Goal: Task Accomplishment & Management: Manage account settings

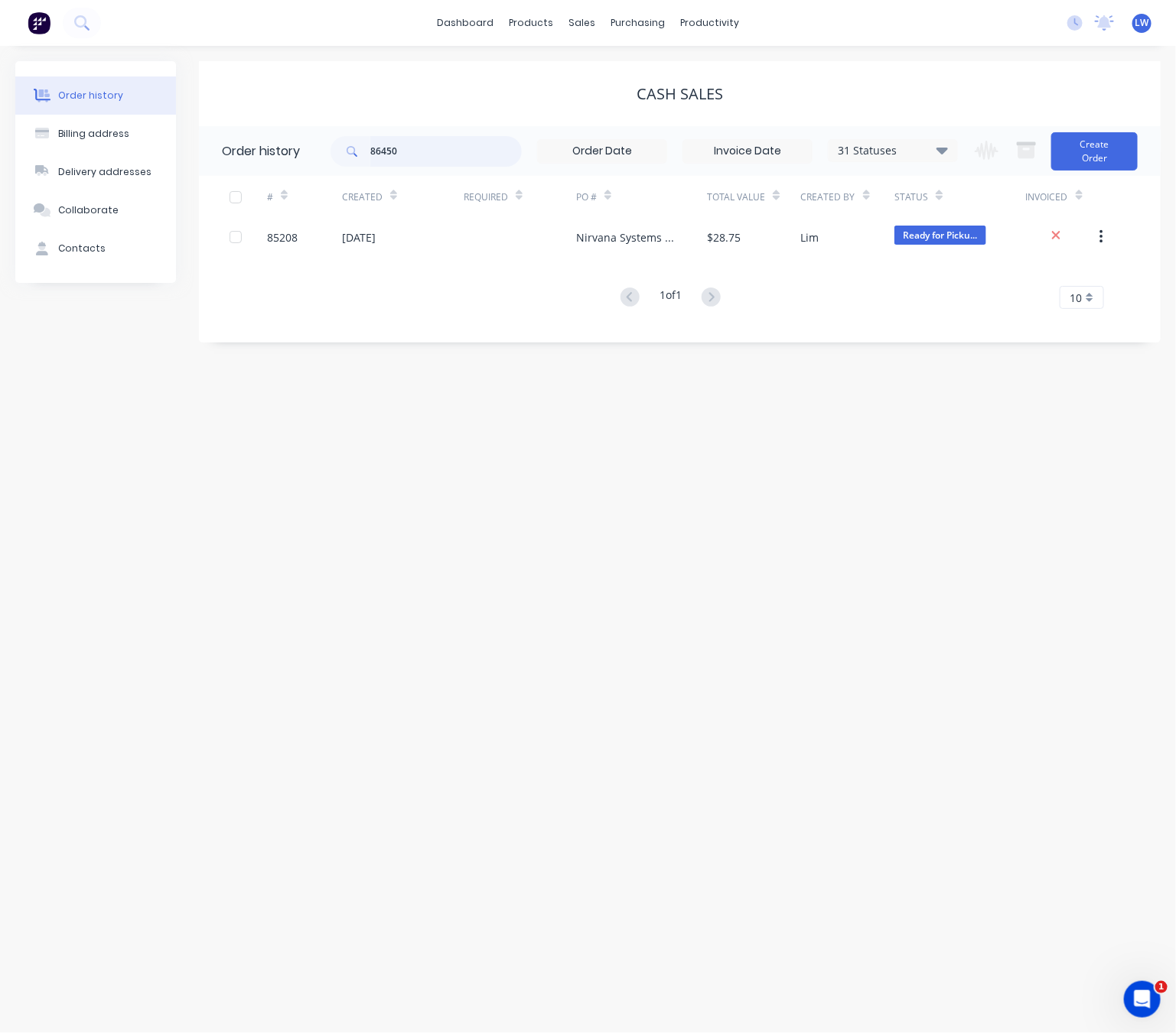
click at [446, 150] on input "86450" at bounding box center [445, 151] width 151 height 30
type input "8"
type input "5"
type input "85967"
click at [461, 156] on input "85967" at bounding box center [445, 151] width 151 height 30
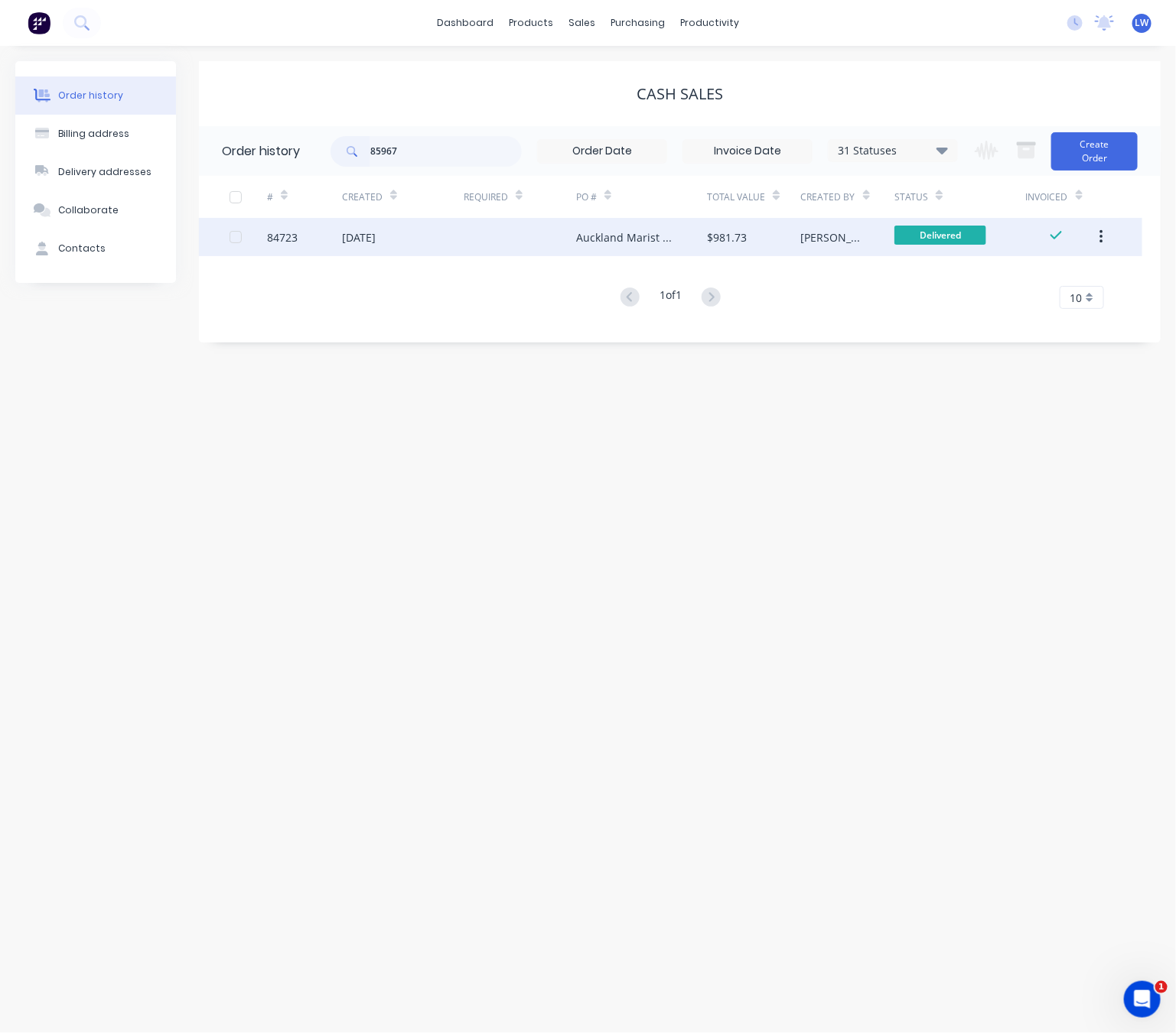
click at [475, 246] on div at bounding box center [520, 237] width 113 height 38
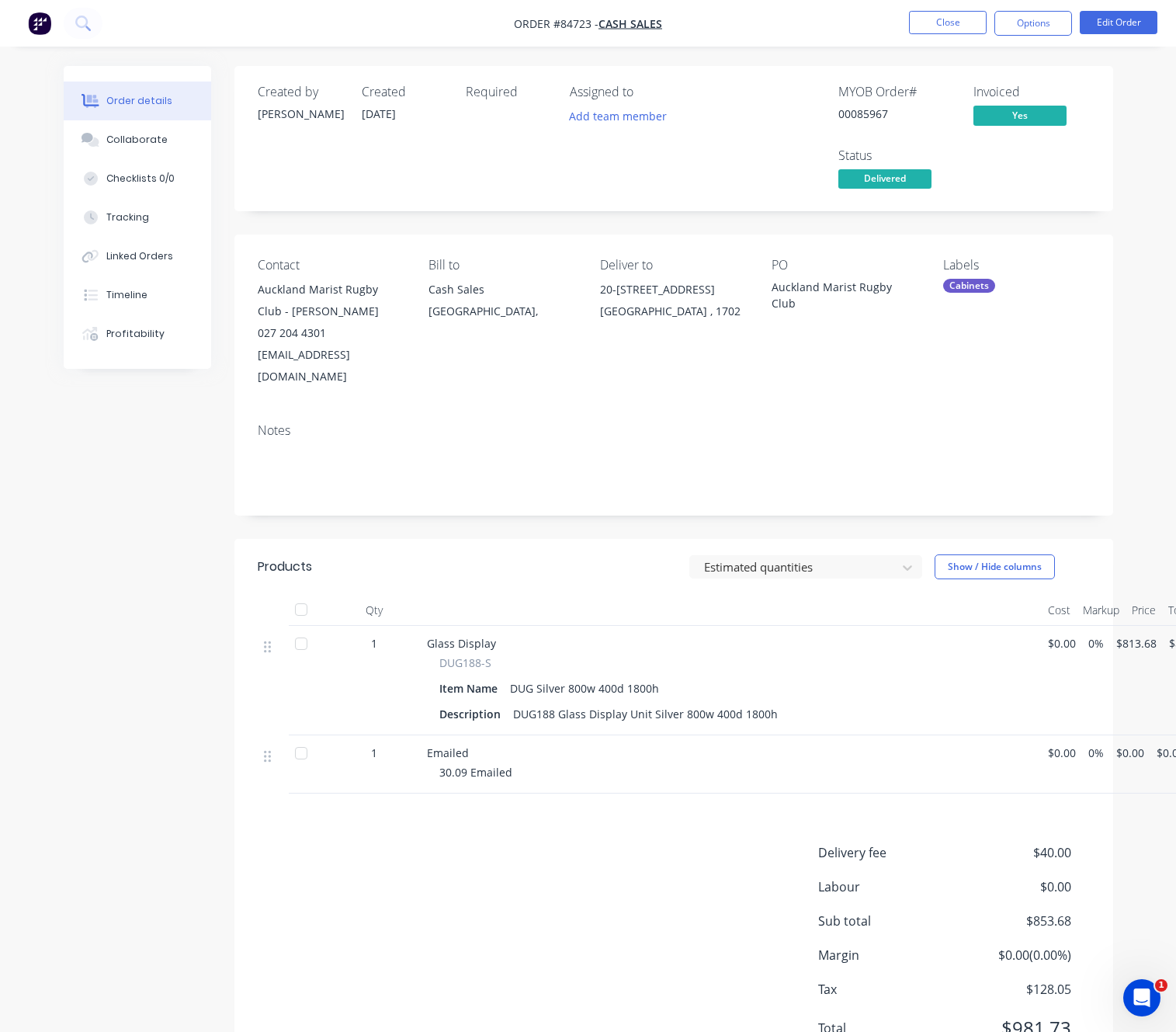
click at [219, 615] on div "Created by Jess Created 18/09/25 Required Assigned to Add team member MYOB Orde…" at bounding box center [588, 585] width 1049 height 1038
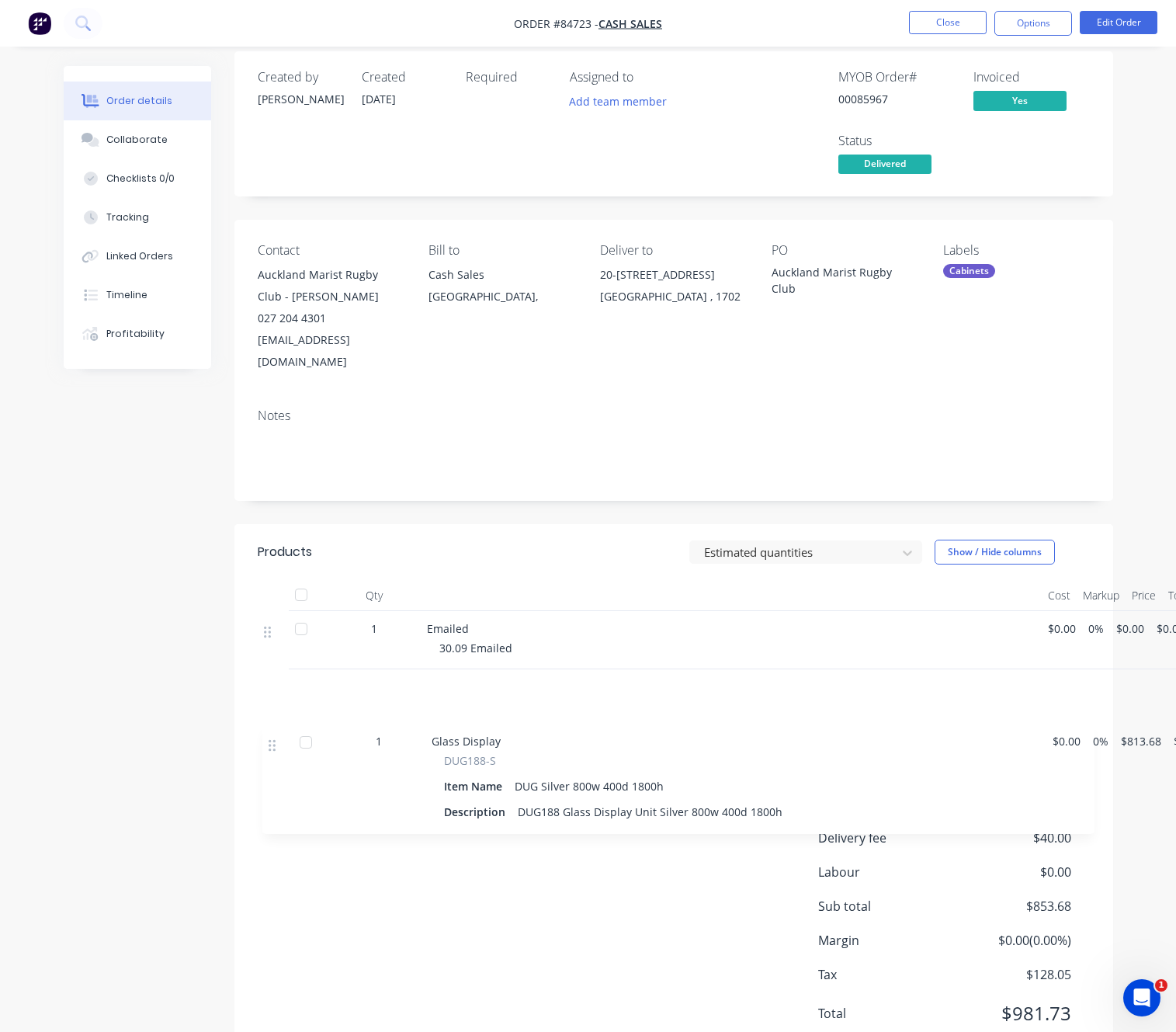
scroll to position [17, 0]
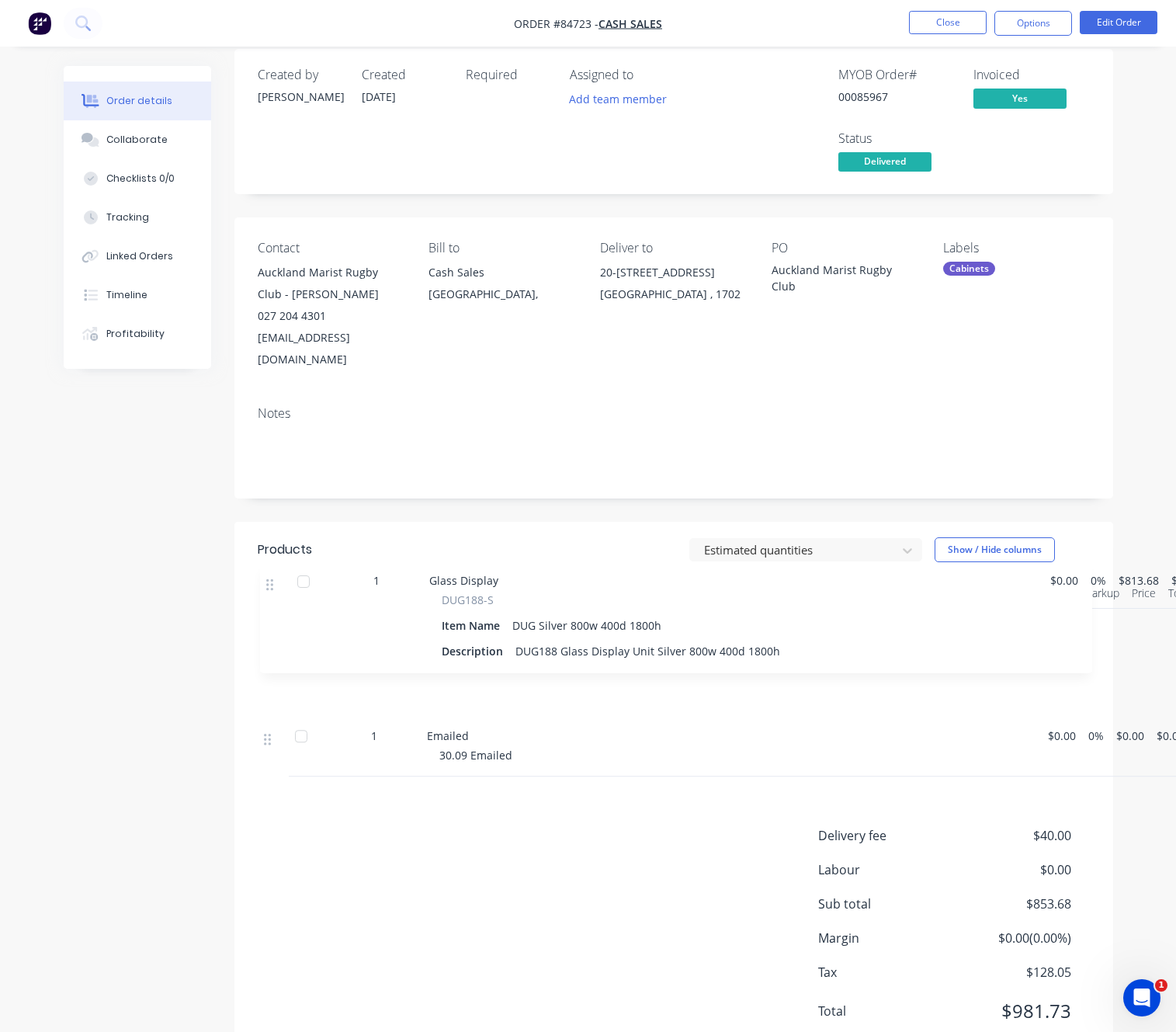
drag, startPoint x: 268, startPoint y: 630, endPoint x: 271, endPoint y: 592, distance: 38.1
click at [271, 608] on div "1 Glass Display DUG188-S Item Name DUG Silver 800w 400d 1800h Description DUG18…" at bounding box center [674, 692] width 832 height 167
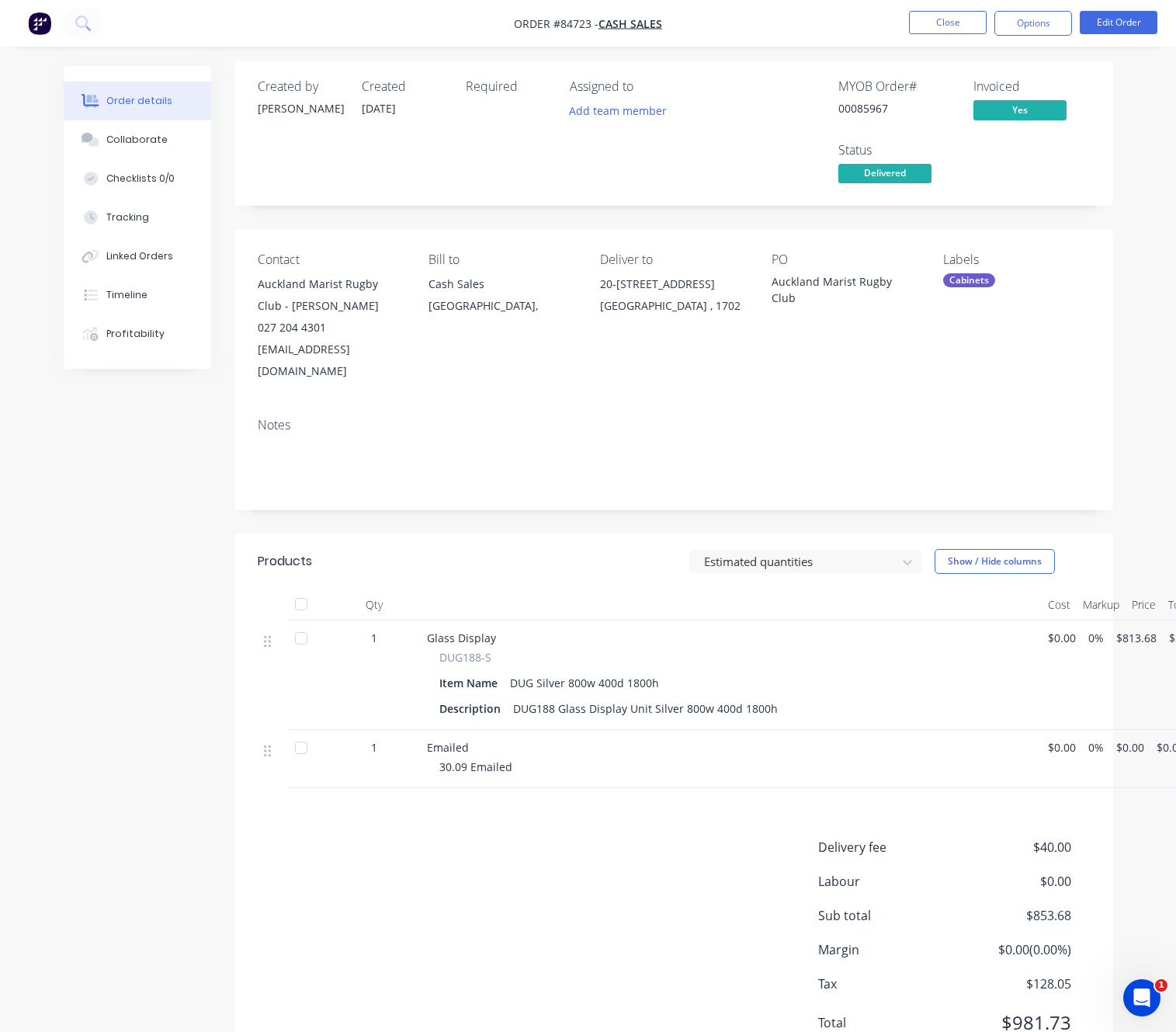
scroll to position [0, 0]
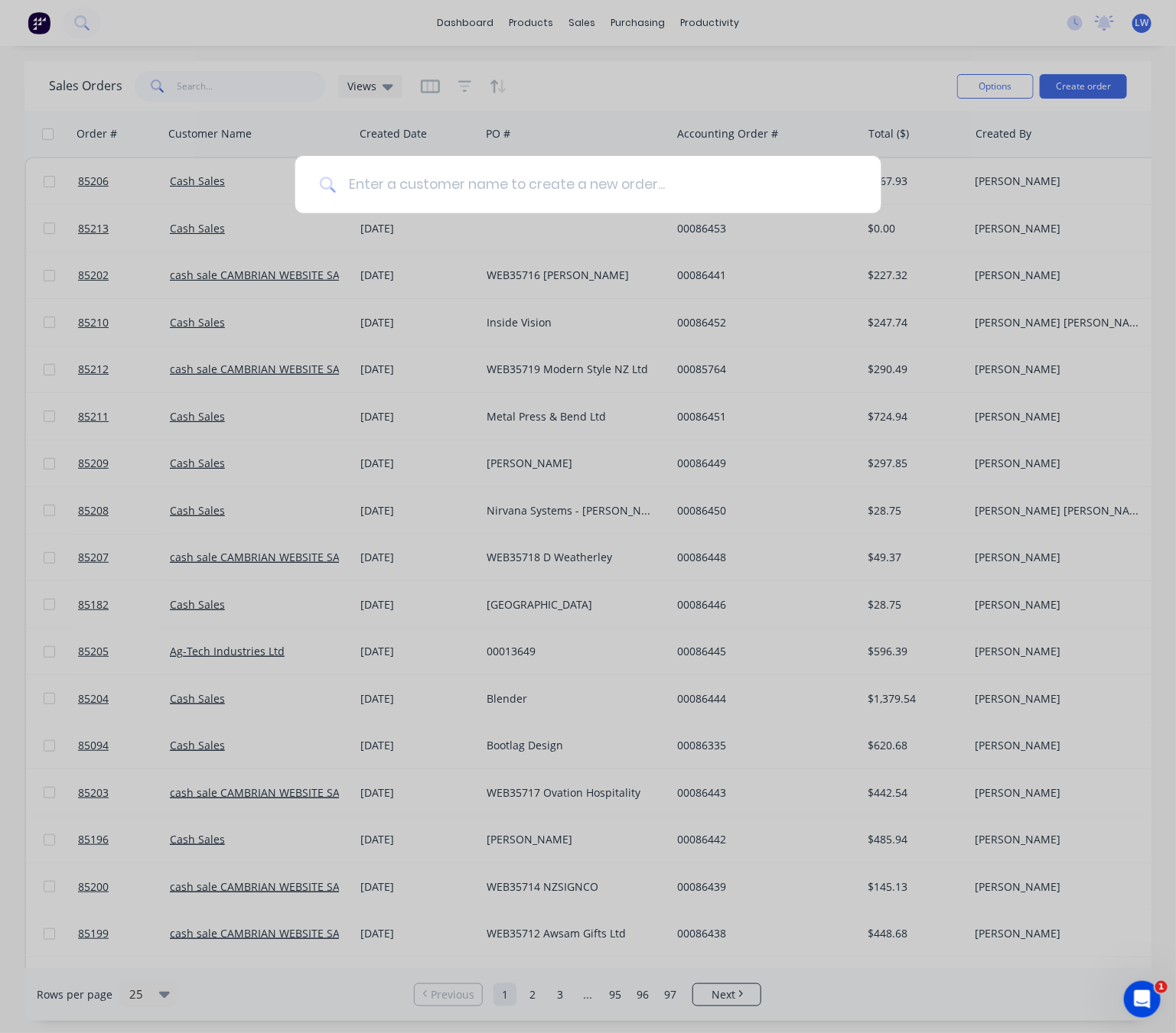
click at [469, 182] on input at bounding box center [596, 185] width 521 height 57
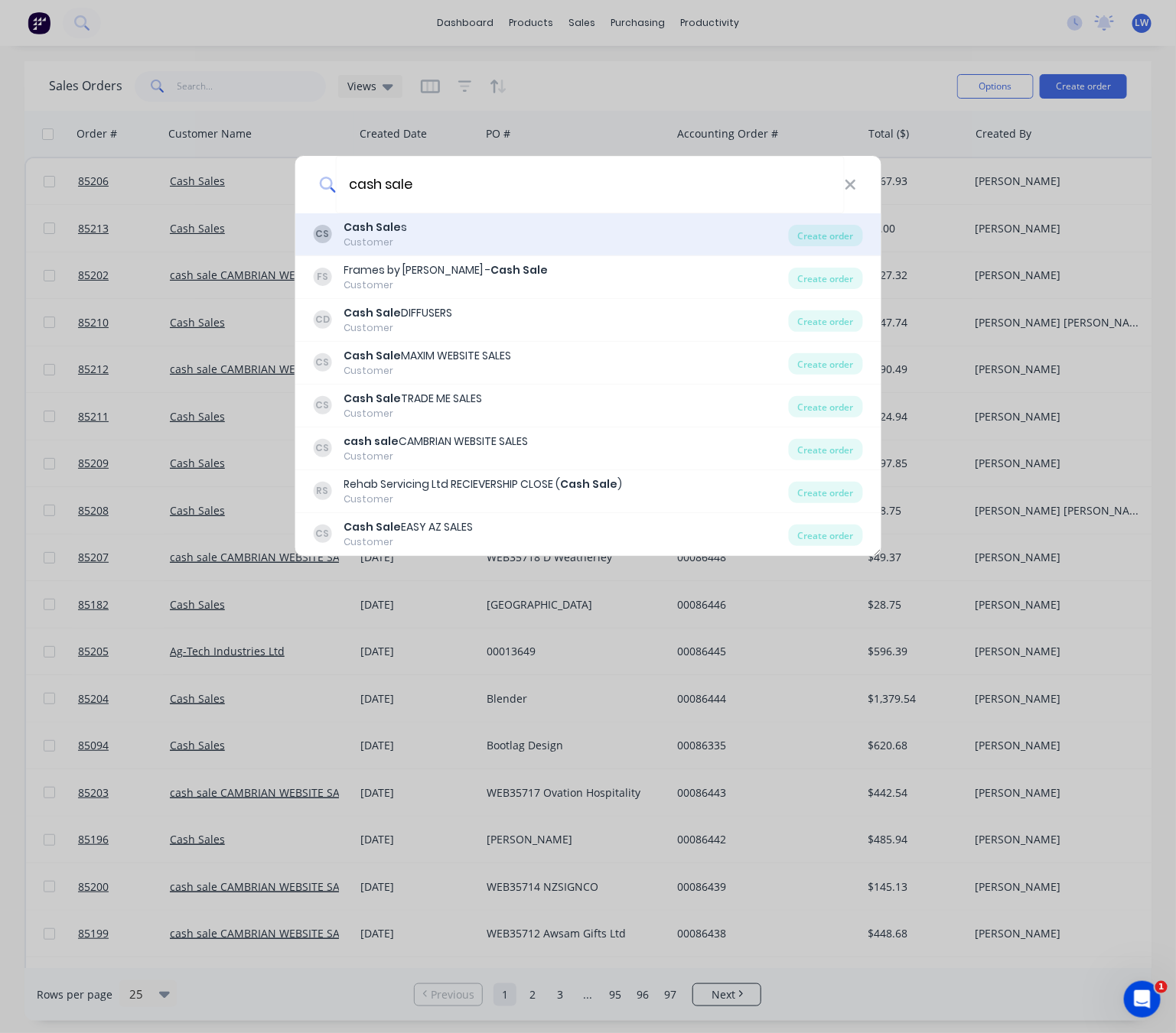
type input "cash sale"
click at [501, 235] on div "CS Cash Sale s Customer" at bounding box center [550, 234] width 476 height 30
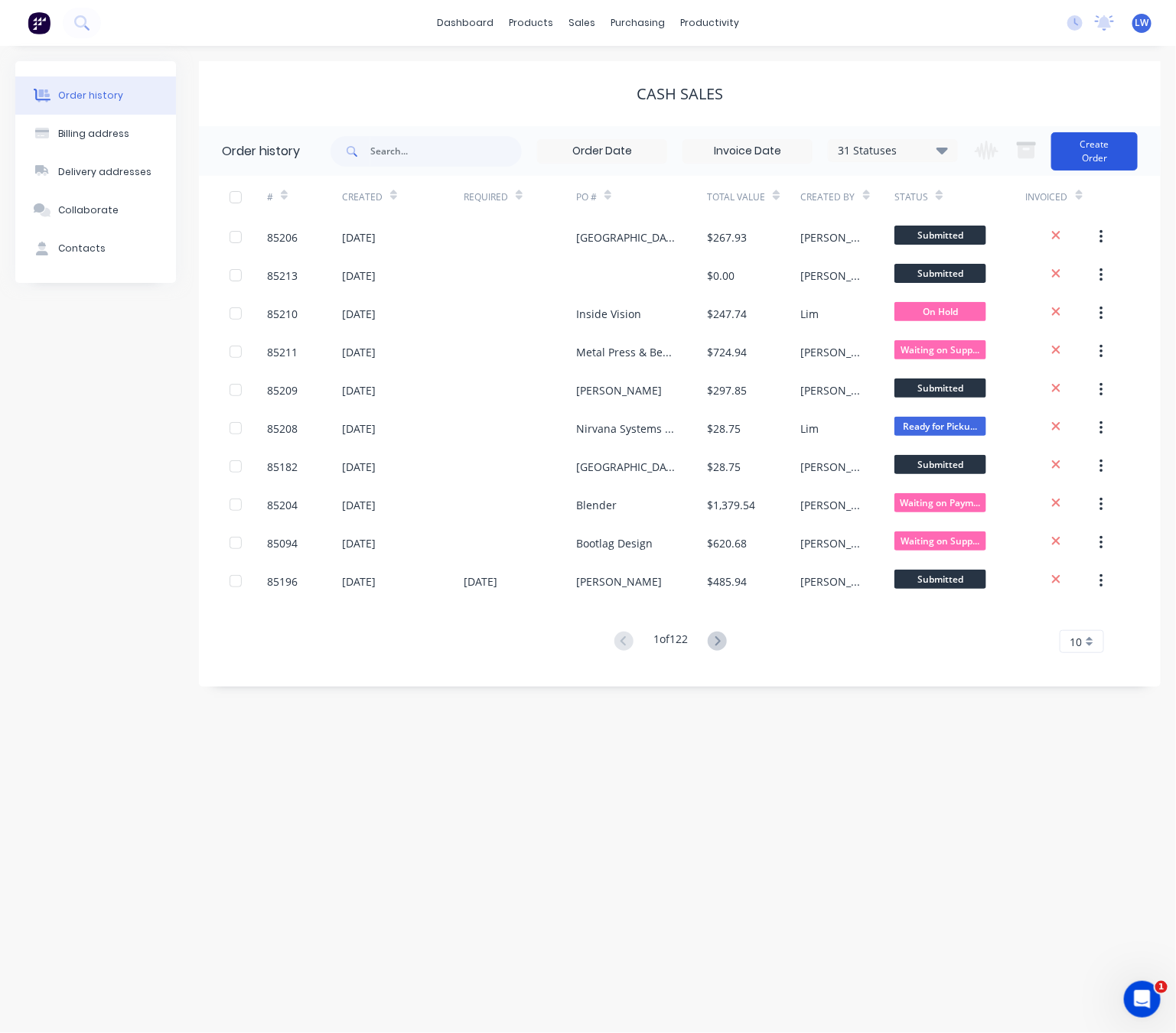
click at [1102, 149] on button "Create Order" at bounding box center [1094, 151] width 87 height 38
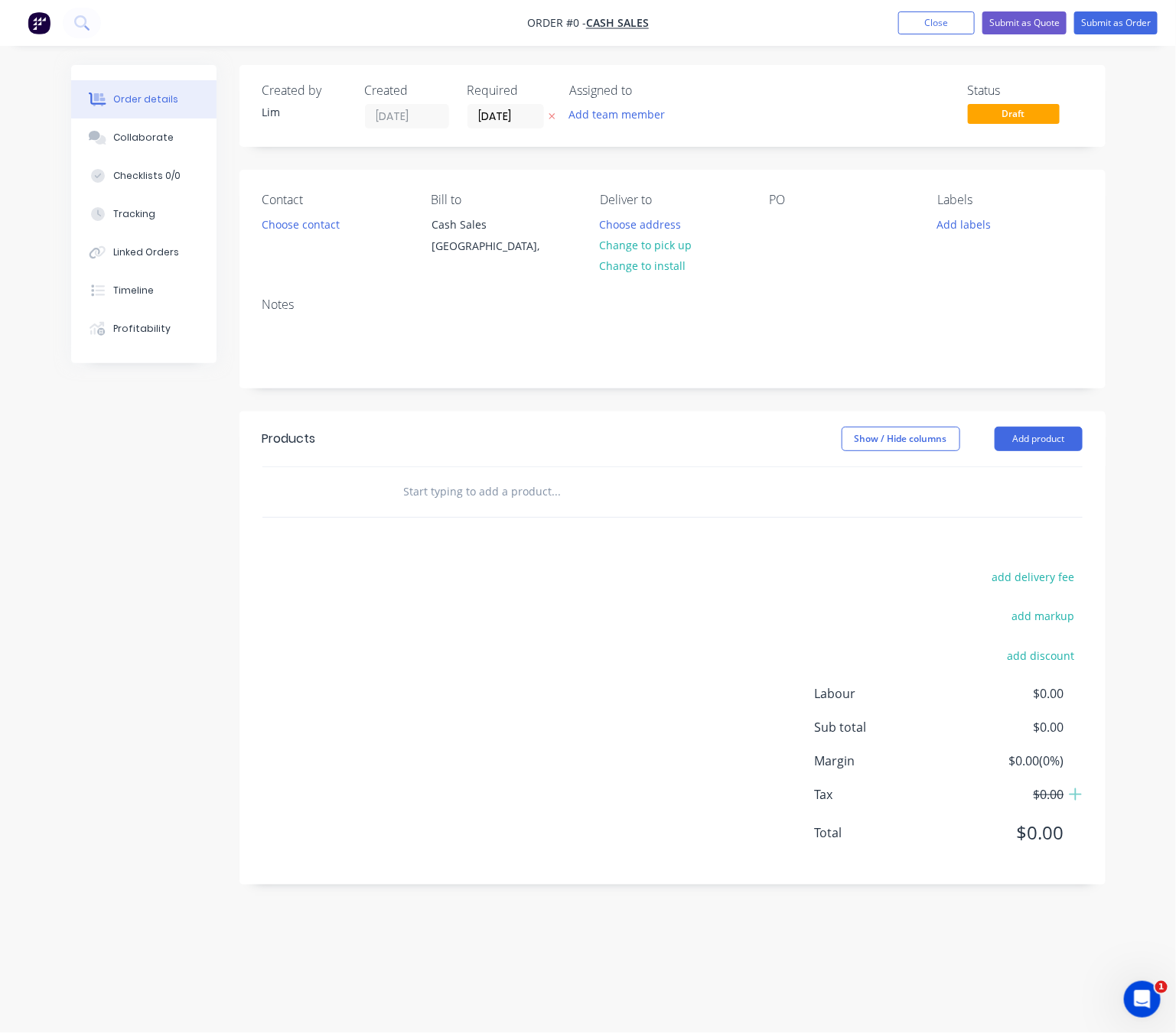
click at [555, 118] on button "button" at bounding box center [552, 117] width 16 height 18
click at [326, 221] on button "Choose contact" at bounding box center [300, 223] width 94 height 20
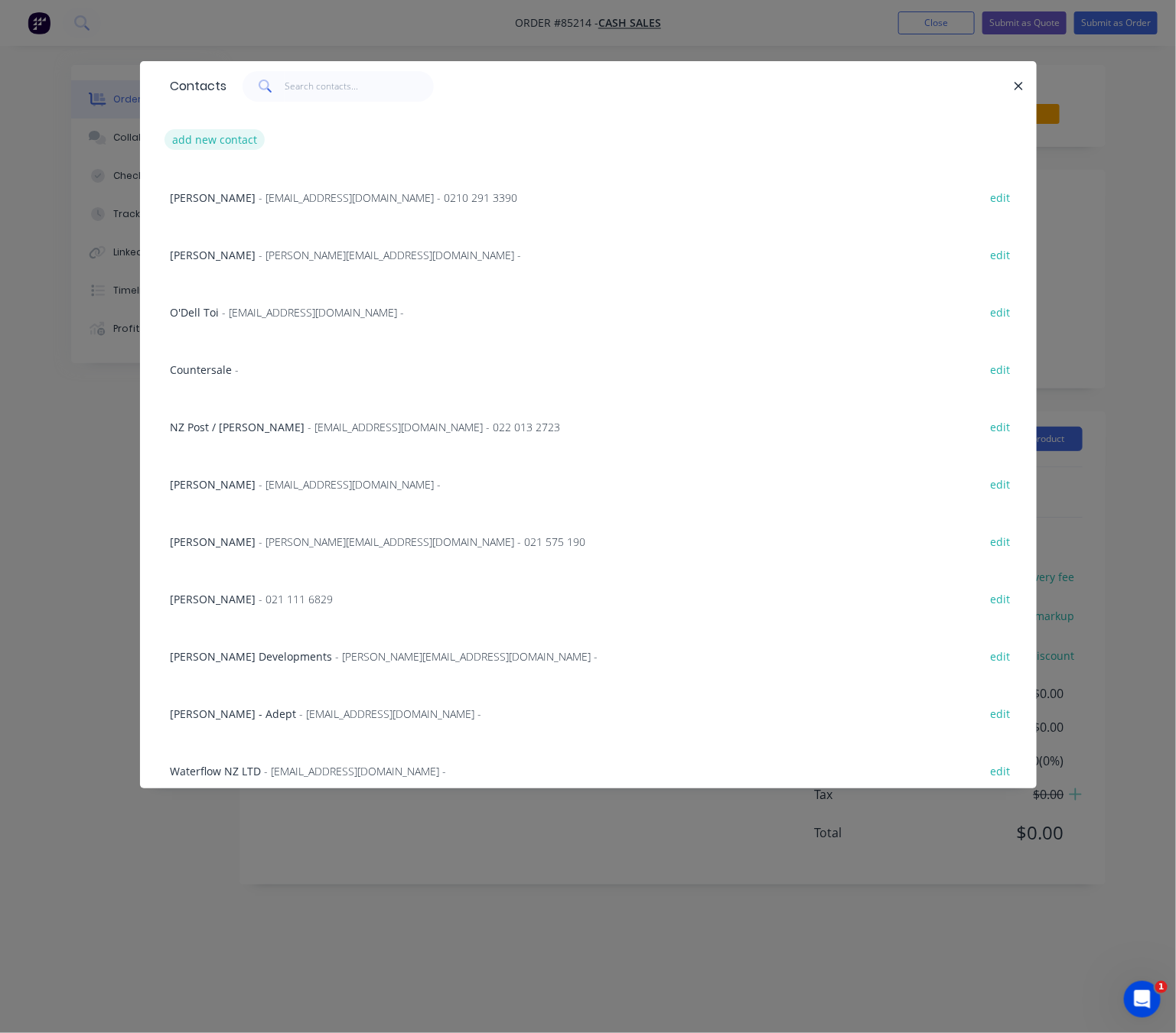
click at [210, 134] on button "add new contact" at bounding box center [215, 139] width 101 height 20
select select "NZ"
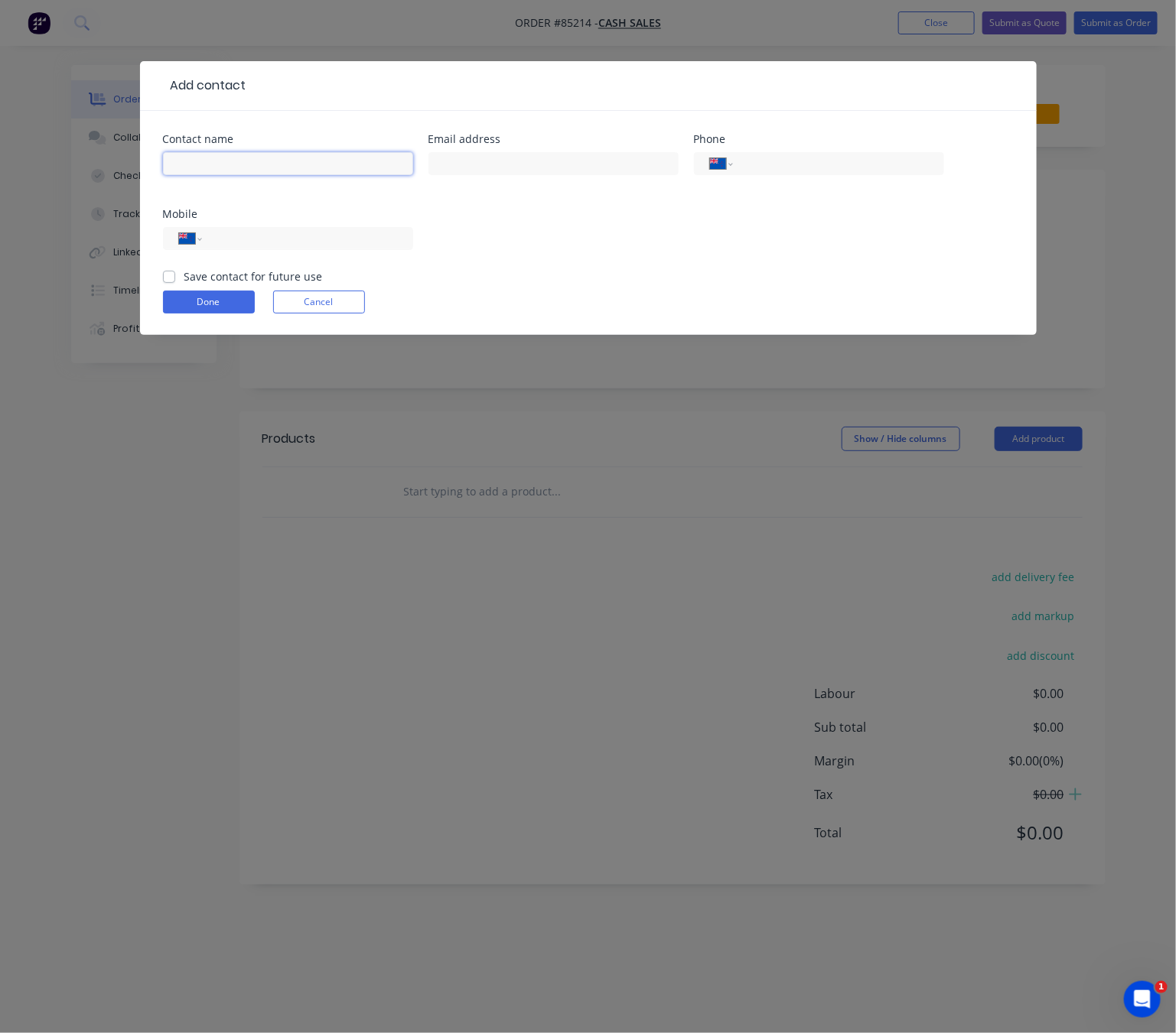
click at [246, 162] on input "text" at bounding box center [287, 163] width 250 height 23
type input "D"
type input "Steve"
click at [332, 239] on input "tel" at bounding box center [304, 239] width 184 height 18
type input "021 560 436"
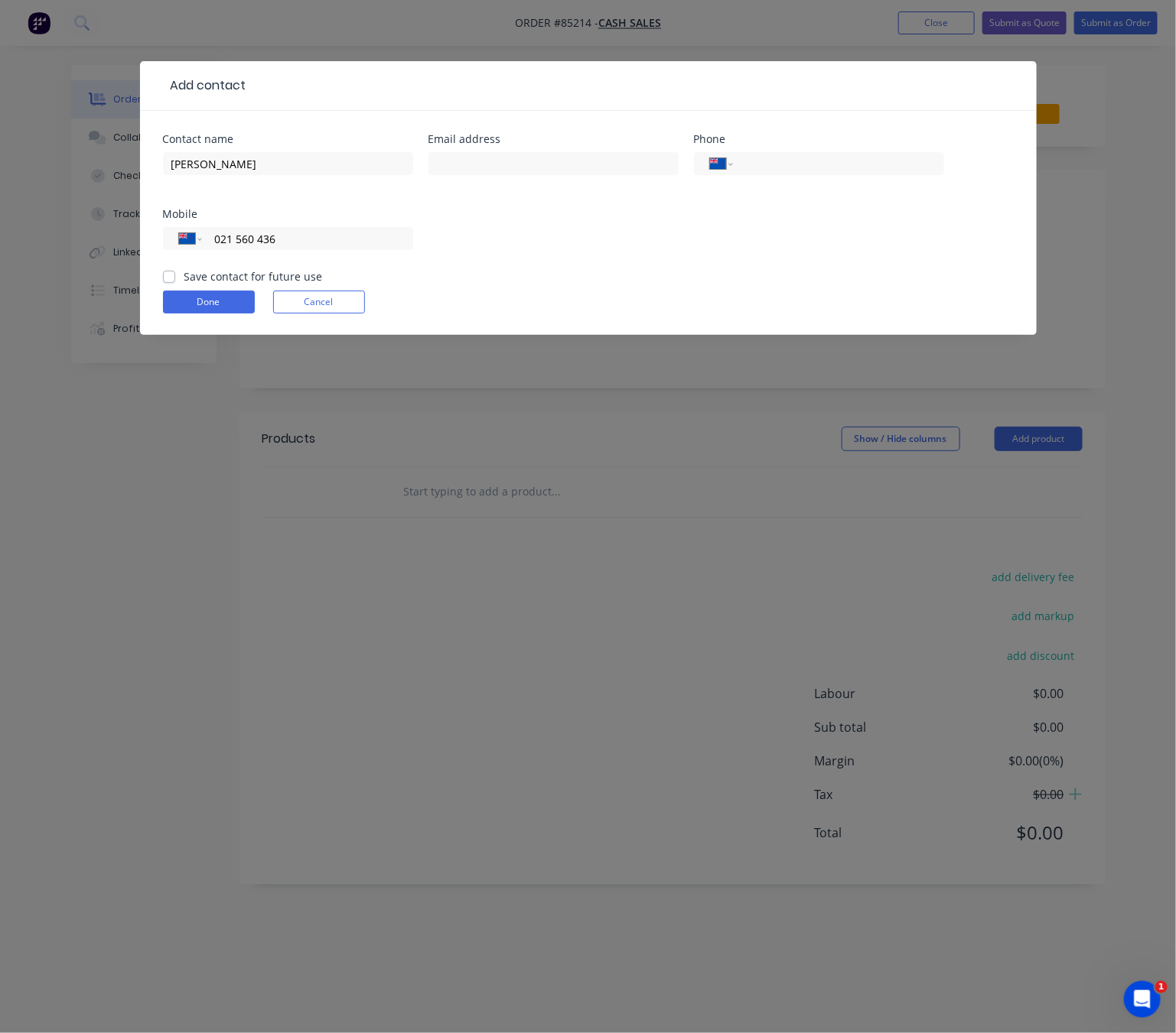
click at [443, 236] on div "Contact name Steve Email address Phone International Afghanistan Åland Islands …" at bounding box center [587, 201] width 850 height 135
drag, startPoint x: 165, startPoint y: 283, endPoint x: 180, endPoint y: 289, distance: 16.2
click at [185, 281] on label "Save contact for future use" at bounding box center [254, 277] width 139 height 16
click at [165, 281] on input "Save contact for future use" at bounding box center [168, 276] width 12 height 15
checkbox input "true"
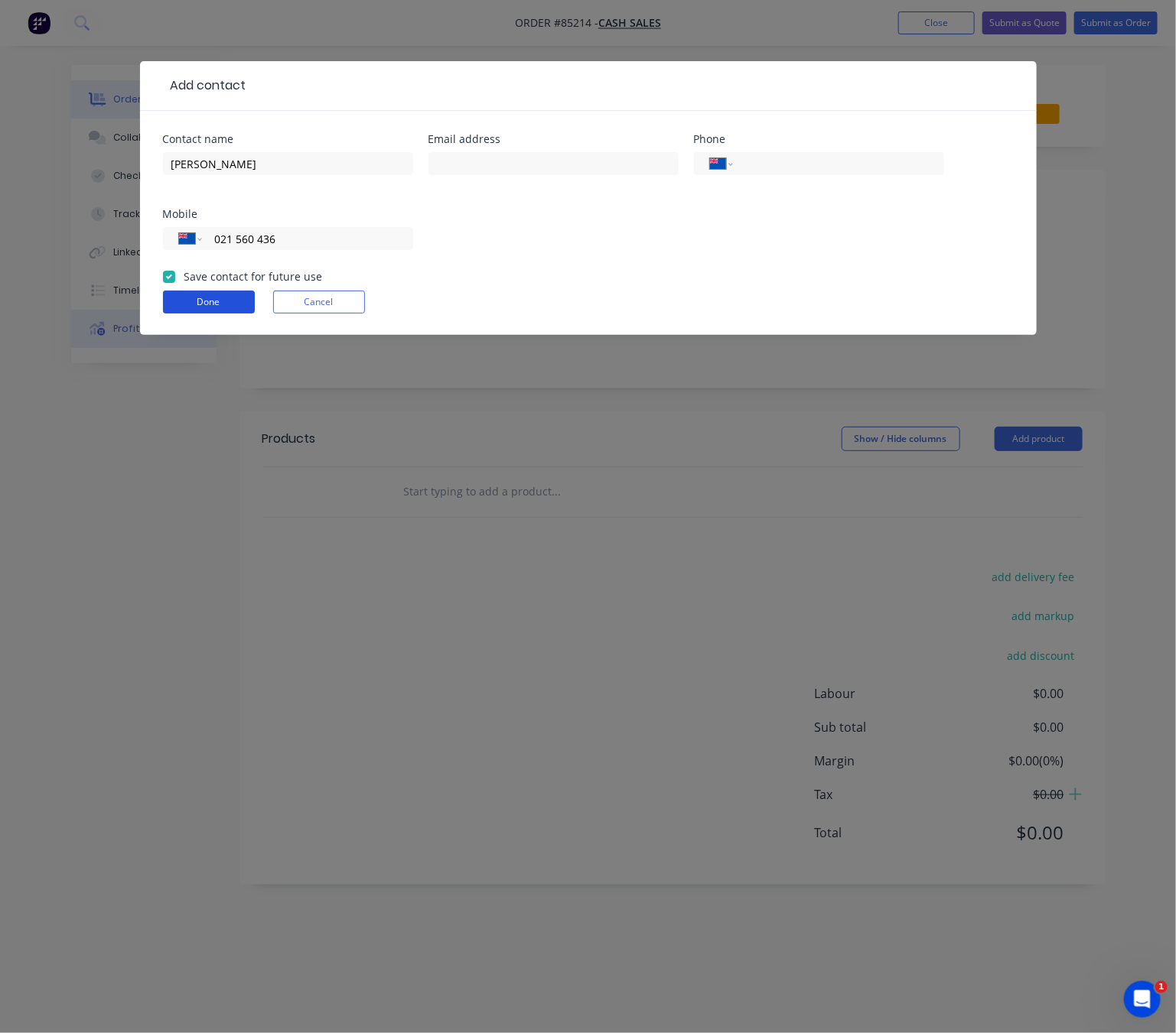
drag, startPoint x: 195, startPoint y: 301, endPoint x: 210, endPoint y: 312, distance: 18.6
click at [198, 301] on button "Done" at bounding box center [208, 302] width 91 height 23
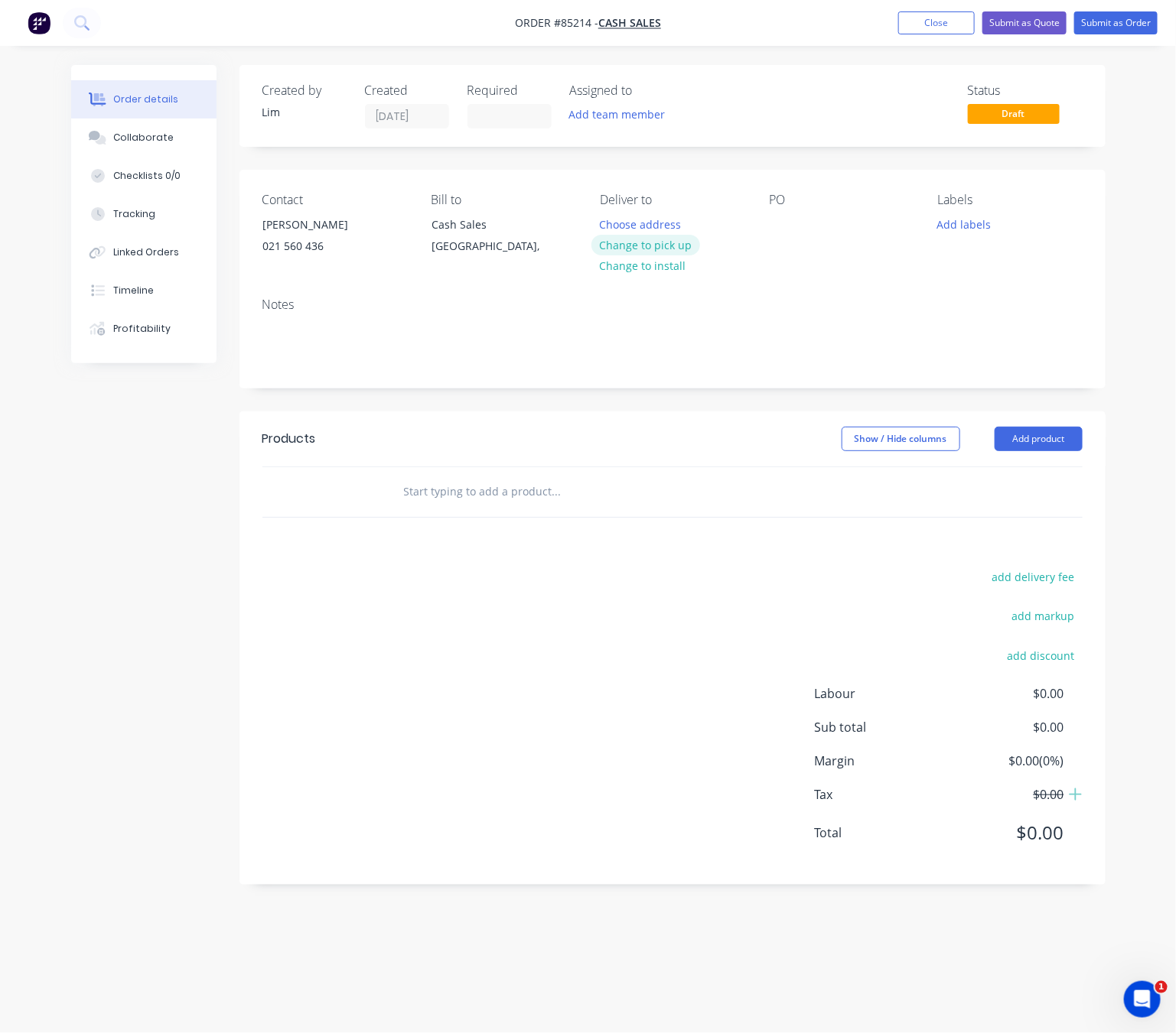
click at [653, 247] on button "Change to pick up" at bounding box center [645, 245] width 109 height 20
click at [777, 227] on div at bounding box center [781, 224] width 24 height 22
click at [966, 223] on button "Add labels" at bounding box center [964, 223] width 70 height 20
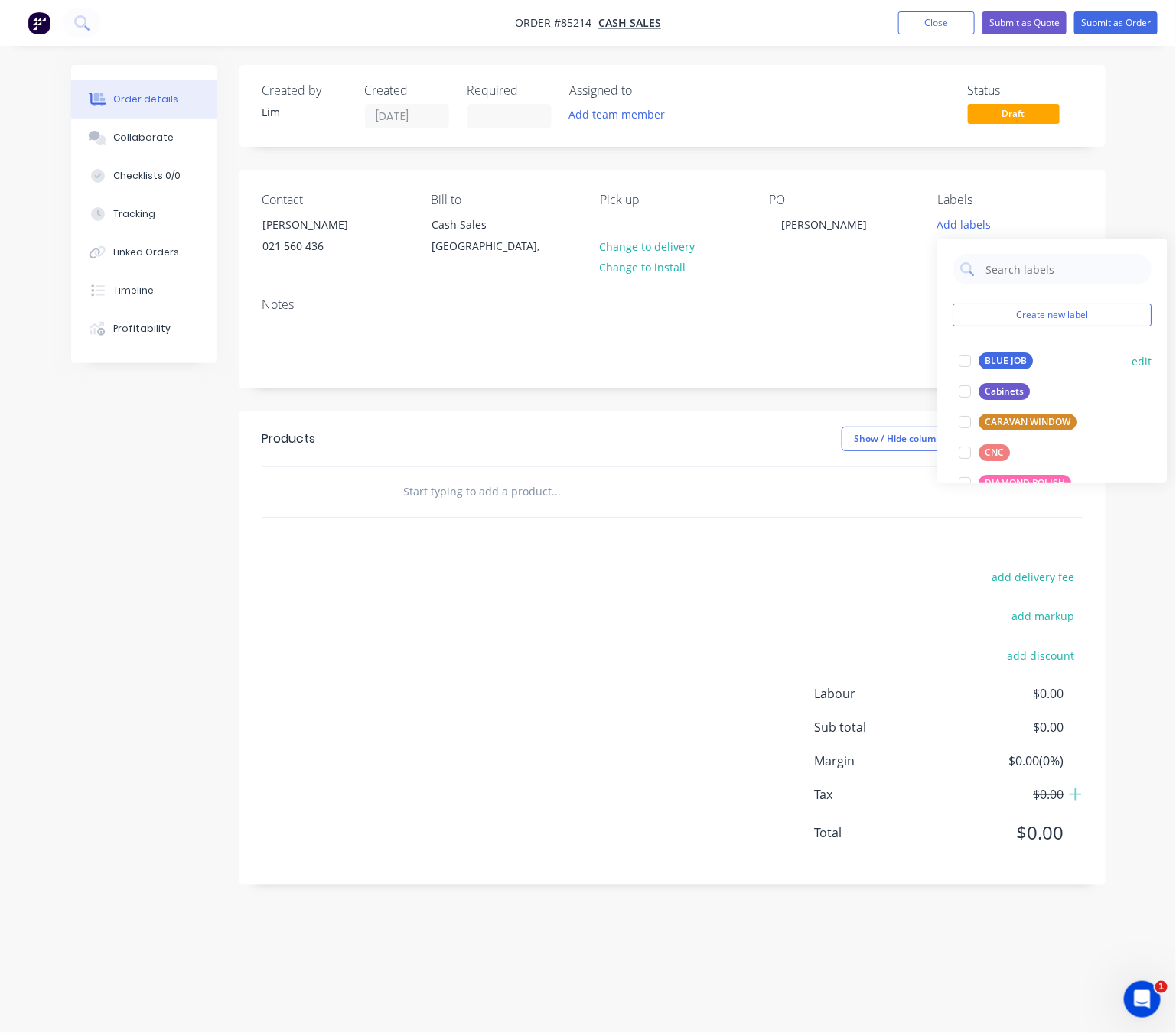
click at [992, 367] on div "BLUE JOB" at bounding box center [1006, 361] width 54 height 17
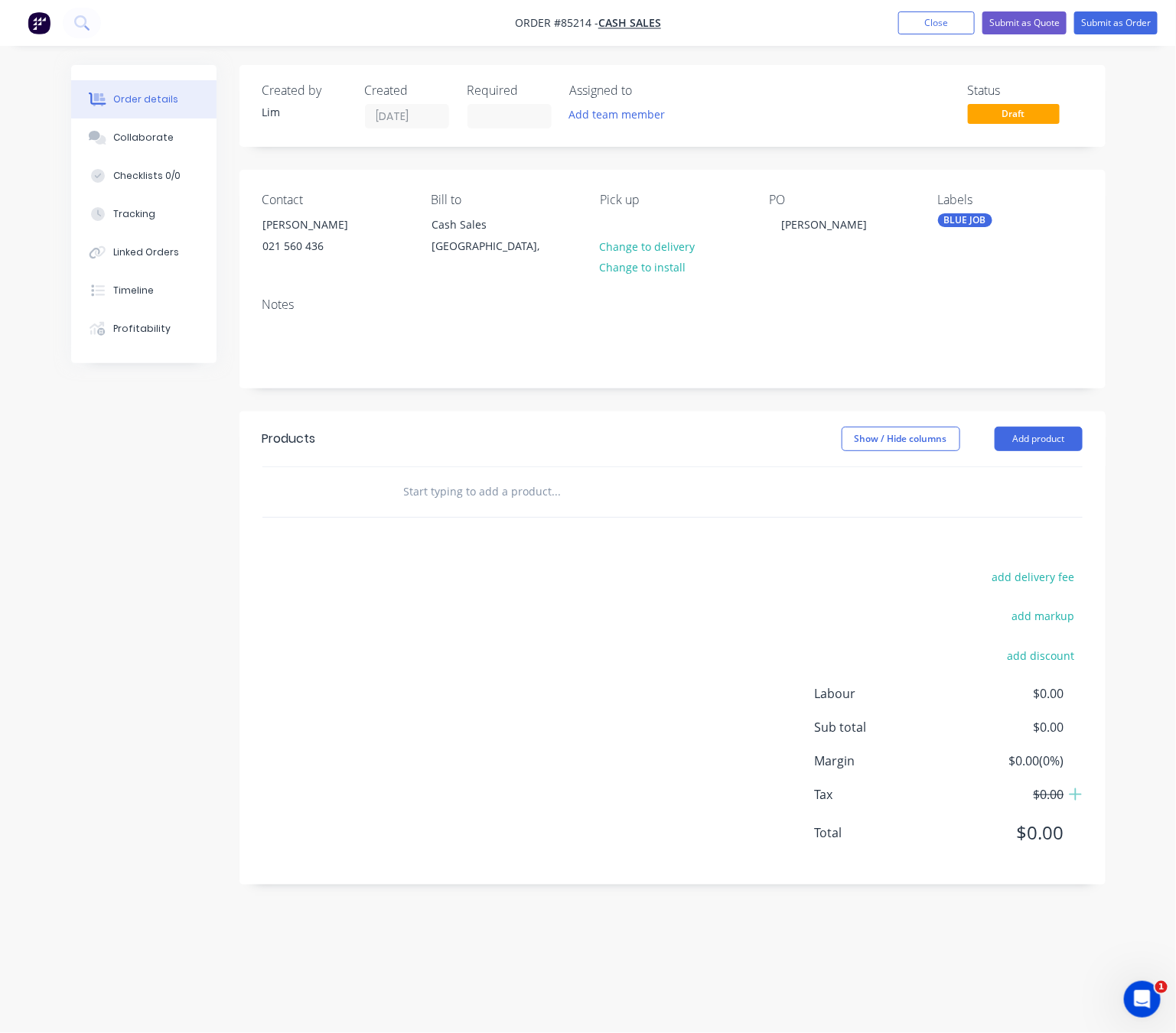
click at [701, 635] on div "add delivery fee add markup add discount Labour $0.00 Sub total $0.00 Margin $0…" at bounding box center [672, 715] width 820 height 296
click at [425, 498] on input "text" at bounding box center [556, 491] width 306 height 30
drag, startPoint x: 499, startPoint y: 498, endPoint x: 457, endPoint y: 498, distance: 42.0
click at [457, 498] on input "UHMWPE CTS" at bounding box center [556, 491] width 306 height 30
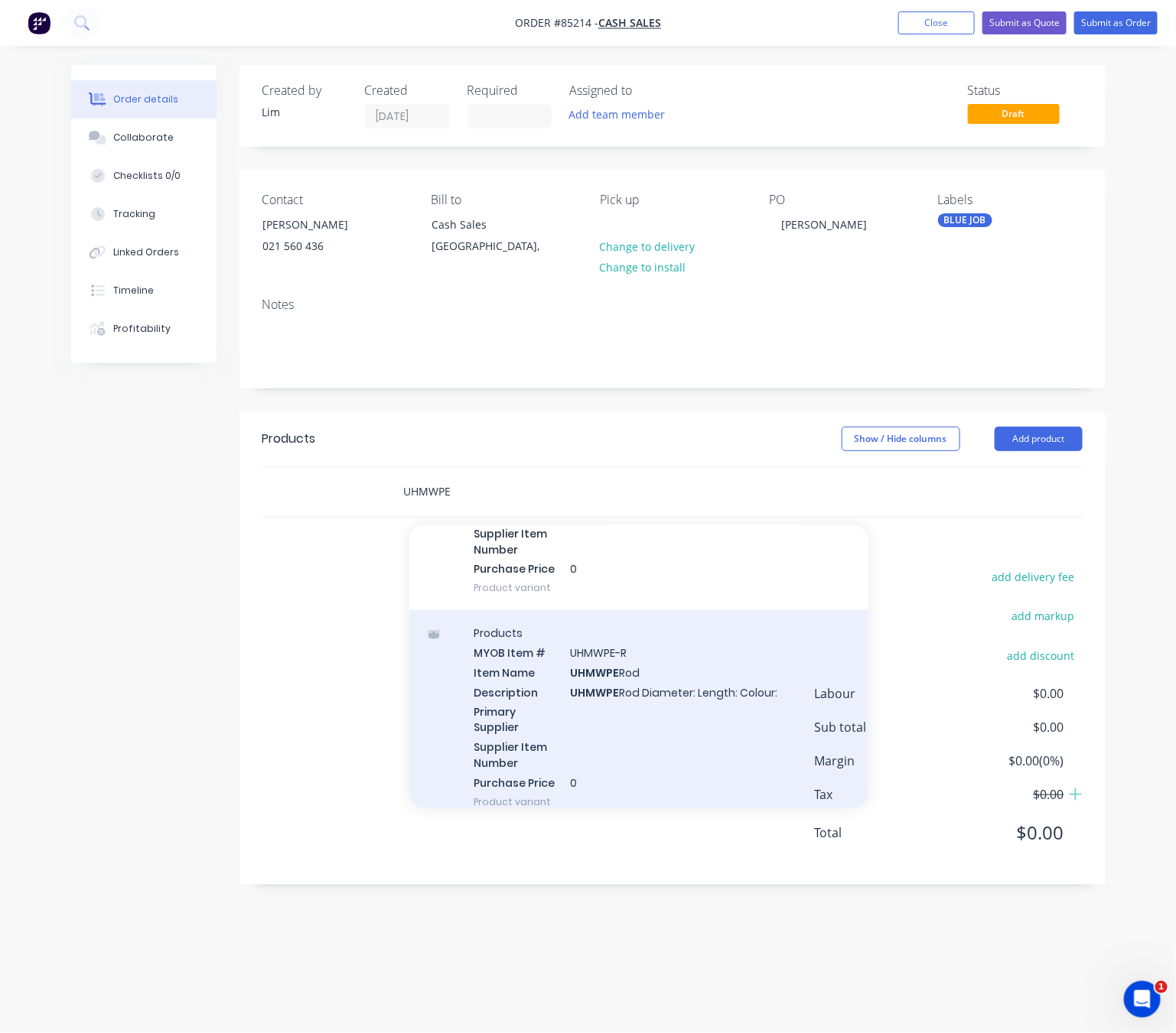
scroll to position [3617, 0]
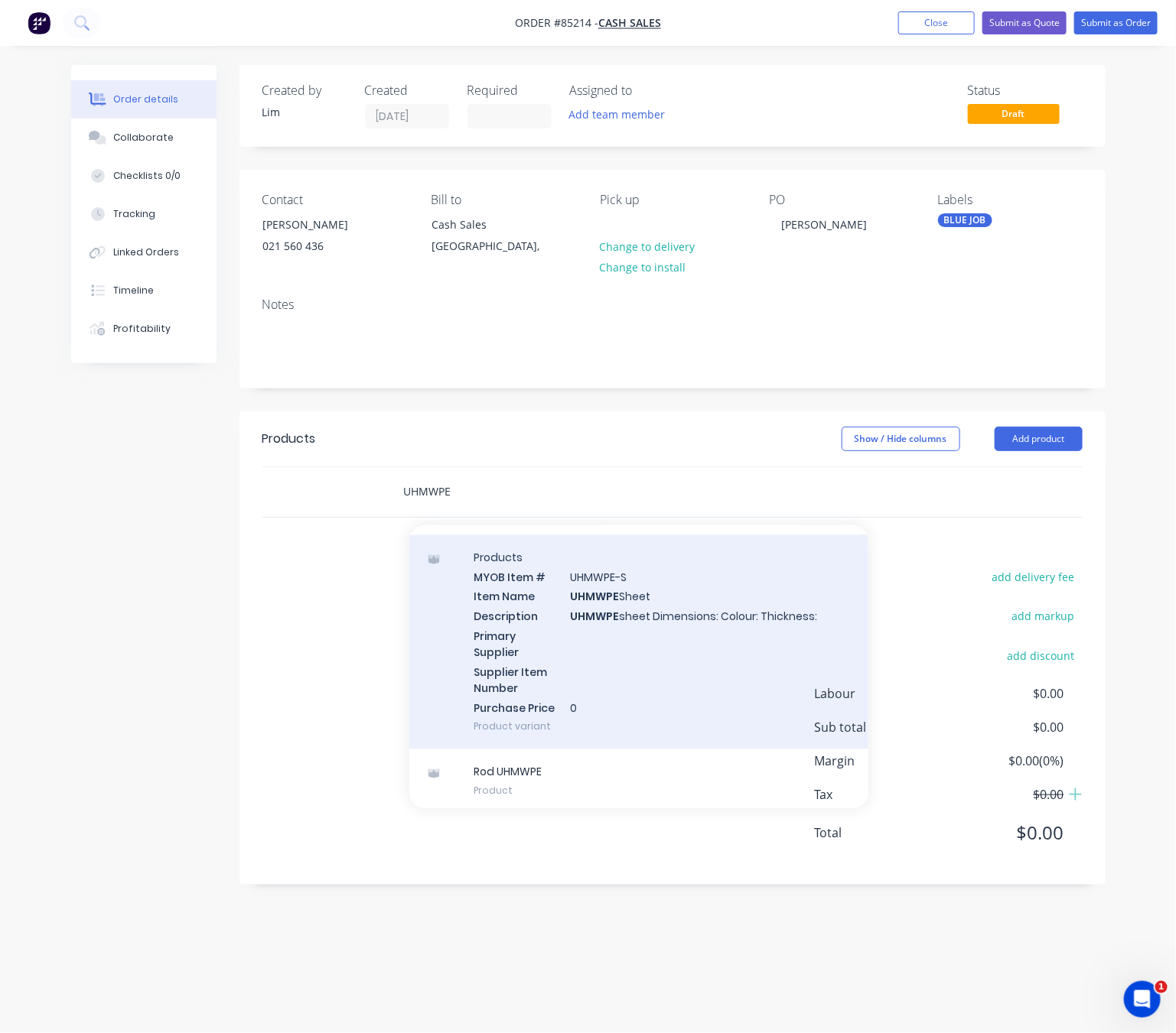
type input "UHMWPE"
click at [644, 663] on div "Products MYOB Item # UHMWPE-S Item Name UHMWPE Sheet Description UHMWPE sheet D…" at bounding box center [639, 643] width 459 height 215
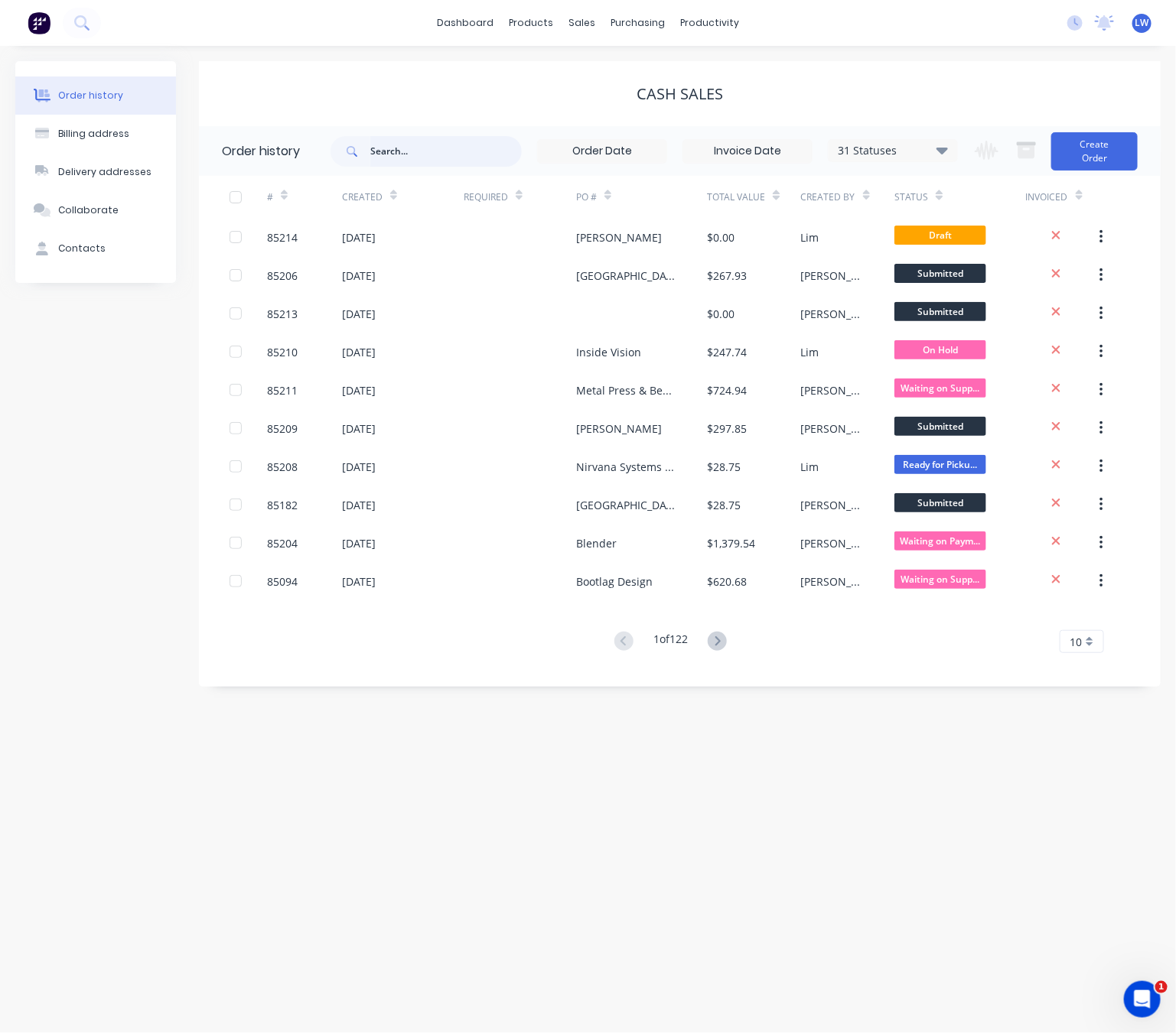
click at [475, 163] on input "text" at bounding box center [445, 151] width 151 height 30
type input "UH"
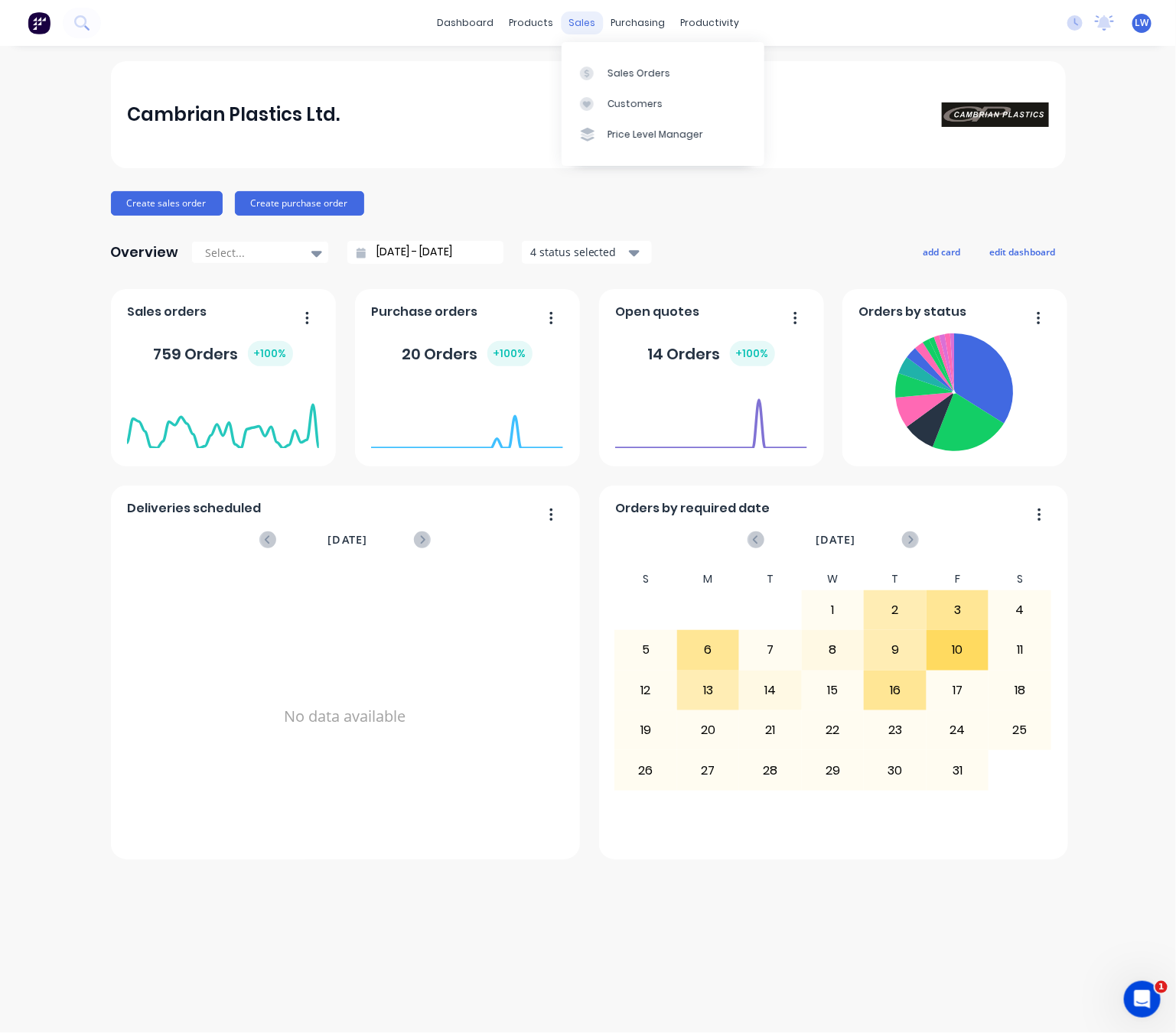
click at [577, 23] on div "sales" at bounding box center [582, 23] width 42 height 23
click at [629, 90] on link "Customers" at bounding box center [662, 104] width 203 height 30
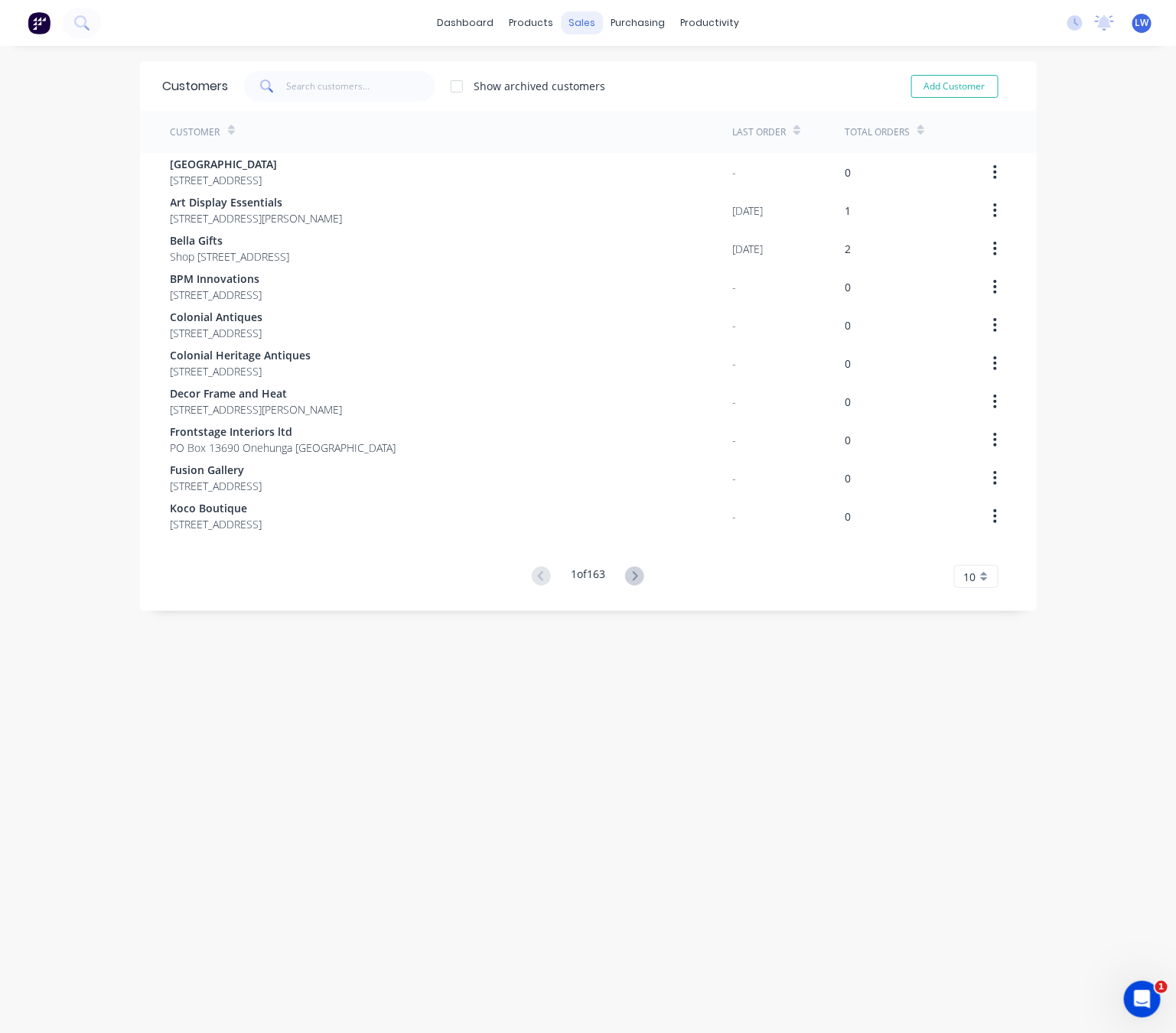
click at [572, 26] on div "sales" at bounding box center [582, 23] width 42 height 23
click at [626, 71] on div "Sales Orders" at bounding box center [630, 73] width 63 height 14
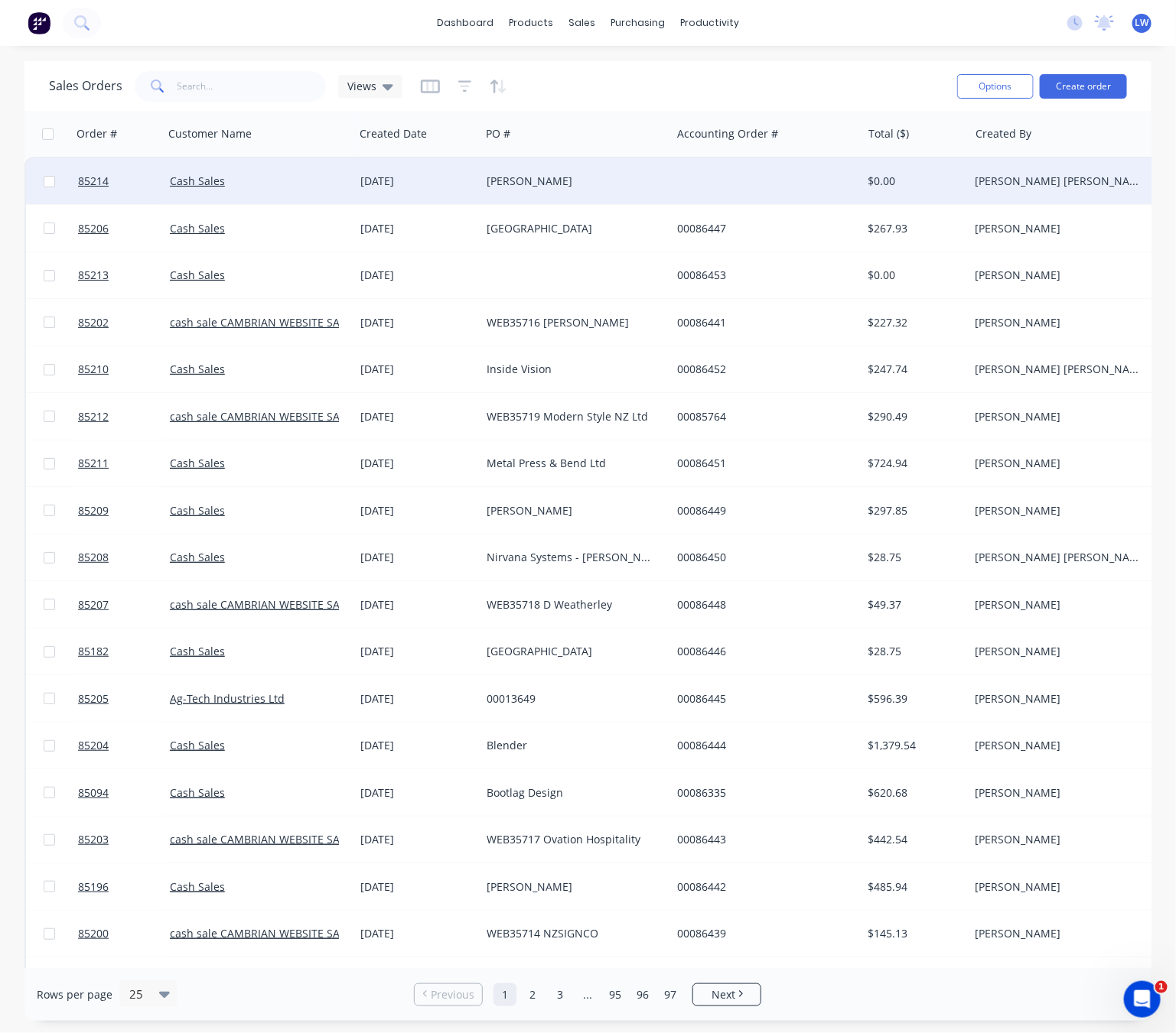
click at [597, 187] on div "Steve" at bounding box center [572, 181] width 170 height 16
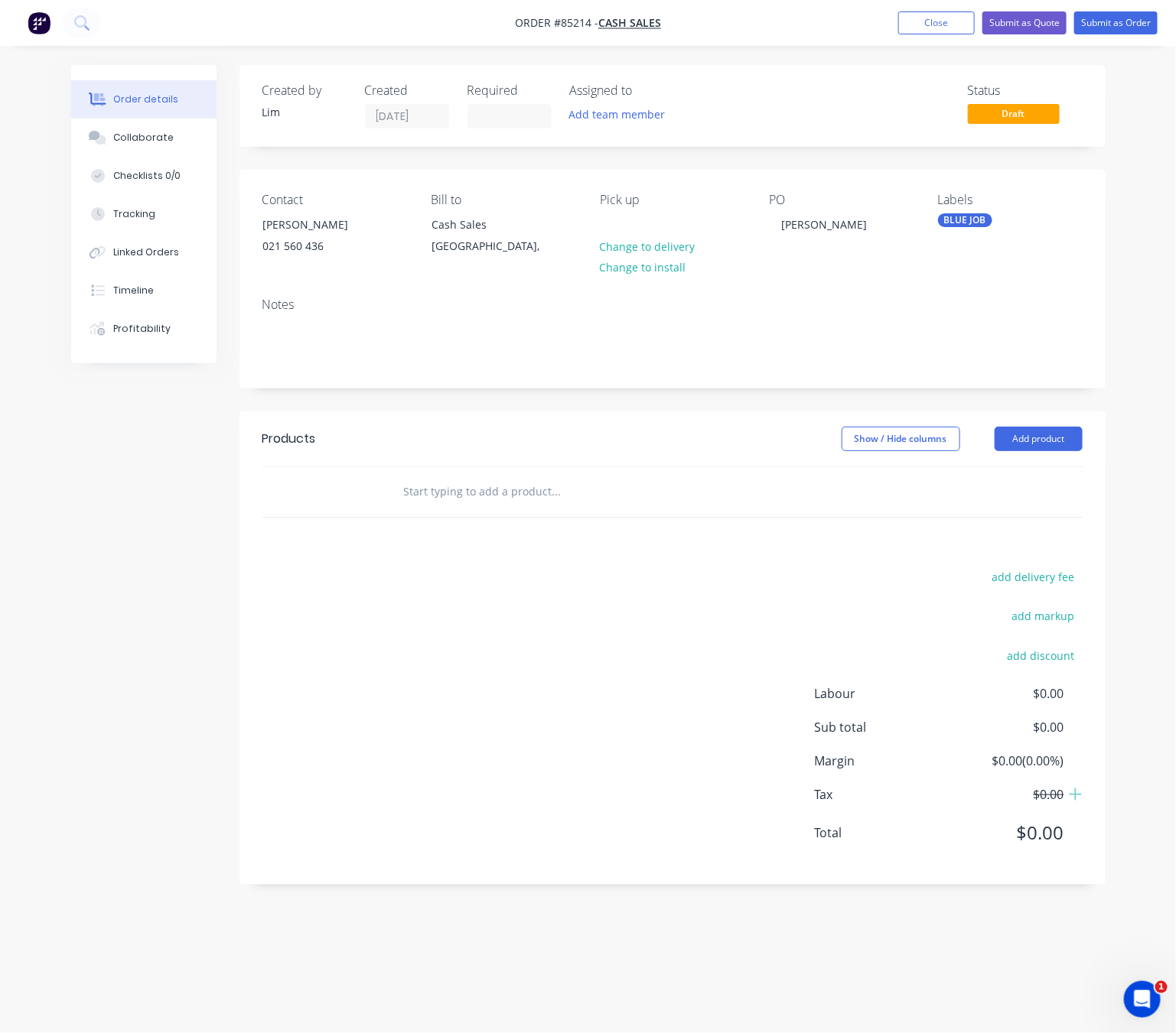
click at [471, 487] on input "text" at bounding box center [556, 491] width 306 height 30
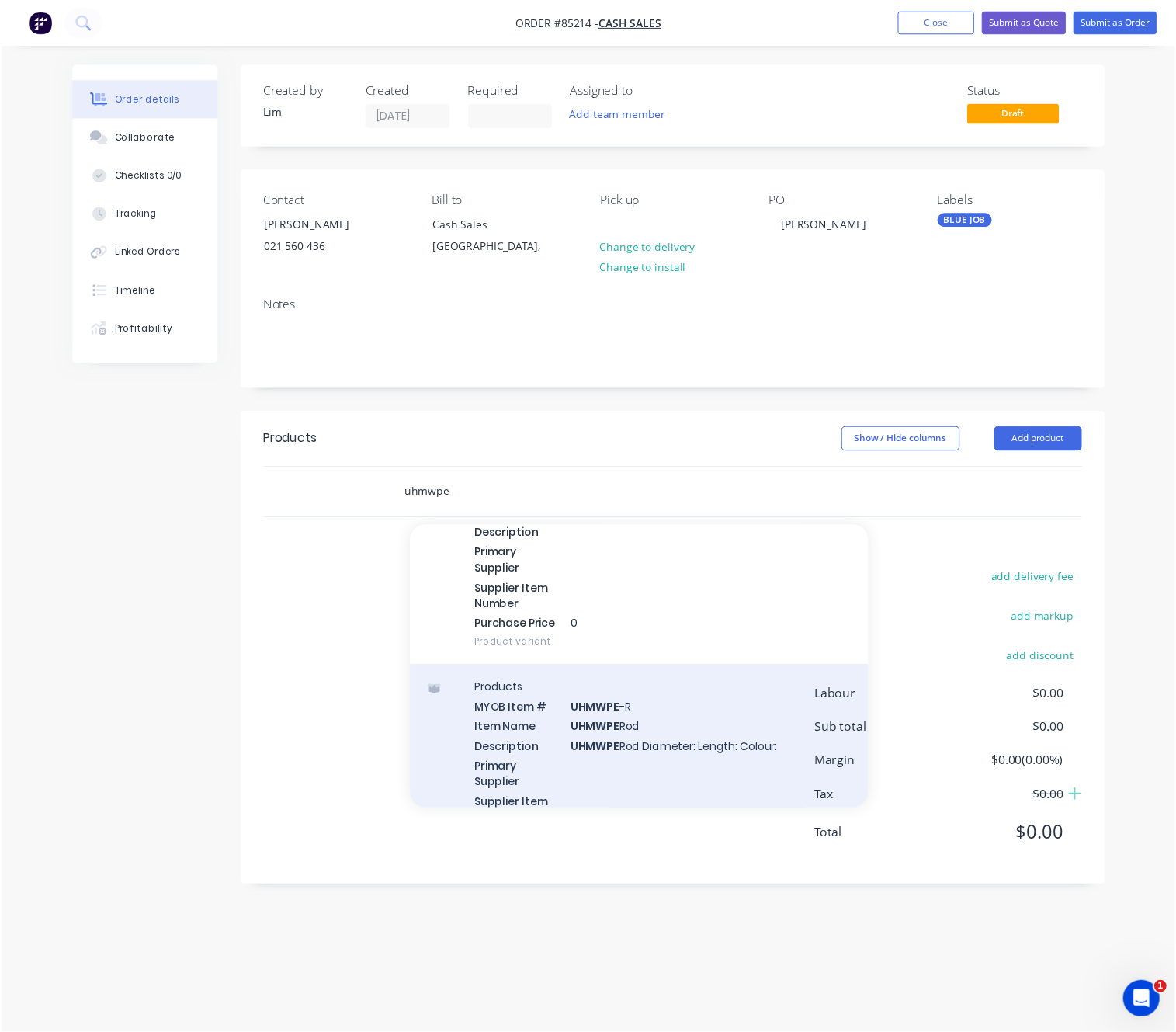
scroll to position [3205, 0]
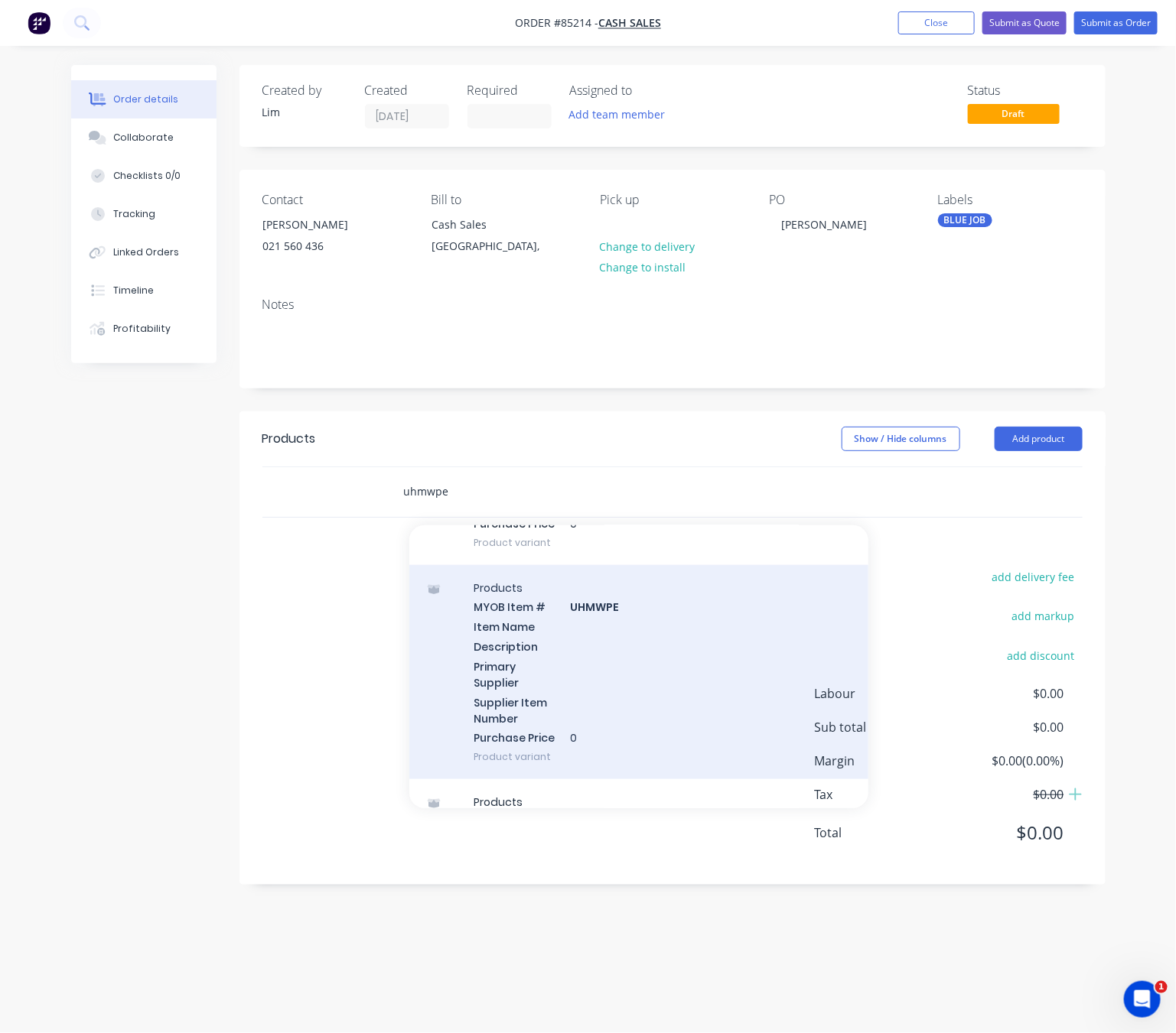
type input "uhmwpe"
click at [640, 675] on div "Products MYOB Item # UHMWPE Item Name Description Primary Supplier Supplier Ite…" at bounding box center [639, 672] width 459 height 215
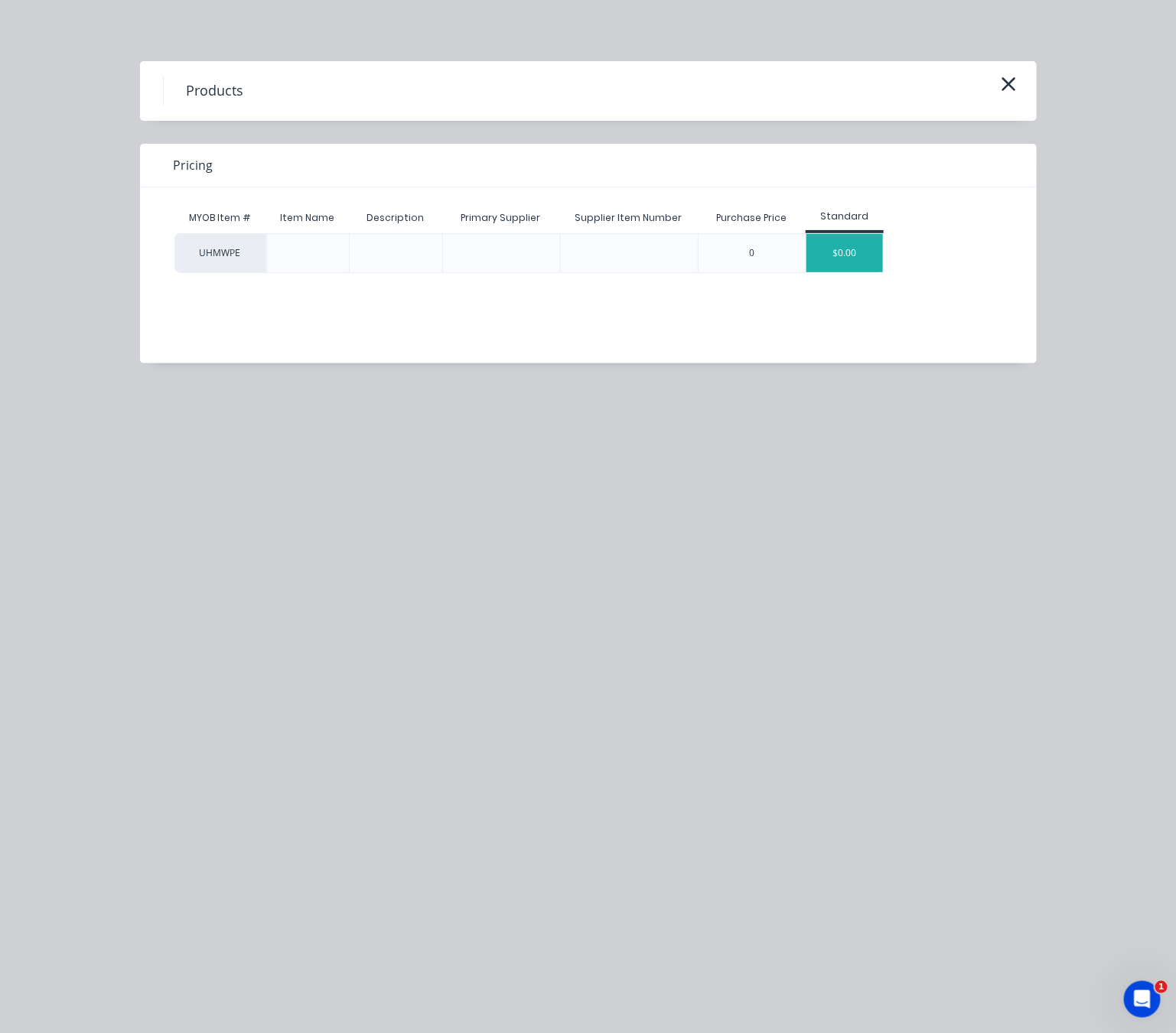
click at [831, 250] on div "$0.00" at bounding box center [844, 253] width 77 height 38
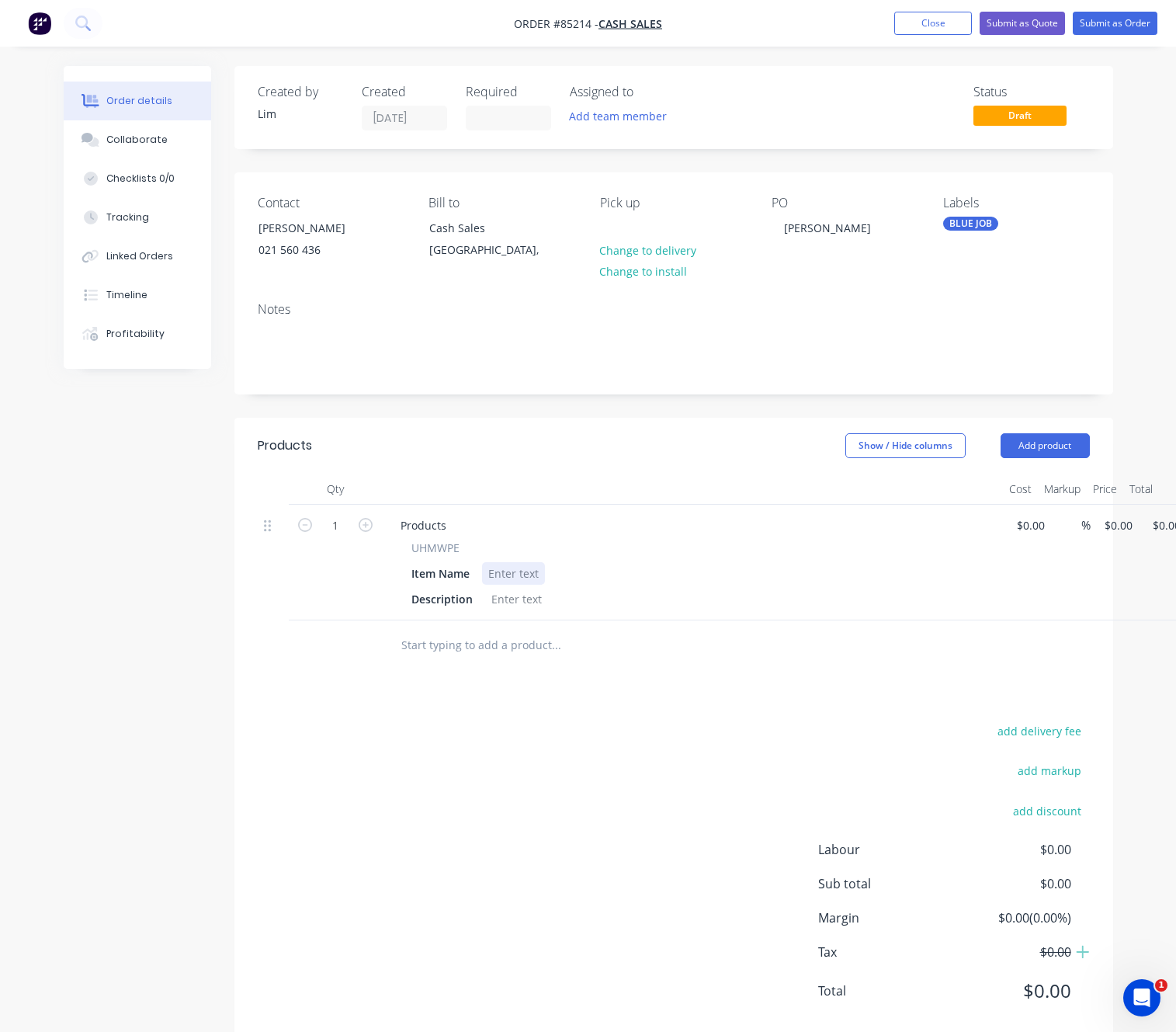
click at [515, 579] on div at bounding box center [514, 573] width 63 height 22
click at [508, 570] on div at bounding box center [514, 573] width 63 height 22
paste div
click at [489, 571] on div "25.0mm Black" at bounding box center [525, 573] width 85 height 22
click at [610, 570] on div "UHMWPE 25.0mm Black" at bounding box center [550, 573] width 136 height 22
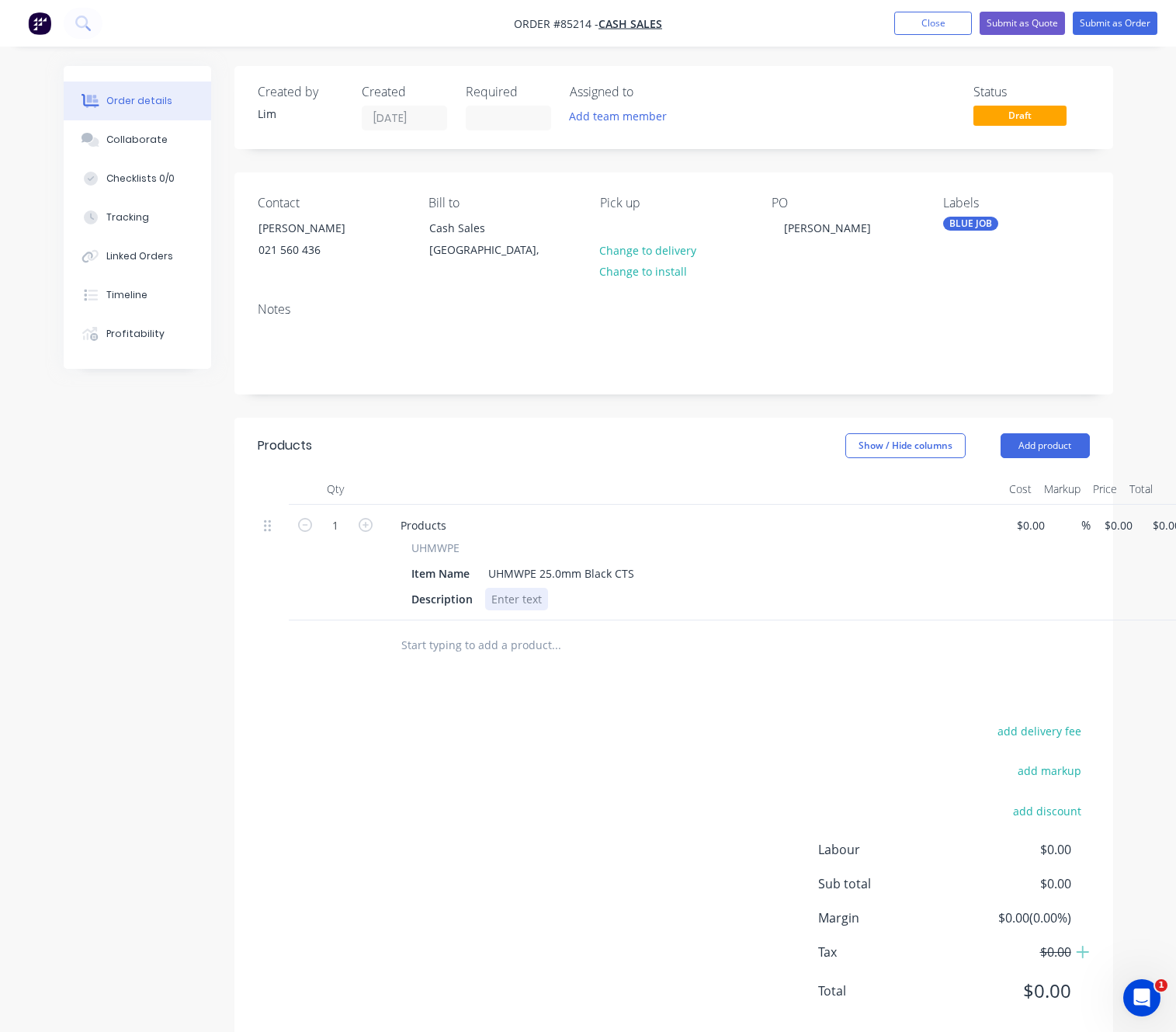
click at [515, 615] on div "Products UHMWPE Item Name UHMWPE 25.0mm Black CTS Description" at bounding box center [692, 563] width 621 height 116
click at [518, 606] on div at bounding box center [516, 598] width 63 height 22
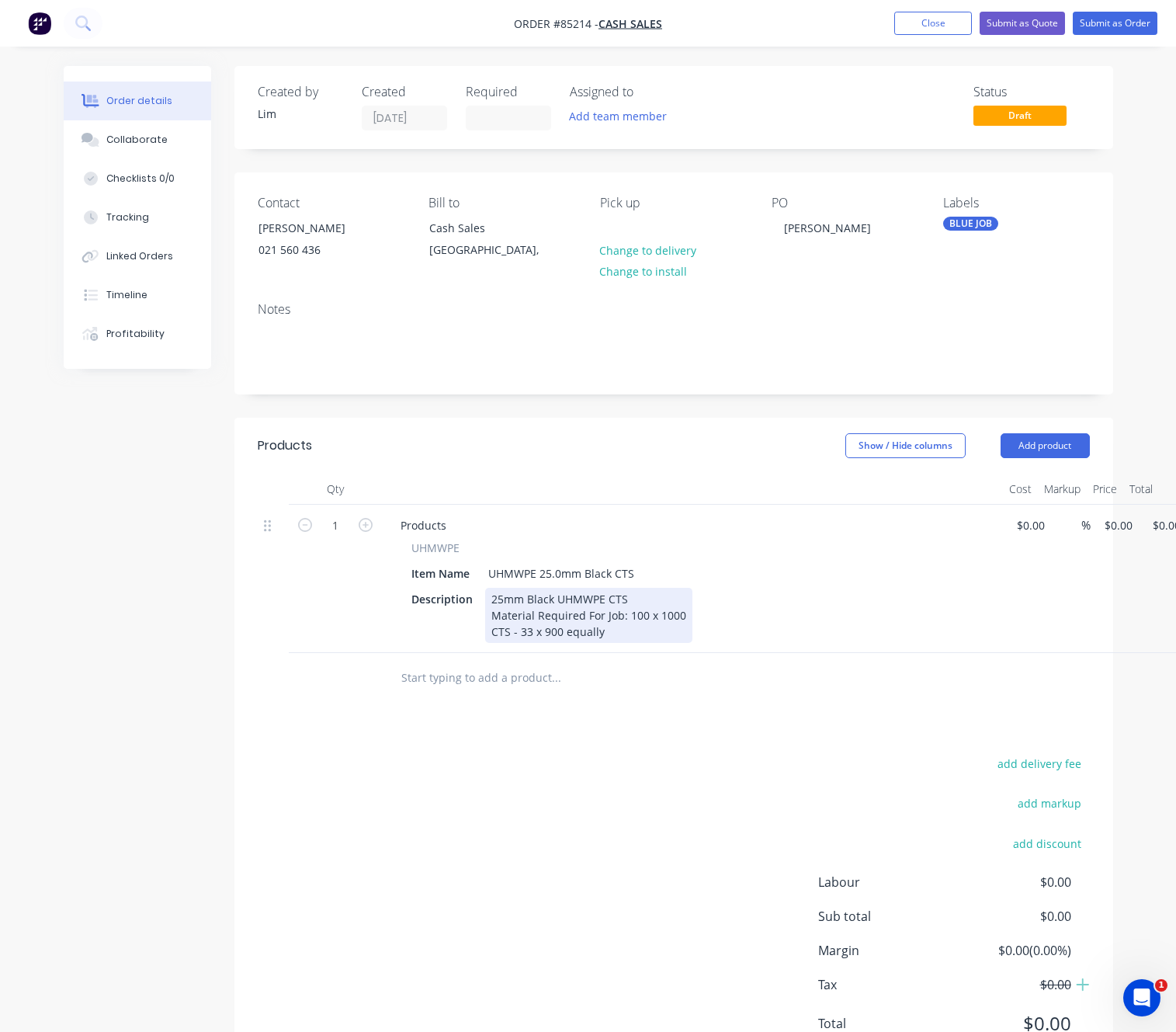
click at [627, 634] on div "25mm Black UHMWPE CTS Material Required For Job: 100 x 1000 CTS - 33 x 900 equa…" at bounding box center [588, 615] width 207 height 55
click at [527, 637] on div "25mm Black UHMWPE CTS Material Required For Job: 100 x 1000 CTS - 33 x 900 equa…" at bounding box center [588, 615] width 207 height 55
drag, startPoint x: 529, startPoint y: 637, endPoint x: 520, endPoint y: 633, distance: 9.8
click at [520, 633] on div "25mm Black UHMWPE CTS Material Required For Job: 100 x 1000 CTS - 33 x 900 equa…" at bounding box center [588, 615] width 207 height 55
click at [615, 638] on div "25mm Black UHMWPE CTS Material Required For Job: 100 x 1000 CTS - 28 x 900 equa…" at bounding box center [588, 615] width 207 height 55
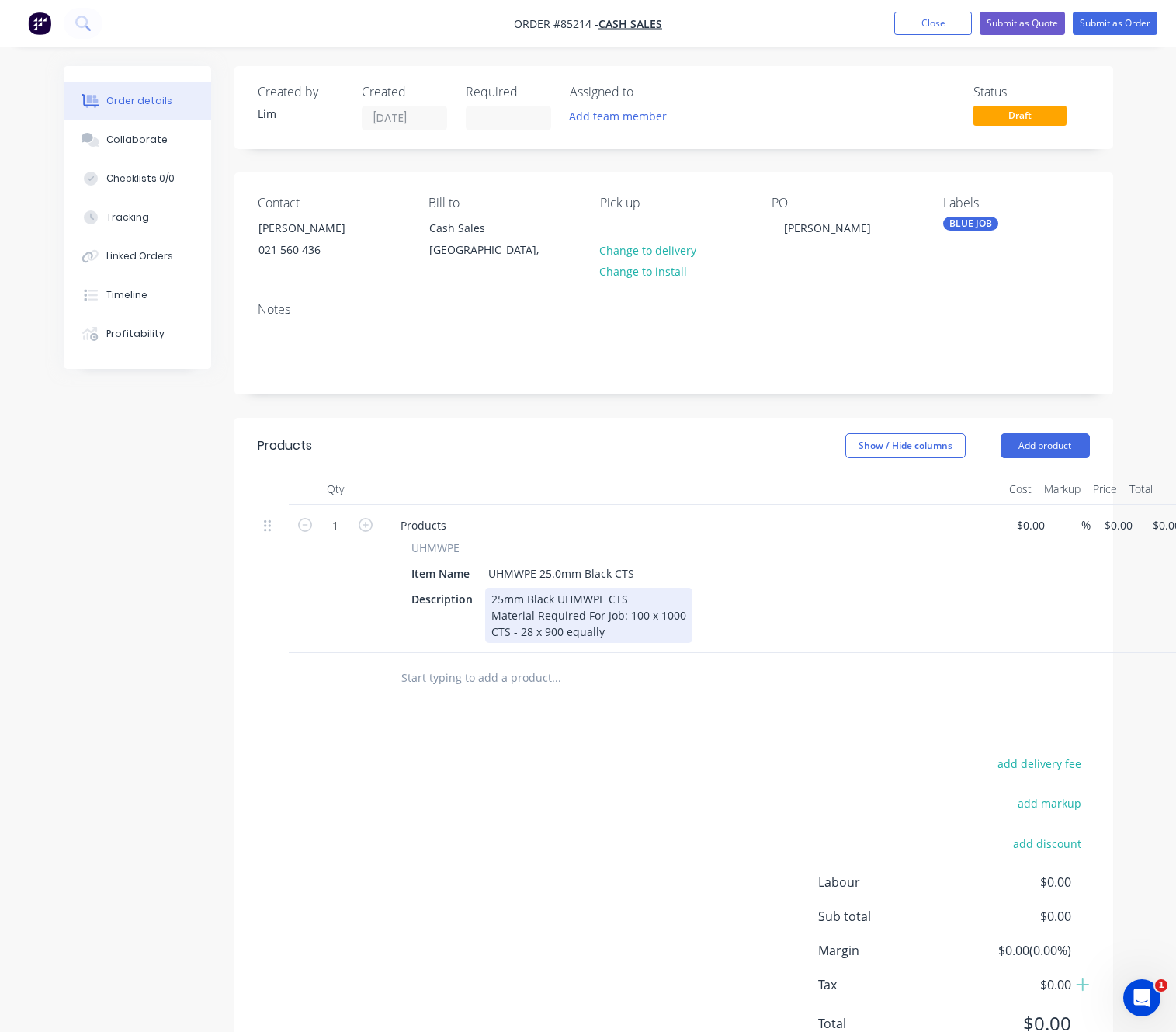
drag, startPoint x: 607, startPoint y: 632, endPoint x: 566, endPoint y: 631, distance: 41.0
click at [566, 631] on div "25mm Black UHMWPE CTS Material Required For Job: 100 x 1000 CTS - 28 x 900 equa…" at bounding box center [588, 615] width 207 height 55
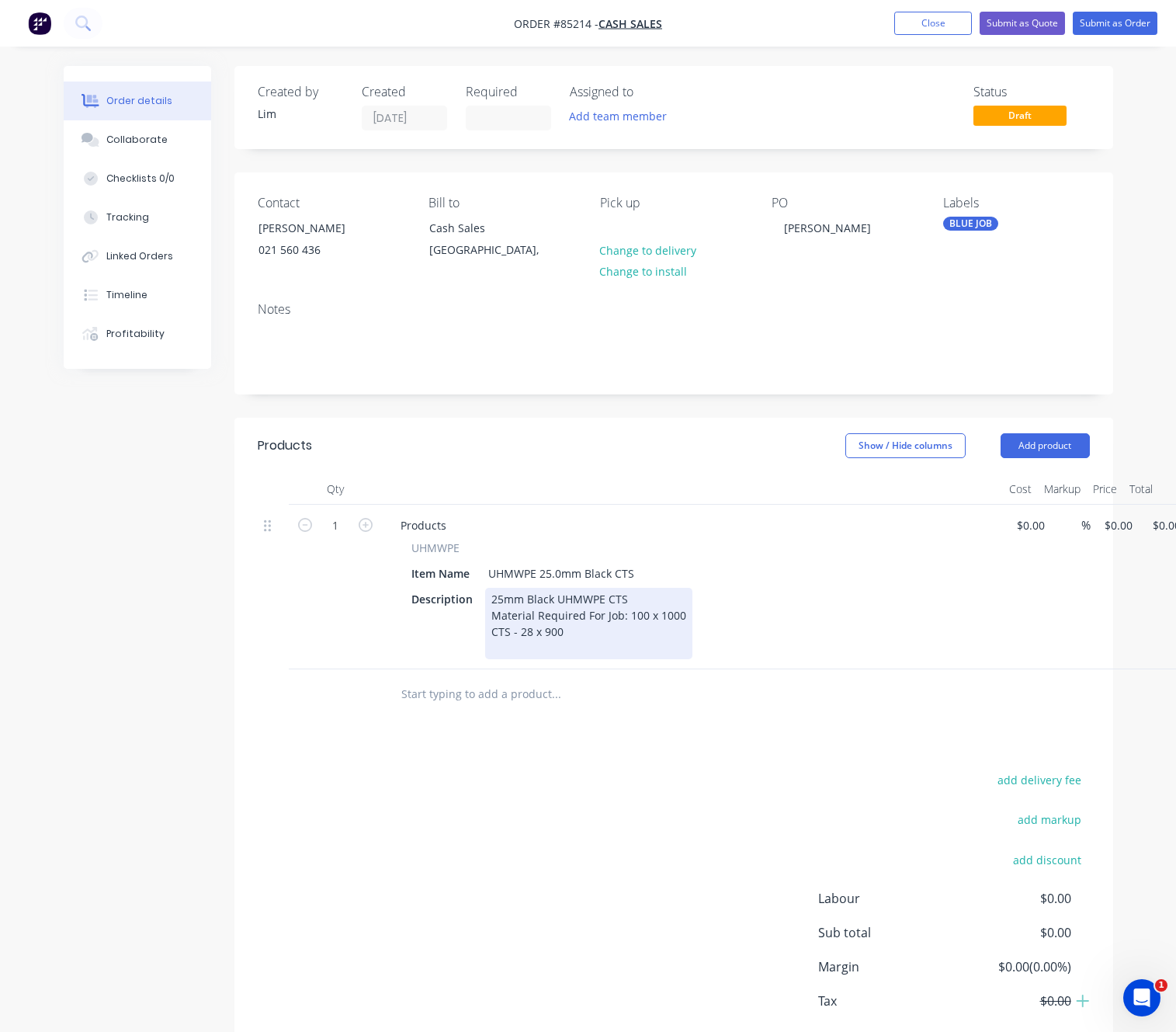
click at [564, 629] on div "25mm Black UHMWPE CTS Material Required For Job: 100 x 1000 CTS - 28 x 900" at bounding box center [588, 623] width 207 height 71
click at [575, 639] on div "25mm Black UHMWPE CTS Material Required For Job: 100 x 1000 CTS - 28 x 900" at bounding box center [588, 623] width 207 height 71
click at [610, 618] on div "25mm Black UHMWPE CTS Material Required For Job: 100 x 1000 CTS - 28 x 900" at bounding box center [588, 623] width 207 height 71
click at [520, 662] on div "Products UHMWPE Item Name UHMWPE 25.0mm Black CTS Description 25mm Black UHMWPE…" at bounding box center [692, 587] width 621 height 165
click at [524, 655] on div "25mm Black UHMWPE CTS Material Required For Job: 100 x 1000 CTS - 28 x 900" at bounding box center [588, 623] width 207 height 71
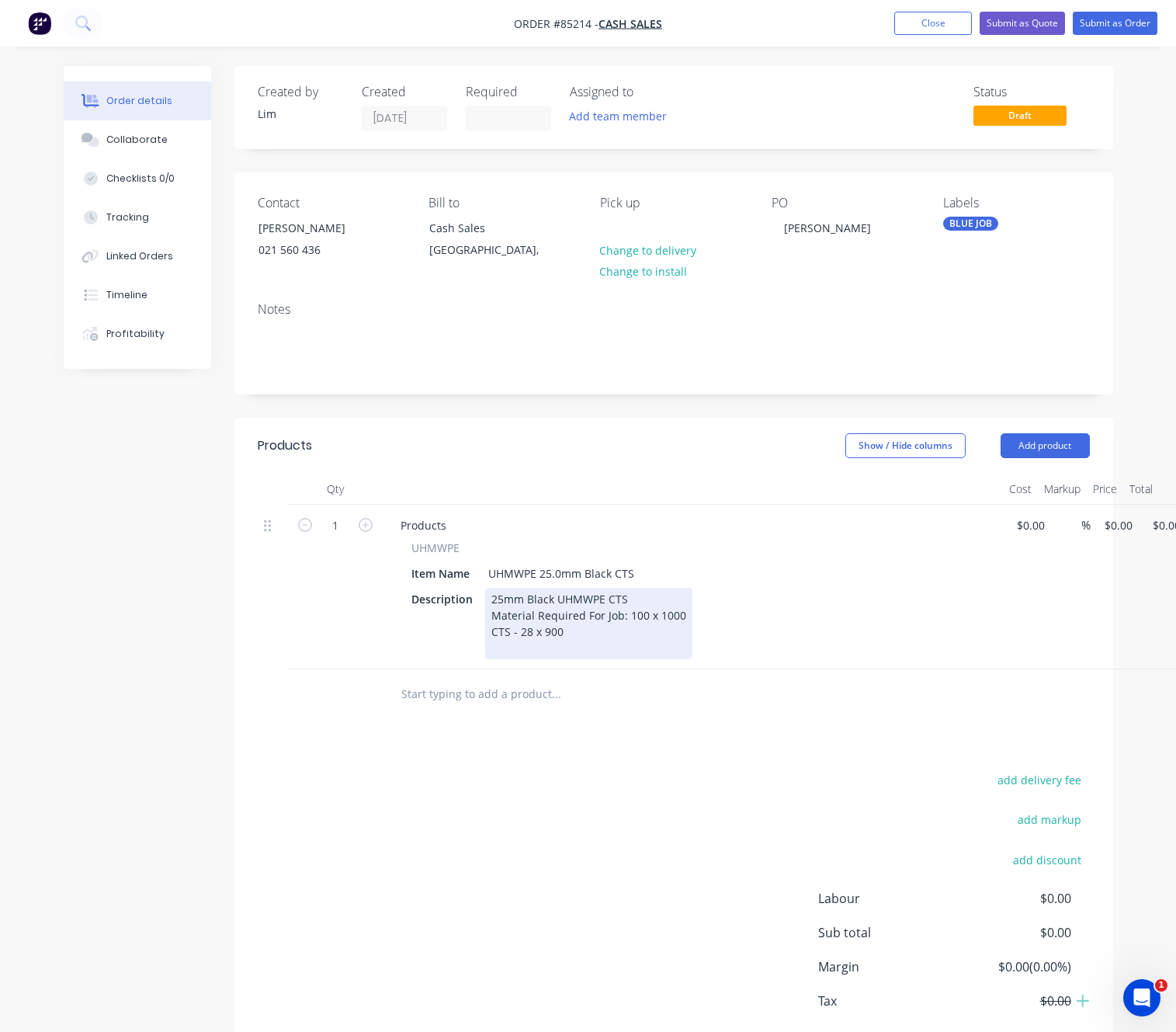
click at [593, 627] on div "25mm Black UHMWPE CTS Material Required For Job: 100 x 1000 CTS - 28 x 900" at bounding box center [588, 623] width 207 height 71
click at [606, 630] on div "25mm Black UHMWPE CTS Material Required For Job: 100 x 1000 CTS - 28 x 900 (" at bounding box center [588, 623] width 207 height 71
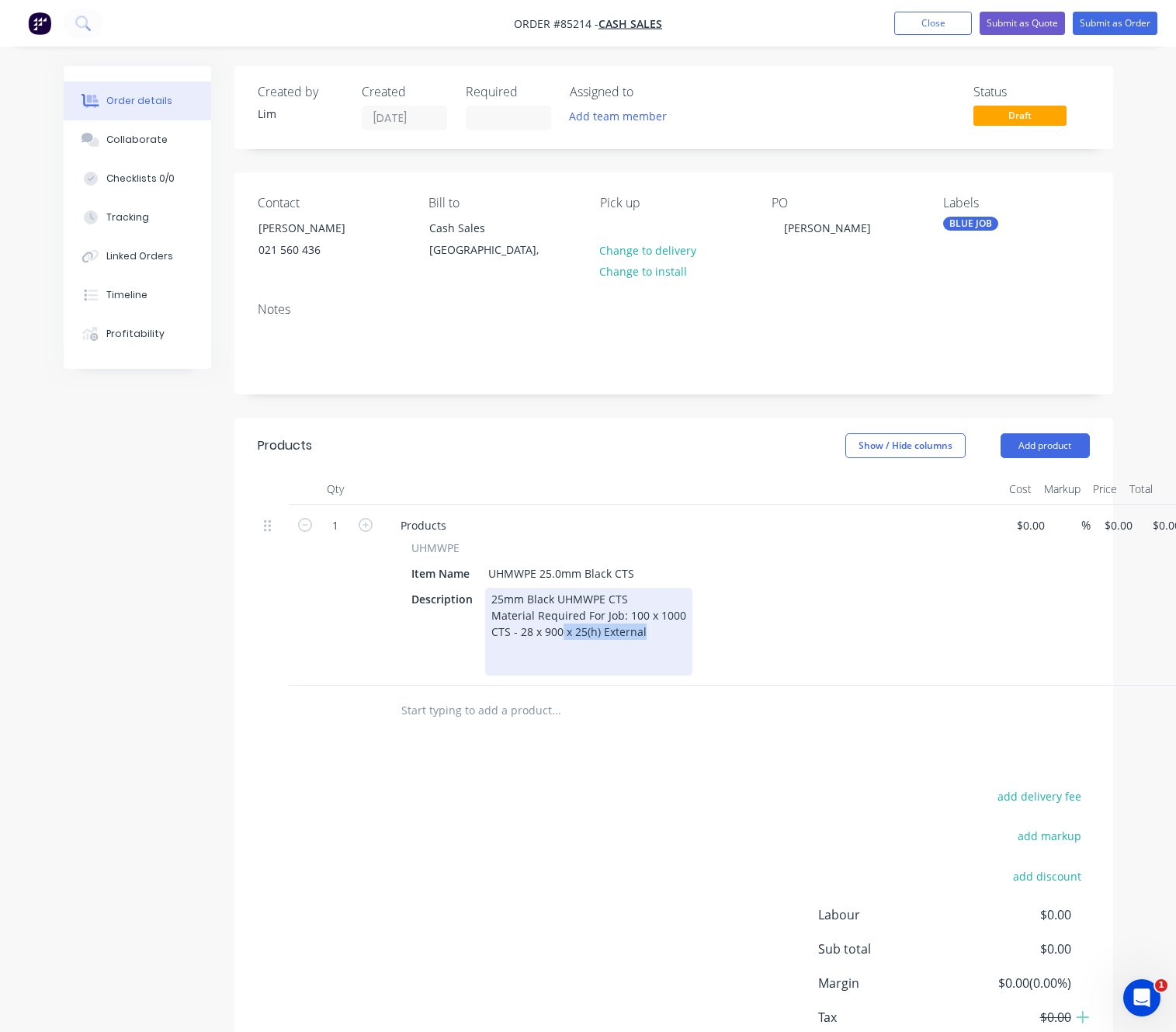
drag, startPoint x: 660, startPoint y: 627, endPoint x: 557, endPoint y: 638, distance: 103.6
click at [557, 638] on div "25mm Black UHMWPE CTS Material Required For Job: 100 x 1000 CTS - 28 x 900 x 25…" at bounding box center [588, 632] width 207 height 88
click at [531, 645] on div "25mm Black UHMWPE CTS Material Required For Job: 100 x 1000 CTS - 28 x 900 - As…" at bounding box center [588, 632] width 207 height 88
click at [592, 633] on div "25mm Black UHMWPE CTS Material Required For Job: 100 x 1000 CTS - 28 x 900 - As…" at bounding box center [588, 632] width 207 height 88
click at [606, 637] on div "25mm Black UHMWPE CTS Material Required For Job: 100 x 1000 CTS - 28 x 900 - As…" at bounding box center [588, 632] width 207 height 88
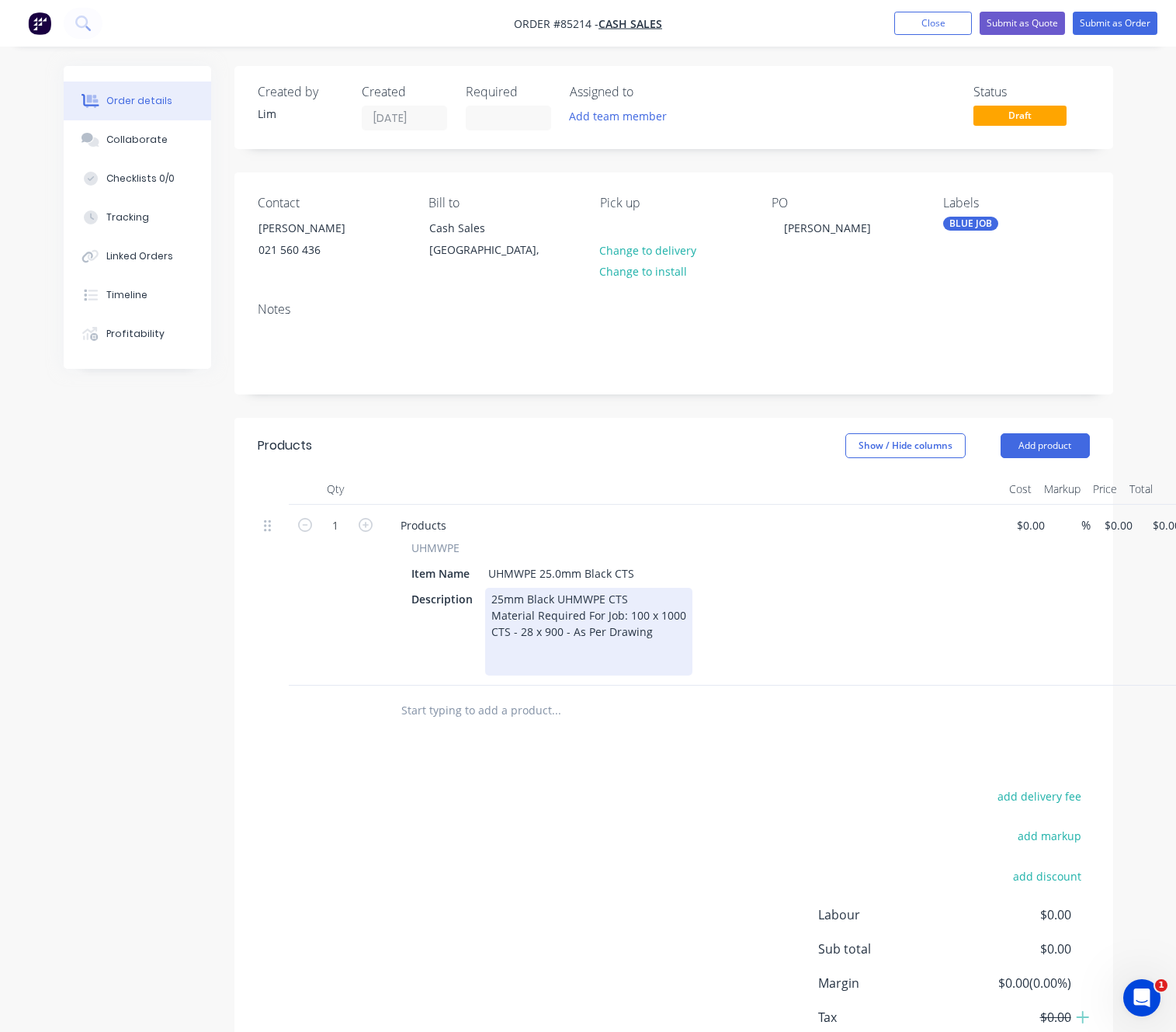
click at [554, 643] on div "25mm Black UHMWPE CTS Material Required For Job: 100 x 1000 CTS - 28 x 900 - As…" at bounding box center [588, 632] width 207 height 88
click at [688, 662] on div "25mm Black UHMWPE CTS Material Required For Job: 100 x 1000 CTS - 28 x 900 - As…" at bounding box center [612, 632] width 254 height 88
click at [795, 665] on div "25mm Black UHMWPE CTS Material Required For Job: 100 x 1000 CTS - 28 x 900 - As…" at bounding box center [651, 632] width 333 height 88
click at [803, 666] on div "25mm Black UHMWPE CTS Material Required For Job: 100 x 1000 CTS - 28 x 900 - As…" at bounding box center [651, 632] width 333 height 88
drag, startPoint x: 522, startPoint y: 680, endPoint x: 532, endPoint y: 683, distance: 10.4
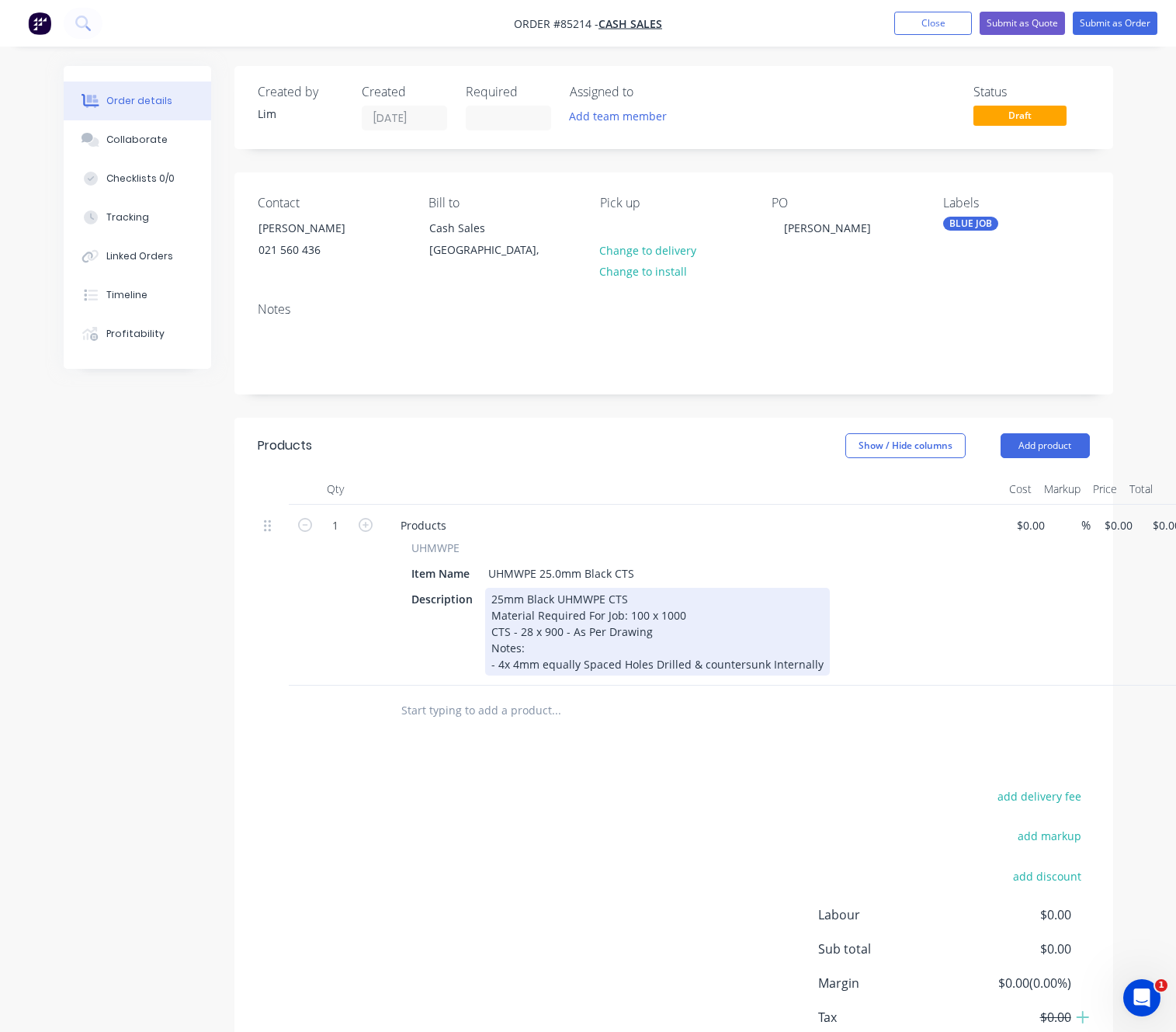
click at [526, 676] on div "25mm Black UHMWPE CTS Material Required For Job: 100 x 1000 CTS - 28 x 900 - As…" at bounding box center [657, 632] width 345 height 88
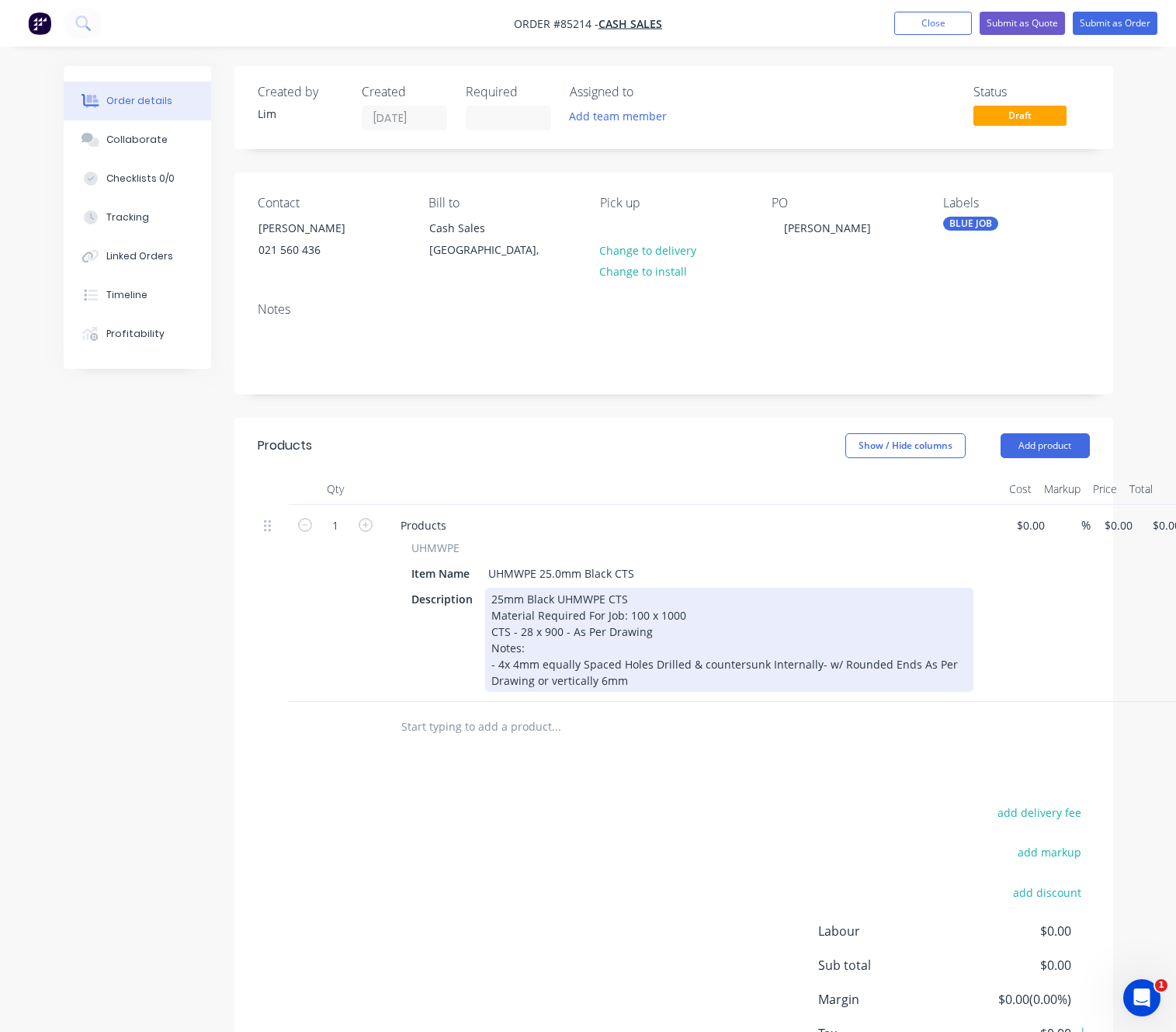
click at [687, 683] on div "25mm Black UHMWPE CTS Material Required For Job: 100 x 1000 CTS - 28 x 900 - As…" at bounding box center [728, 640] width 488 height 104
drag, startPoint x: 708, startPoint y: 681, endPoint x: 683, endPoint y: 683, distance: 25.1
click at [683, 682] on div "25mm Black UHMWPE CTS Material Required For Job: 100 x 1000 CTS - 28 x 900 - As…" at bounding box center [728, 640] width 488 height 104
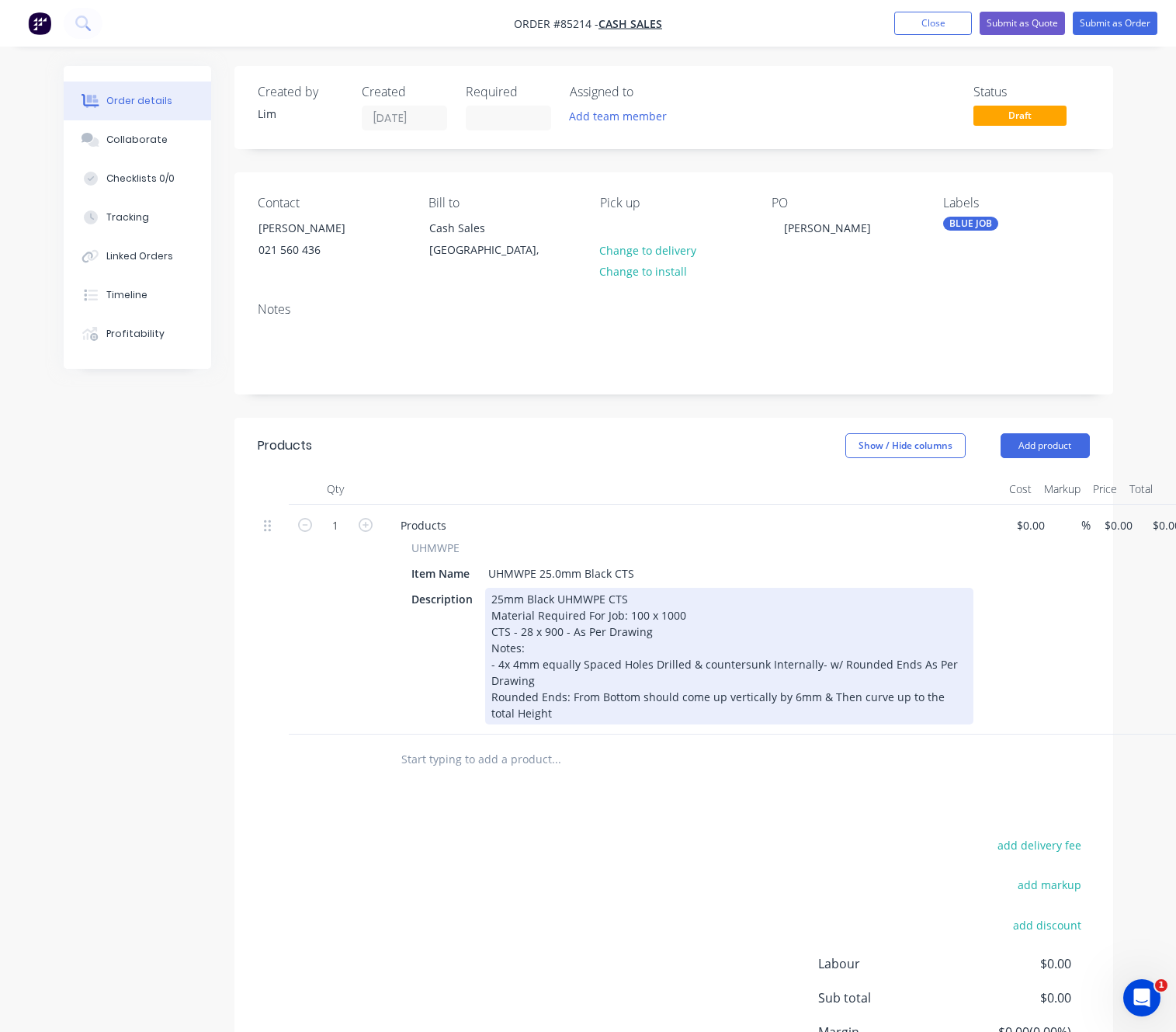
click at [814, 697] on div "25mm Black UHMWPE CTS Material Required For Job: 100 x 1000 CTS - 28 x 900 - As…" at bounding box center [728, 656] width 488 height 137
click at [643, 696] on div "25mm Black UHMWPE CTS Material Required For Job: 100 x 1000 CTS - 28 x 900 - As…" at bounding box center [728, 656] width 488 height 137
click at [638, 699] on div "25mm Black UHMWPE CTS Material Required For Job: 100 x 1000 CTS - 28 x 900 - As…" at bounding box center [728, 656] width 488 height 137
click at [633, 704] on div "25mm Black UHMWPE CTS Material Required For Job: 100 x 1000 CTS - 28 x 900 - As…" at bounding box center [728, 656] width 488 height 137
click at [569, 695] on div "25mm Black UHMWPE CTS Material Required For Job: 100 x 1000 CTS - 28 x 900 - As…" at bounding box center [728, 656] width 488 height 137
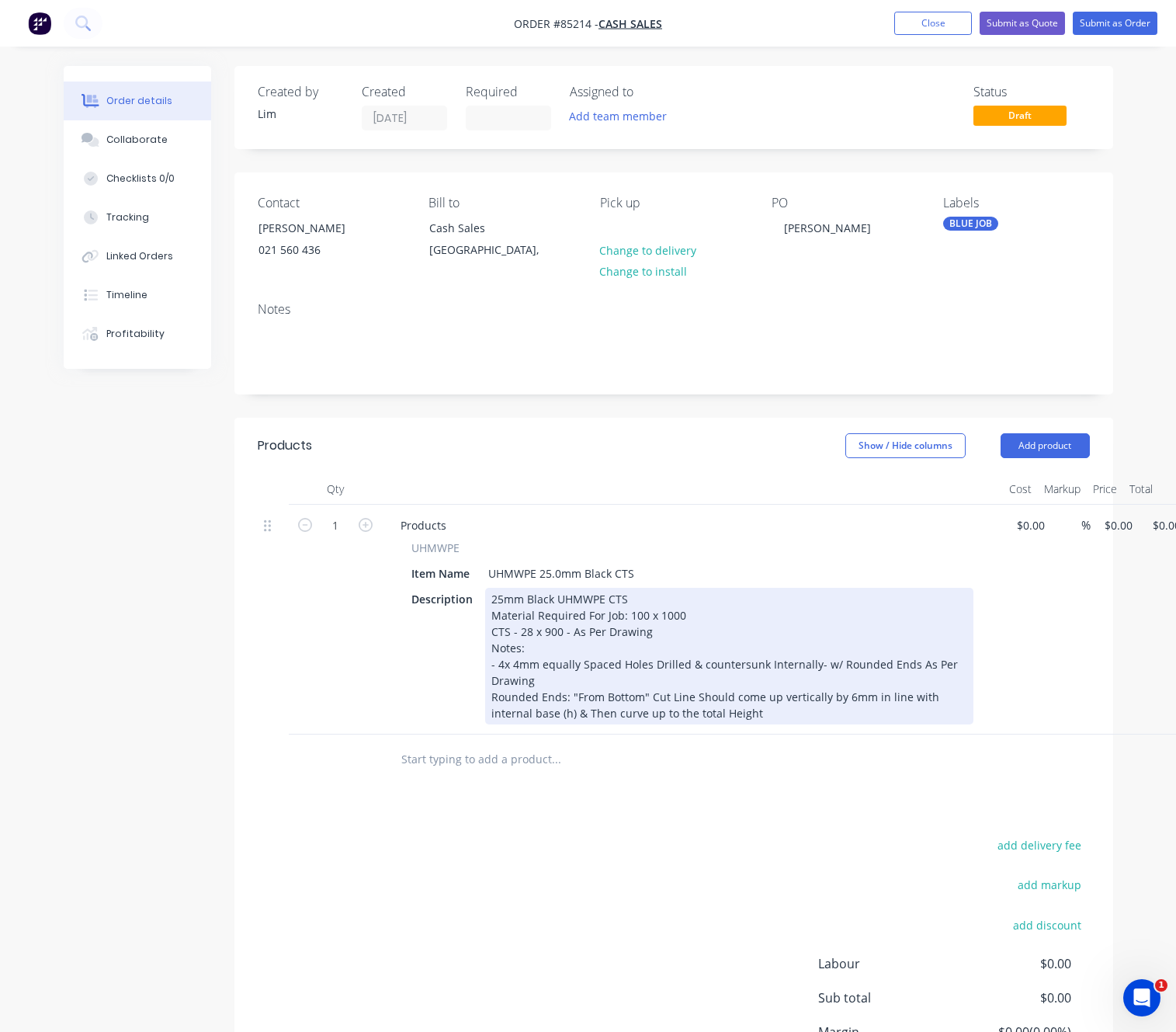
click at [651, 700] on div "25mm Black UHMWPE CTS Material Required For Job: 100 x 1000 CTS - 28 x 900 - As…" at bounding box center [728, 656] width 488 height 137
click at [652, 701] on div "25mm Black UHMWPE CTS Material Required For Job: 100 x 1000 CTS - 28 x 900 - As…" at bounding box center [728, 656] width 488 height 137
click at [755, 695] on div "25mm Black UHMWPE CTS Material Required For Job: 100 x 1000 CTS - 28 x 900 - As…" at bounding box center [728, 656] width 488 height 137
click at [792, 694] on div "25mm Black UHMWPE CTS Material Required For Job: 100 x 1000 CTS - 28 x 900 - As…" at bounding box center [728, 656] width 488 height 137
click at [806, 695] on div "25mm Black UHMWPE CTS Material Required For Job: 100 x 1000 CTS - 28 x 900 - As…" at bounding box center [728, 656] width 488 height 137
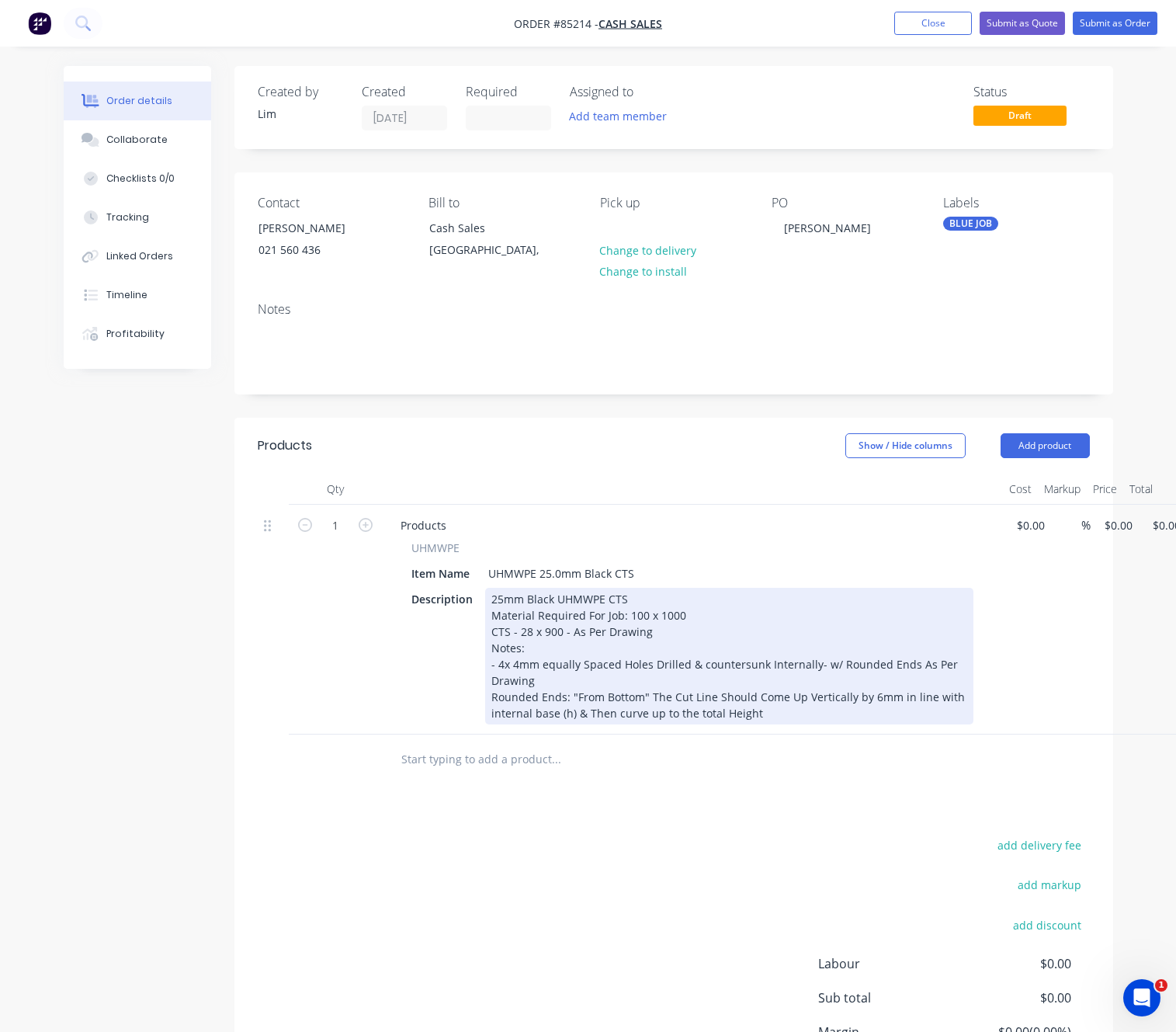
click at [857, 697] on div "25mm Black UHMWPE CTS Material Required For Job: 100 x 1000 CTS - 28 x 900 - As…" at bounding box center [728, 656] width 488 height 137
click at [898, 702] on div "25mm Black UHMWPE CTS Material Required For Job: 100 x 1000 CTS - 28 x 900 - As…" at bounding box center [728, 656] width 488 height 137
click at [912, 697] on div "25mm Black UHMWPE CTS Material Required For Job: 100 x 1000 CTS - 28 x 900 - As…" at bounding box center [728, 656] width 488 height 137
click at [935, 697] on div "25mm Black UHMWPE CTS Material Required For Job: 100 x 1000 CTS - 28 x 900 - As…" at bounding box center [728, 656] width 488 height 137
click at [494, 716] on div "25mm Black UHMWPE CTS Material Required For Job: 100 x 1000 CTS - 28 x 900 - As…" at bounding box center [728, 656] width 488 height 137
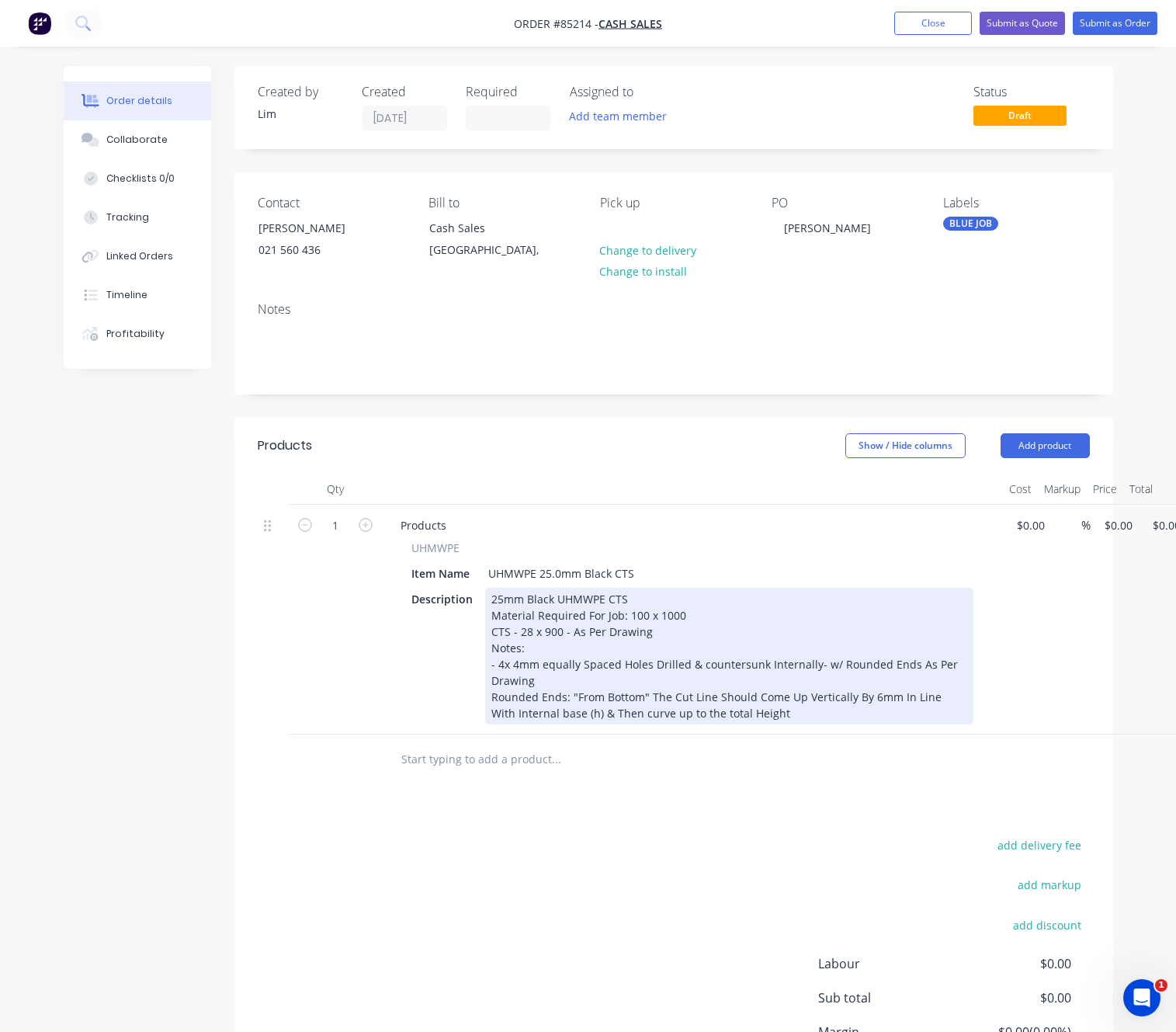
click at [536, 714] on div "25mm Black UHMWPE CTS Material Required For Job: 100 x 1000 CTS - 28 x 900 - As…" at bounding box center [728, 656] width 488 height 137
drag, startPoint x: 606, startPoint y: 714, endPoint x: 594, endPoint y: 715, distance: 12.0
click at [594, 715] on div "25mm Black UHMWPE CTS Material Required For Job: 100 x 1000 CTS - 28 x 900 - As…" at bounding box center [728, 656] width 488 height 137
drag, startPoint x: 610, startPoint y: 716, endPoint x: 575, endPoint y: 713, distance: 35.1
click at [575, 713] on div "25mm Black UHMWPE CTS Material Required For Job: 100 x 1000 CTS - 28 x 900 - As…" at bounding box center [728, 656] width 488 height 137
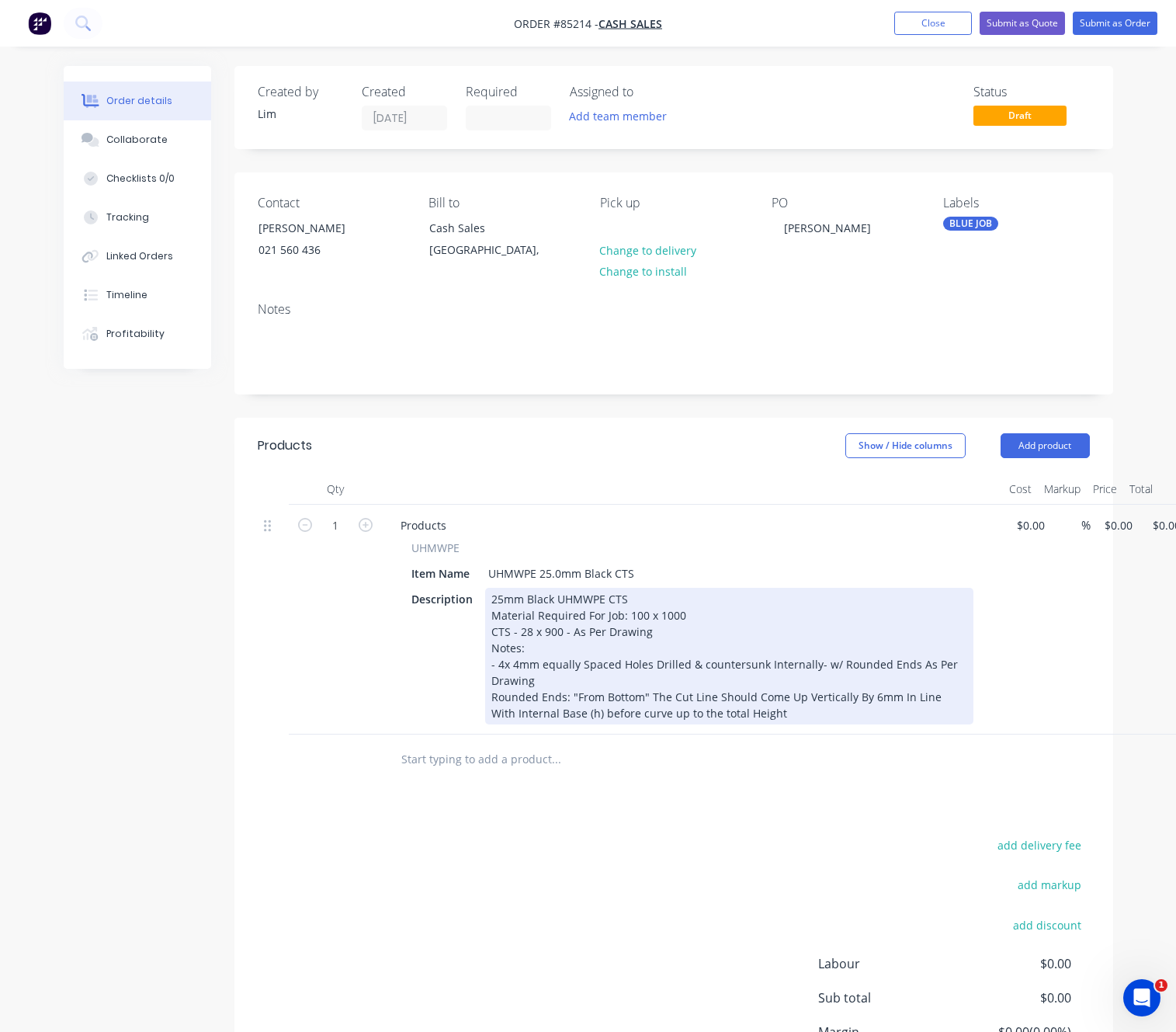
click at [636, 713] on div "25mm Black UHMWPE CTS Material Required For Job: 100 x 1000 CTS - 28 x 900 - As…" at bounding box center [728, 656] width 488 height 137
click at [653, 715] on div "25mm Black UHMWPE CTS Material Required For Job: 100 x 1000 CTS - 28 x 900 - As…" at bounding box center [728, 656] width 488 height 137
click at [667, 720] on div "25mm Black UHMWPE CTS Material Required For Job: 100 x 1000 CTS - 28 x 900 - As…" at bounding box center [728, 656] width 488 height 137
click at [616, 709] on div "25mm Black UHMWPE CTS Material Required For Job: 100 x 1000 CTS - 28 x 900 - As…" at bounding box center [728, 656] width 488 height 137
click at [583, 715] on div "25mm Black UHMWPE CTS Material Required For Job: 100 x 1000 CTS - 28 x 900 - As…" at bounding box center [728, 656] width 488 height 137
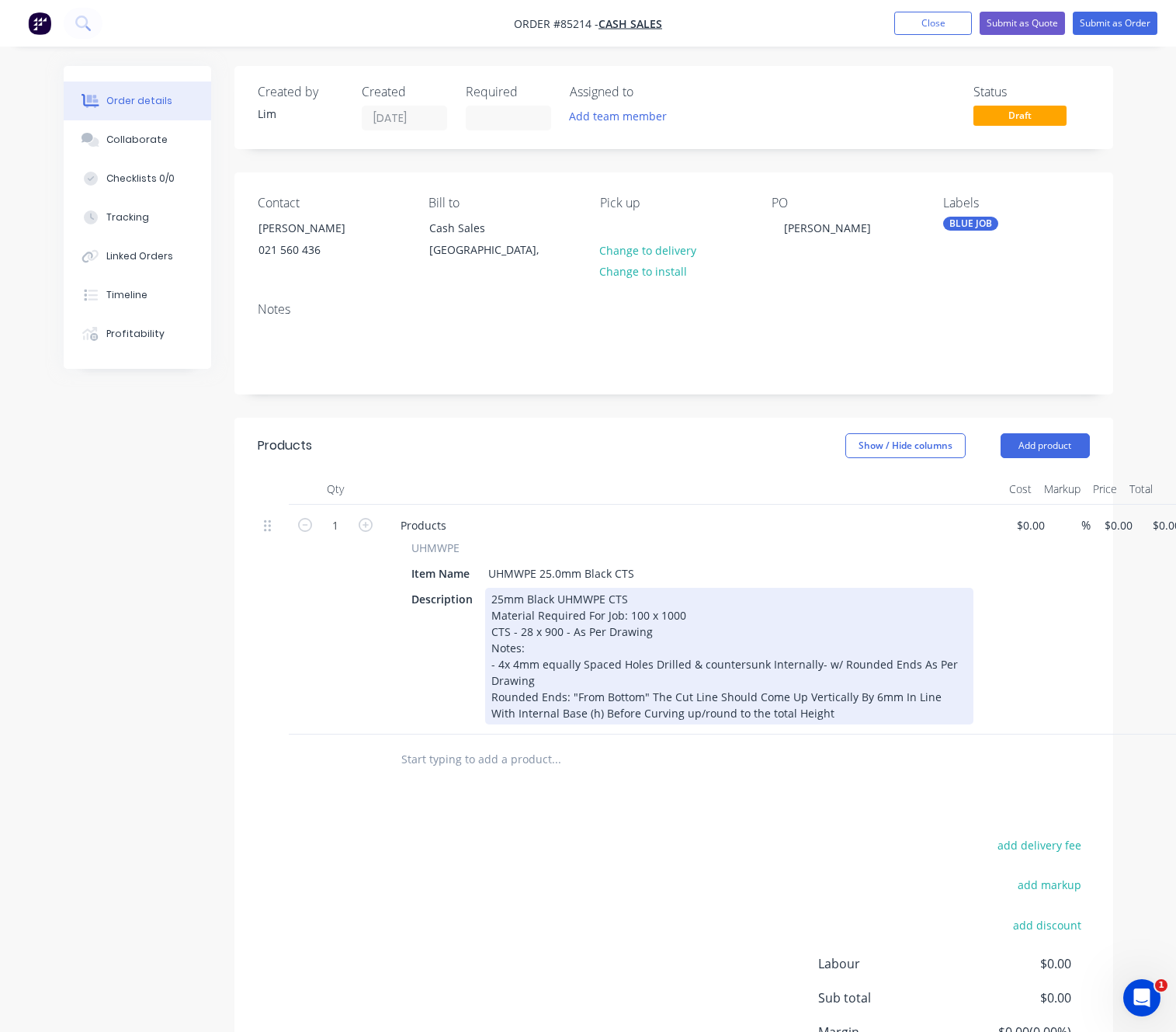
click at [676, 714] on div "25mm Black UHMWPE CTS Material Required For Job: 100 x 1000 CTS - 28 x 900 - As…" at bounding box center [728, 656] width 488 height 137
click at [656, 716] on div "25mm Black UHMWPE CTS Material Required For Job: 100 x 1000 CTS - 28 x 900 - As…" at bounding box center [728, 656] width 488 height 137
click at [711, 715] on div "25mm Black UHMWPE CTS Material Required For Job: 100 x 1000 CTS - 28 x 900 - As…" at bounding box center [728, 656] width 488 height 137
click at [725, 717] on div "25mm Black UHMWPE CTS Material Required For Job: 100 x 1000 CTS - 28 x 900 - As…" at bounding box center [728, 656] width 488 height 137
click at [750, 711] on div "25mm Black UHMWPE CTS Material Required For Job: 100 x 1000 CTS - 28 x 900 - As…" at bounding box center [728, 656] width 488 height 137
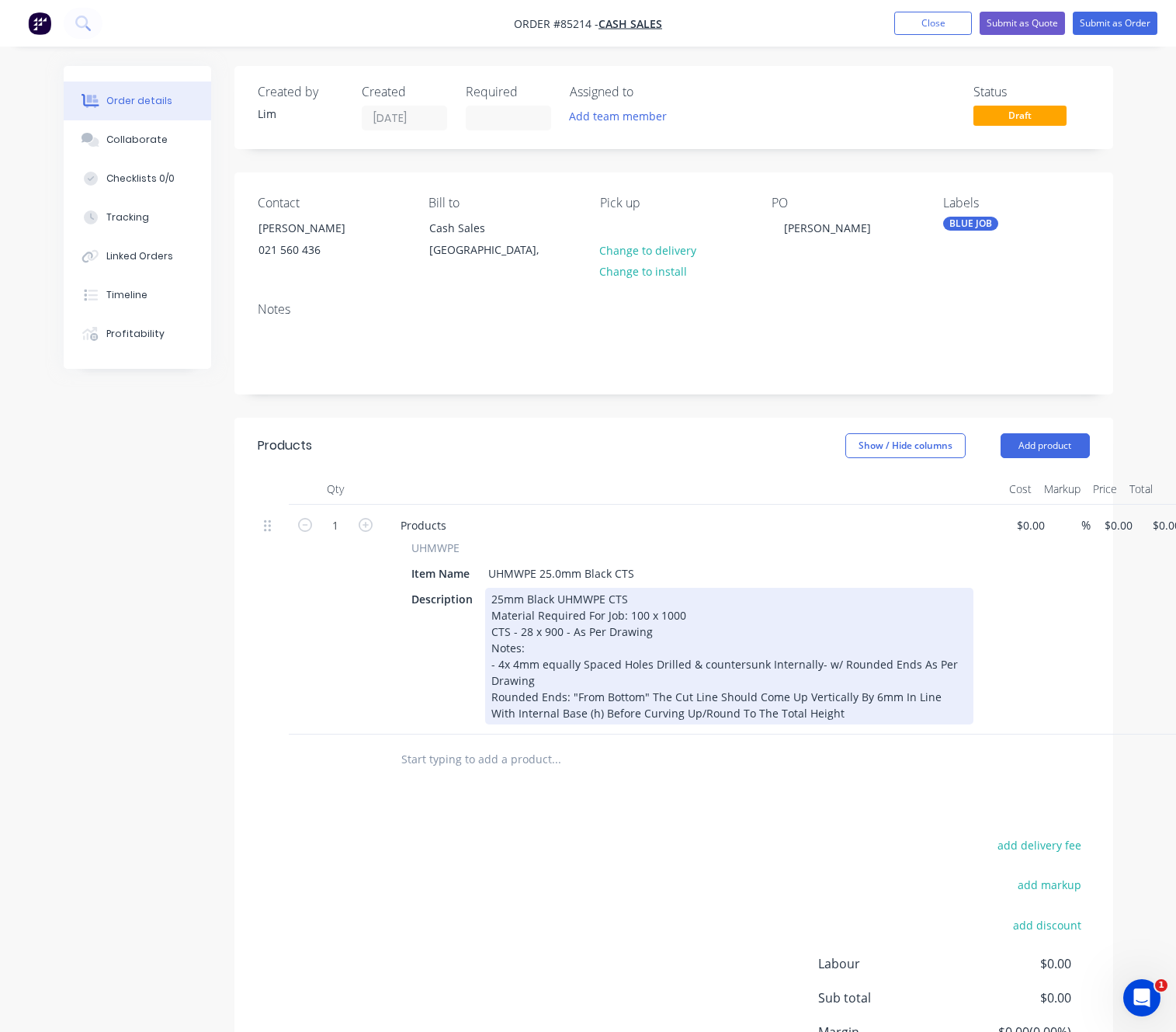
click at [849, 704] on div "25mm Black UHMWPE CTS Material Required For Job: 100 x 1000 CTS - 28 x 900 - As…" at bounding box center [728, 656] width 488 height 137
click at [827, 716] on div "25mm Black UHMWPE CTS Material Required For Job: 100 x 1000 CTS - 28 x 900 - As…" at bounding box center [728, 656] width 488 height 137
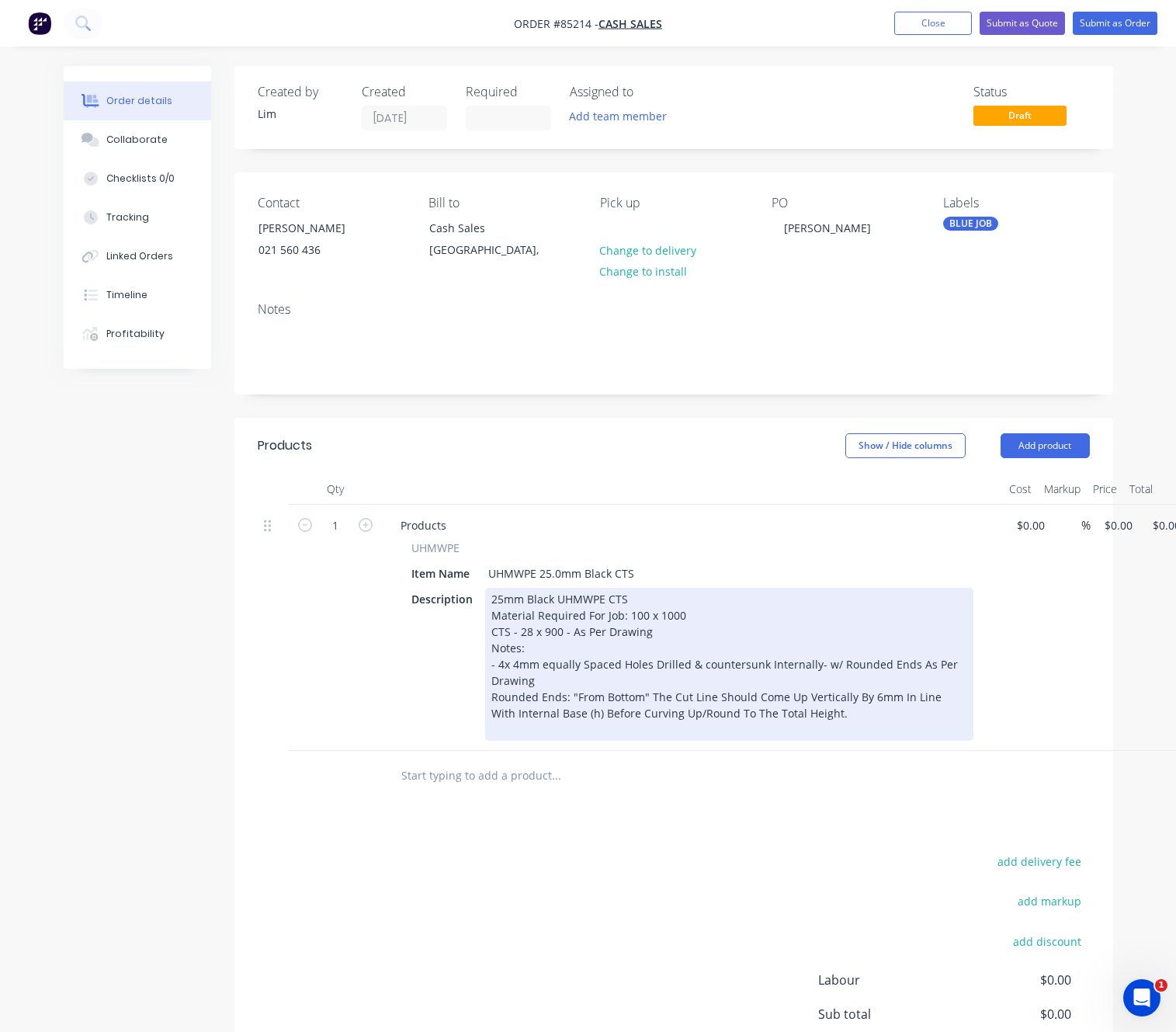
click at [704, 664] on div "25mm Black UHMWPE CTS Material Required For Job: 100 x 1000 CTS - 28 x 900 - As…" at bounding box center [728, 664] width 488 height 153
click at [550, 665] on div "25mm Black UHMWPE CTS Material Required For Job: 100 x 1000 CTS - 28 x 900 - As…" at bounding box center [728, 664] width 488 height 153
click at [544, 666] on div "25mm Black UHMWPE CTS Material Required For Job: 100 x 1000 CTS - 28 x 900 - As…" at bounding box center [728, 664] width 488 height 153
click at [823, 665] on div "25mm Black UHMWPE CTS Material Required For Job: 100 x 1000 CTS - 28 x 900 - As…" at bounding box center [728, 664] width 488 height 153
click at [818, 657] on div "25mm Black UHMWPE CTS Material Required For Job: 100 x 1000 CTS - 28 x 900 - As…" at bounding box center [728, 664] width 488 height 153
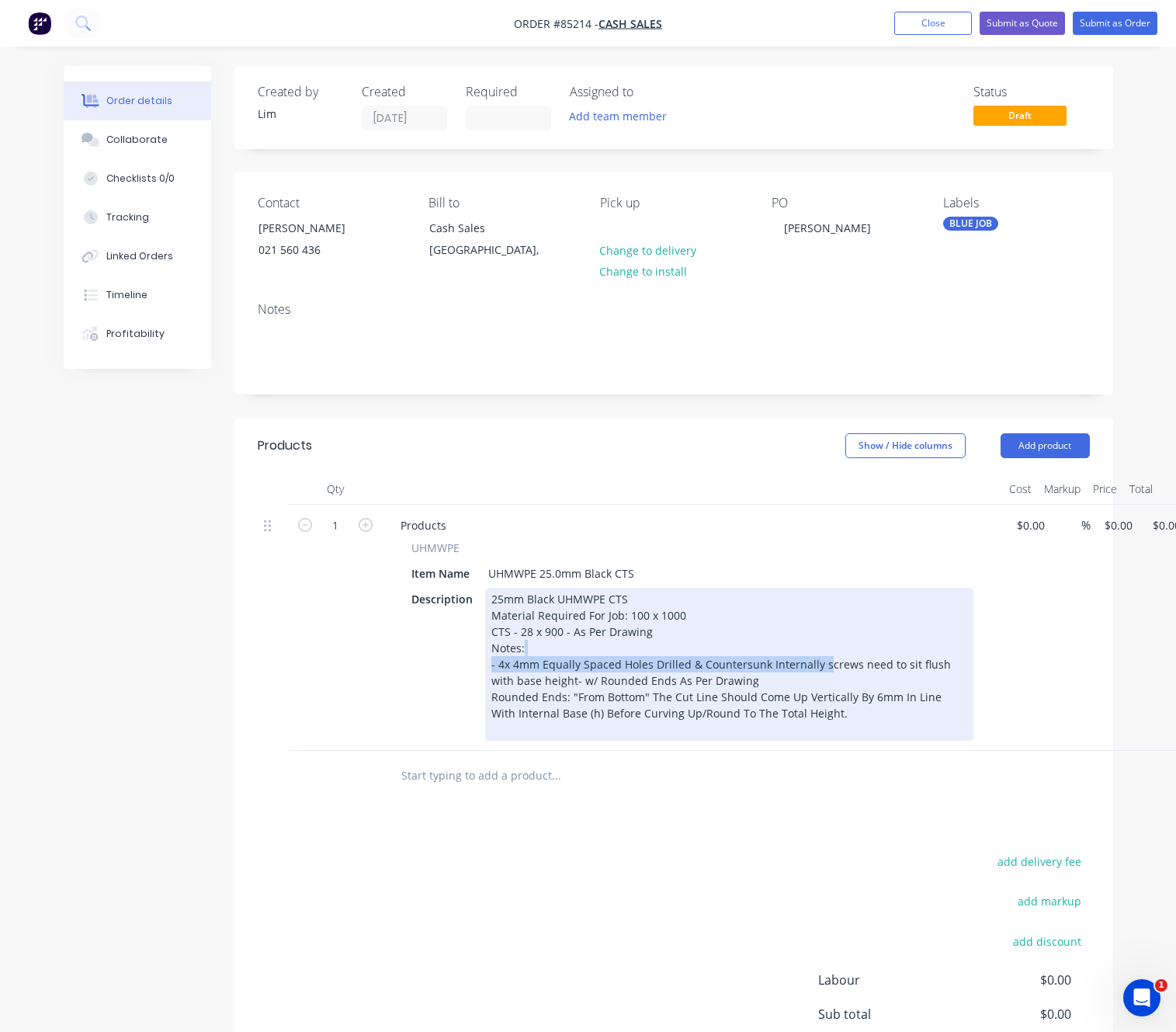
click at [806, 664] on div "25mm Black UHMWPE CTS Material Required For Job: 100 x 1000 CTS - 28 x 900 - As…" at bounding box center [728, 664] width 488 height 153
click at [813, 666] on div "25mm Black UHMWPE CTS Material Required For Job: 100 x 1000 CTS - 28 x 900 - As…" at bounding box center [728, 664] width 488 height 153
click at [837, 667] on div "25mm Black UHMWPE CTS Material Required For Job: 100 x 1000 CTS - 28 x 900 - As…" at bounding box center [728, 664] width 488 height 153
click at [820, 666] on div "25mm Black UHMWPE CTS Material Required For Job: 100 x 1000 CTS - 28 x 900 - As…" at bounding box center [728, 664] width 488 height 153
click at [815, 667] on div "25mm Black UHMWPE CTS Material Required For Job: 100 x 1000 CTS - 28 x 900 - As…" at bounding box center [728, 664] width 488 height 153
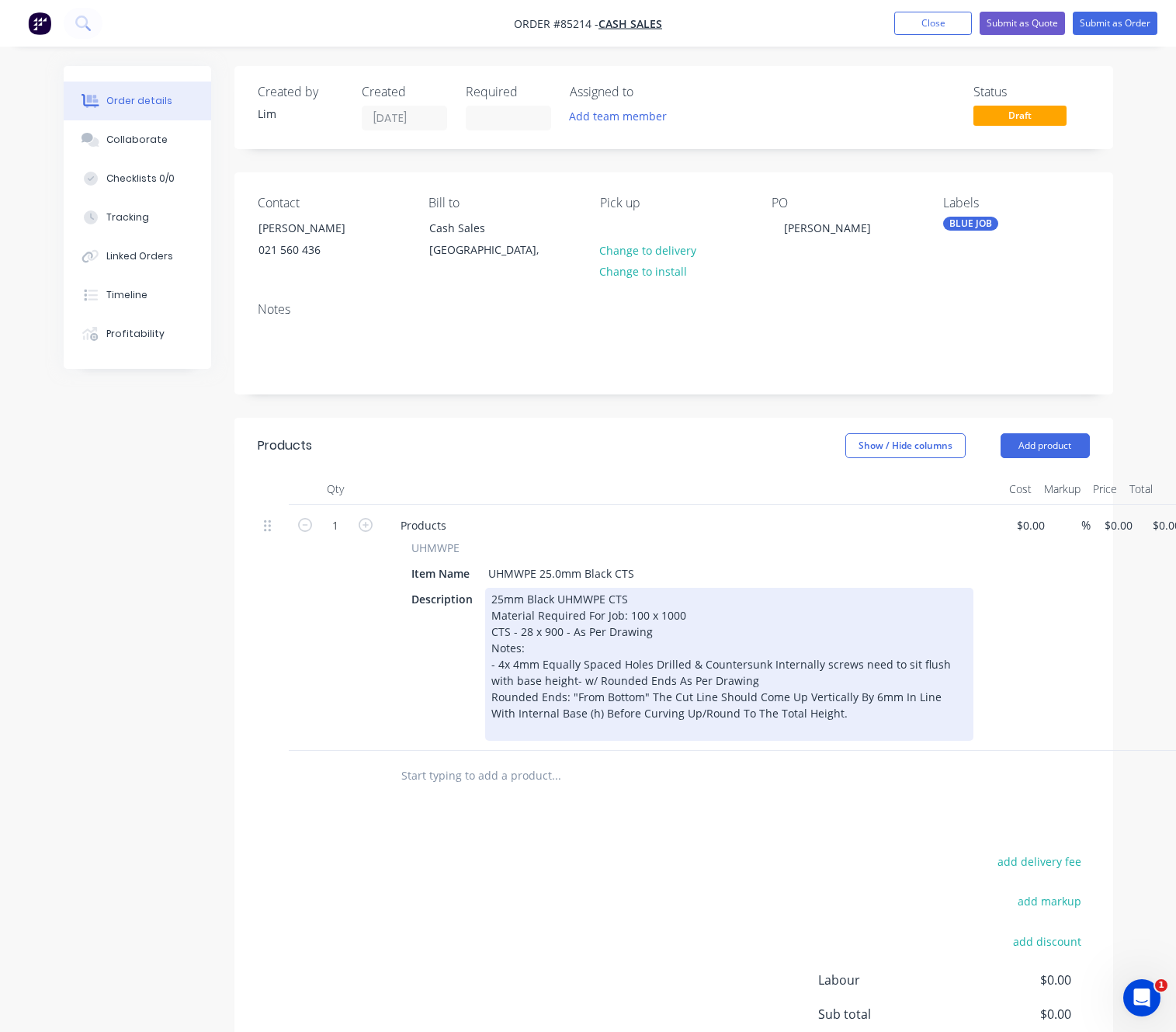
click at [823, 667] on div "25mm Black UHMWPE CTS Material Required For Job: 100 x 1000 CTS - 28 x 900 - As…" at bounding box center [728, 664] width 488 height 153
click at [845, 669] on div "25mm Black UHMWPE CTS Material Required For Job: 100 x 1000 CTS - 28 x 900 - As…" at bounding box center [728, 664] width 488 height 153
click at [852, 666] on div "25mm Black UHMWPE CTS Material Required For Job: 100 x 1000 CTS - 28 x 900 - As…" at bounding box center [728, 664] width 488 height 153
click at [885, 667] on div "25mm Black UHMWPE CTS Material Required For Job: 100 x 1000 CTS - 28 x 900 - As…" at bounding box center [728, 664] width 488 height 153
click at [907, 664] on div "25mm Black UHMWPE CTS Material Required For Job: 100 x 1000 CTS - 28 x 900 - As…" at bounding box center [728, 664] width 488 height 153
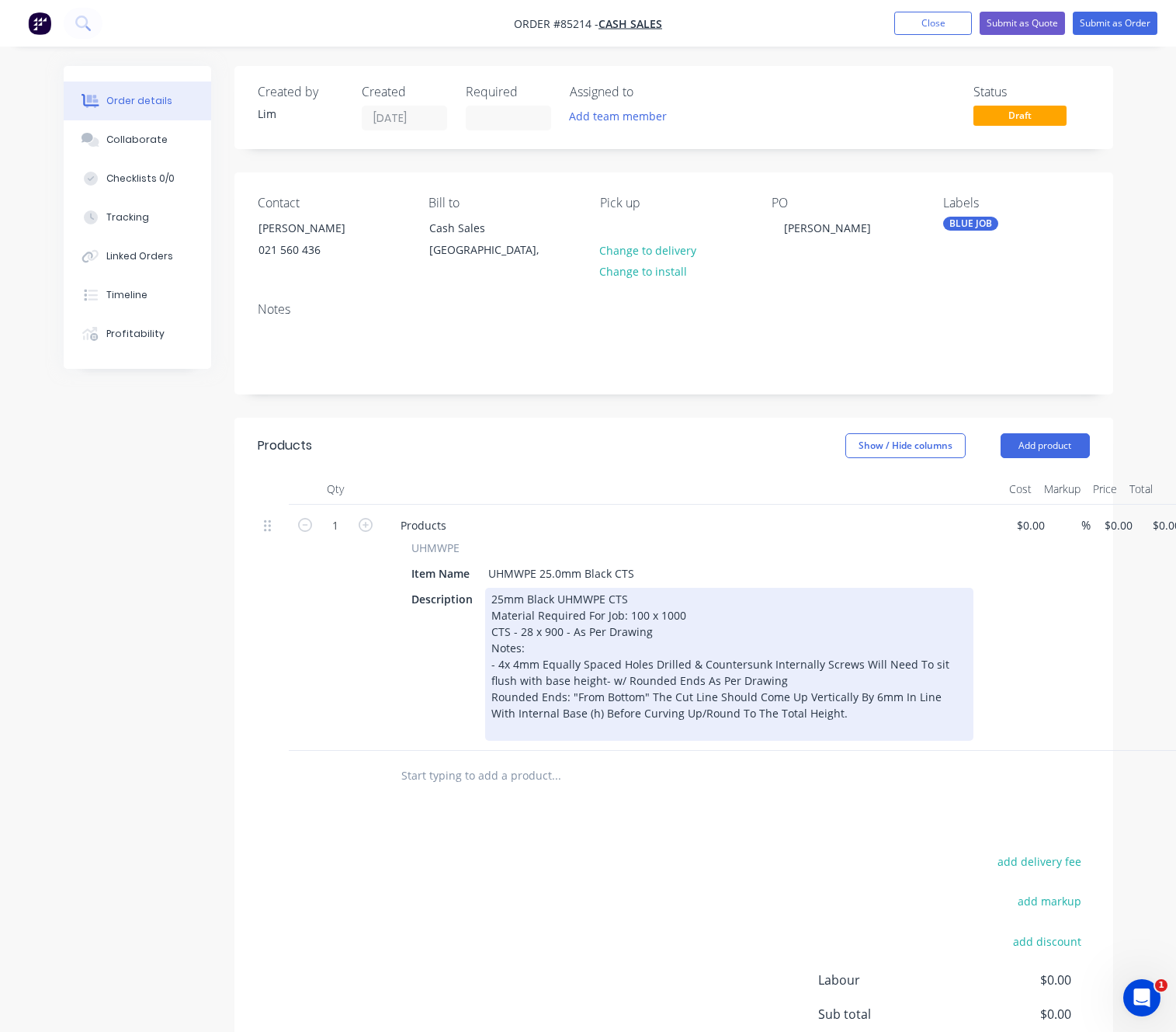
click at [918, 664] on div "25mm Black UHMWPE CTS Material Required For Job: 100 x 1000 CTS - 28 x 900 - As…" at bounding box center [728, 664] width 488 height 153
click at [939, 665] on div "25mm Black UHMWPE CTS Material Required For Job: 100 x 1000 CTS - 28 x 900 - As…" at bounding box center [728, 664] width 488 height 153
click at [499, 682] on div "25mm Black UHMWPE CTS Material Required For Job: 100 x 1000 CTS - 28 x 900 - As…" at bounding box center [728, 664] width 488 height 153
click at [518, 679] on div "25mm Black UHMWPE CTS Material Required For Job: 100 x 1000 CTS - 28 x 900 - As…" at bounding box center [728, 664] width 488 height 153
click at [548, 682] on div "25mm Black UHMWPE CTS Material Required For Job: 100 x 1000 CTS - 28 x 900 - As…" at bounding box center [728, 664] width 488 height 153
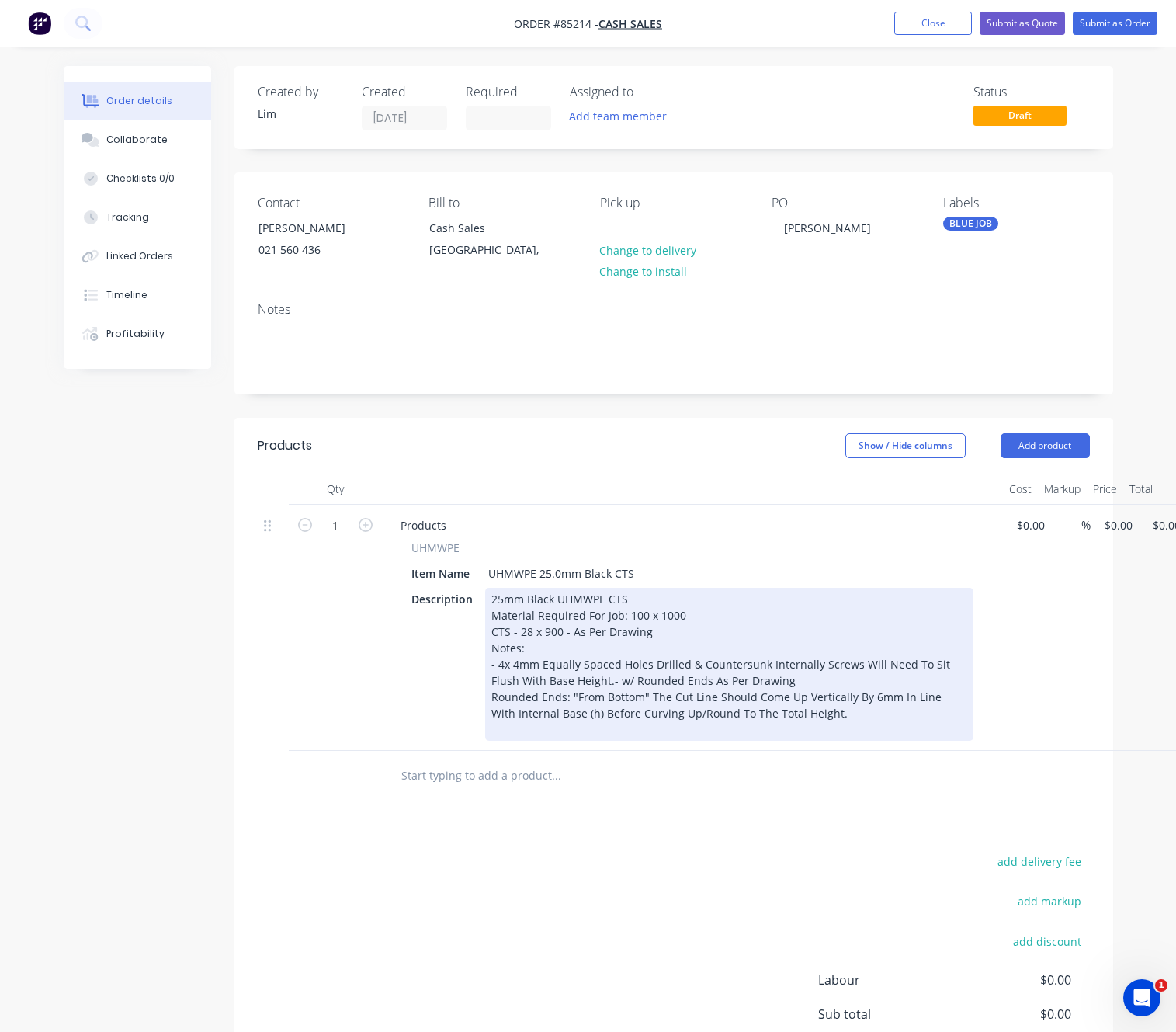
click at [683, 694] on div "25mm Black UHMWPE CTS Material Required For Job: 100 x 1000 CTS - 28 x 900 - As…" at bounding box center [728, 664] width 488 height 153
click at [615, 647] on div "25mm Black UHMWPE CTS Material Required For Job: 100 x 1000 CTS - 28 x 900 - As…" at bounding box center [728, 664] width 488 height 153
click at [670, 642] on div "25mm Black UHMWPE CTS Material Required For Job: 100 x 1000 CTS - 28 x 900 - As…" at bounding box center [728, 664] width 488 height 153
click at [675, 637] on div "25mm Black UHMWPE CTS Material Required For Job: 100 x 1000 CTS - 28 x 900 - As…" at bounding box center [728, 664] width 488 height 153
click at [790, 740] on div "25mm Black UHMWPE CTS Material Required For Job: 100 x 1000 CTS - 28 x 900 - As…" at bounding box center [728, 664] width 488 height 153
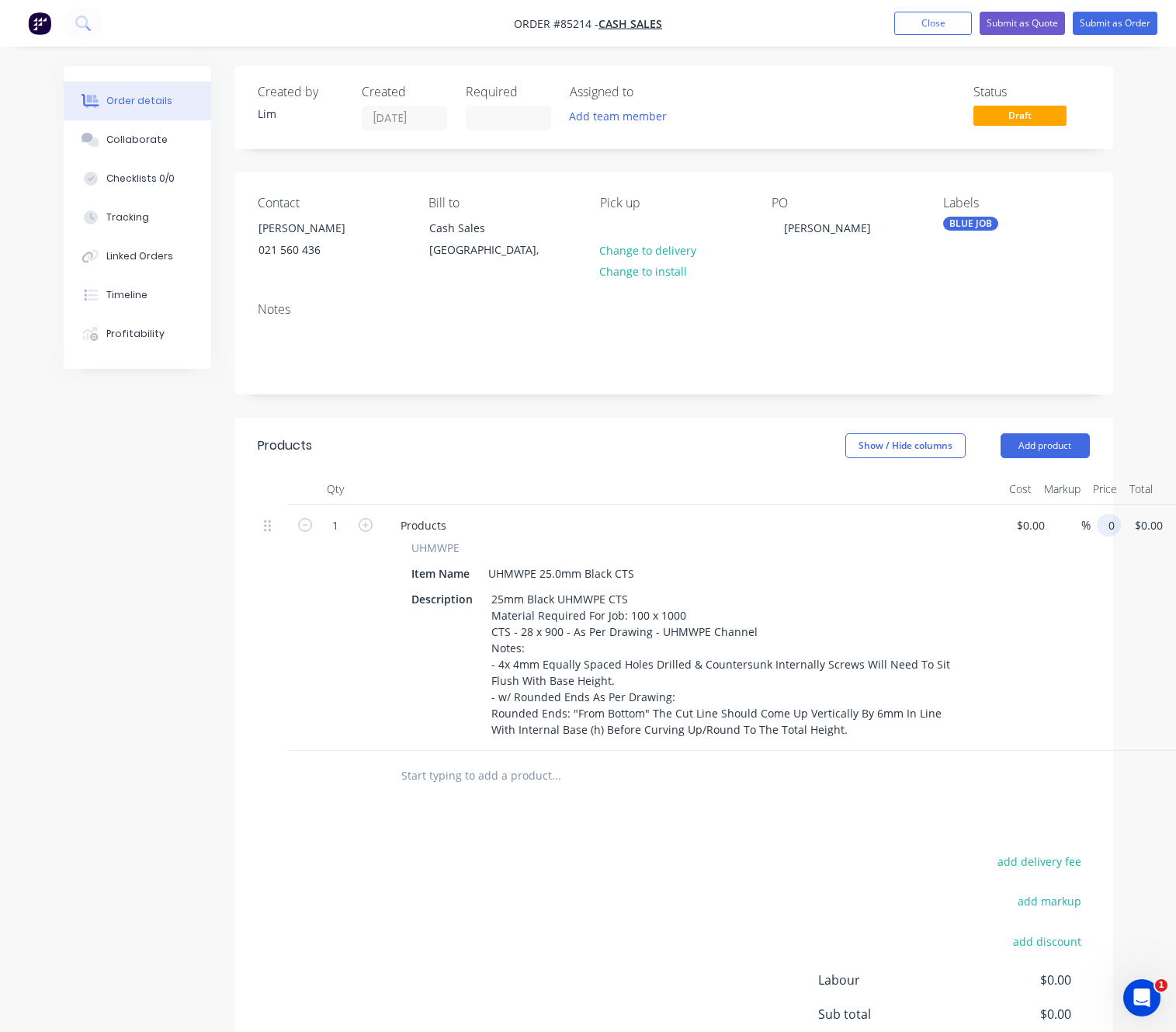
drag, startPoint x: 1108, startPoint y: 525, endPoint x: 1120, endPoint y: 525, distance: 12.0
click at [1109, 525] on input "0" at bounding box center [1112, 525] width 18 height 22
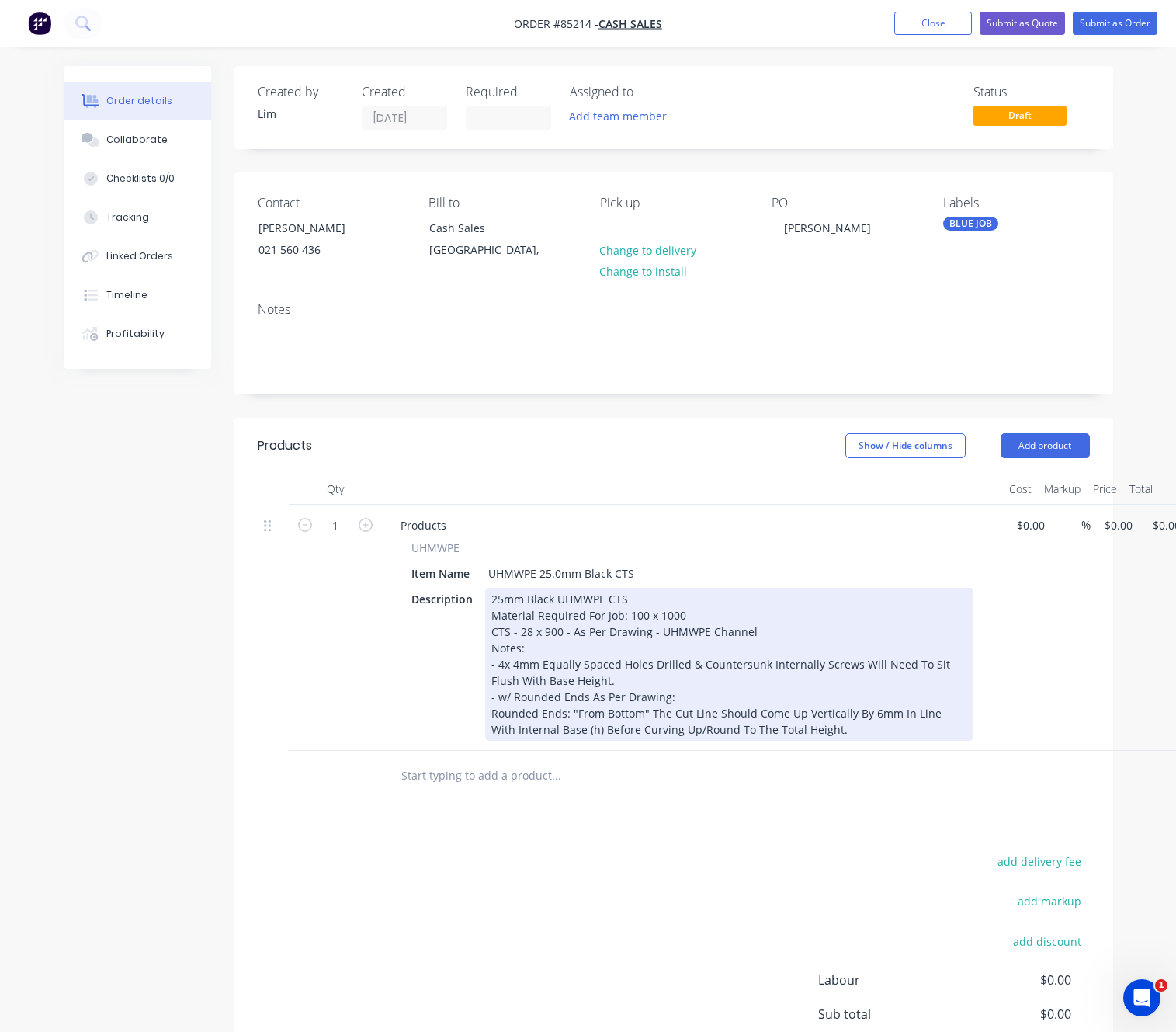
click at [492, 647] on div "25mm Black UHMWPE CTS Material Required For Job: 100 x 1000 CTS - 28 x 900 - As…" at bounding box center [728, 664] width 488 height 153
click at [491, 647] on div "25mm Black UHMWPE CTS Material Required For Job: 100 x 1000 CTS - 28 x 900 - As…" at bounding box center [728, 664] width 488 height 153
click at [818, 740] on div "25mm Black UHMWPE CTS Material Required For Job: 100 x 1000 CTS - 28 x 900 - As…" at bounding box center [728, 664] width 488 height 153
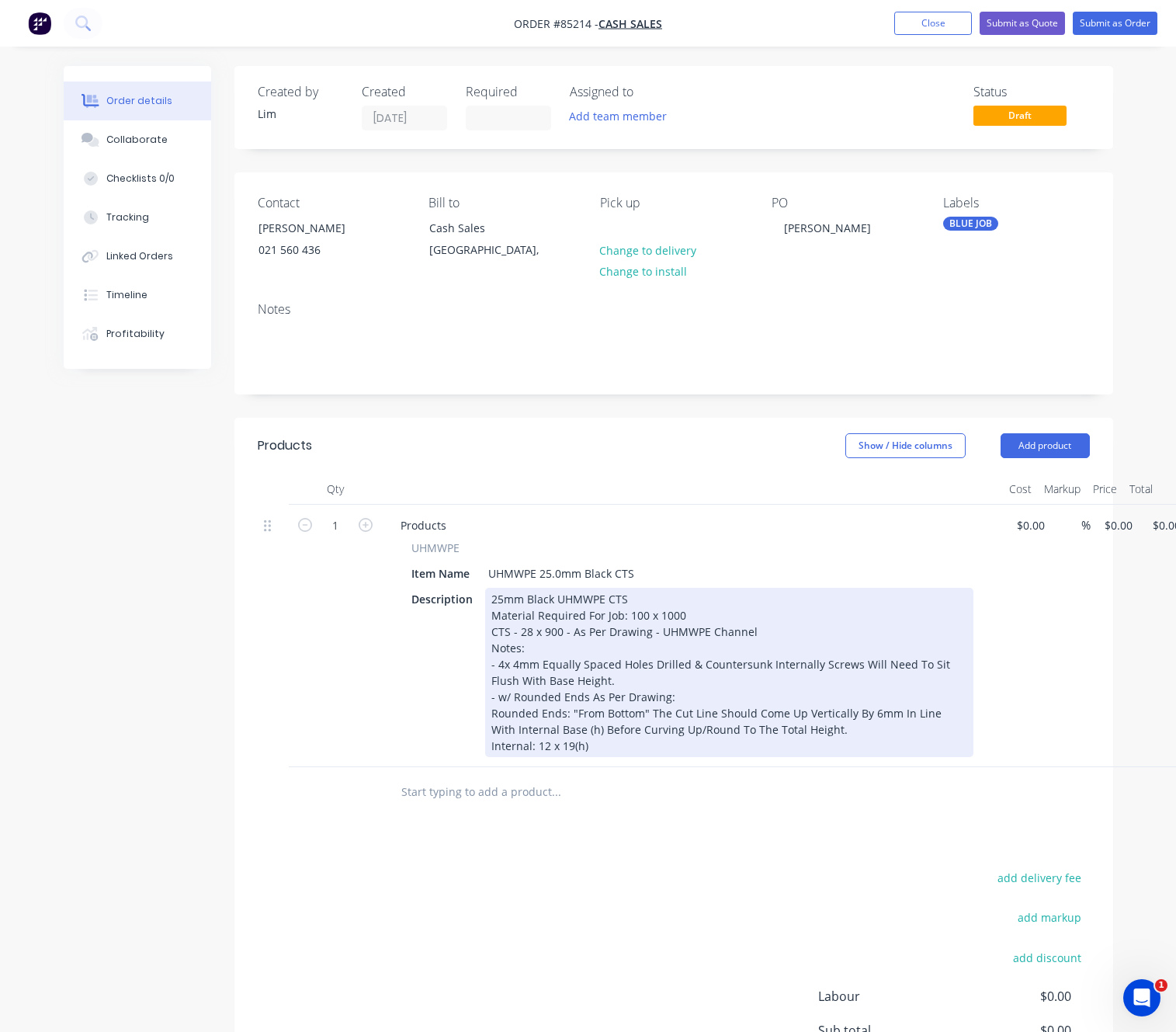
click at [490, 757] on div "25mm Black UHMWPE CTS Material Required For Job: 100 x 1000 CTS - 28 x 900 - As…" at bounding box center [728, 672] width 488 height 169
click at [529, 757] on div "25mm Black UHMWPE CTS Material Required For Job: 100 x 1000 CTS - 28 x 900 - As…" at bounding box center [728, 672] width 488 height 169
click at [486, 757] on div "25mm Black UHMWPE CTS Material Required For Job: 100 x 1000 CTS - 28 x 900 - As…" at bounding box center [728, 672] width 488 height 169
drag, startPoint x: 592, startPoint y: 763, endPoint x: 657, endPoint y: 767, distance: 65.1
click at [597, 757] on div "25mm Black UHMWPE CTS Material Required For Job: 100 x 1000 CTS - 28 x 900 - As…" at bounding box center [728, 672] width 488 height 169
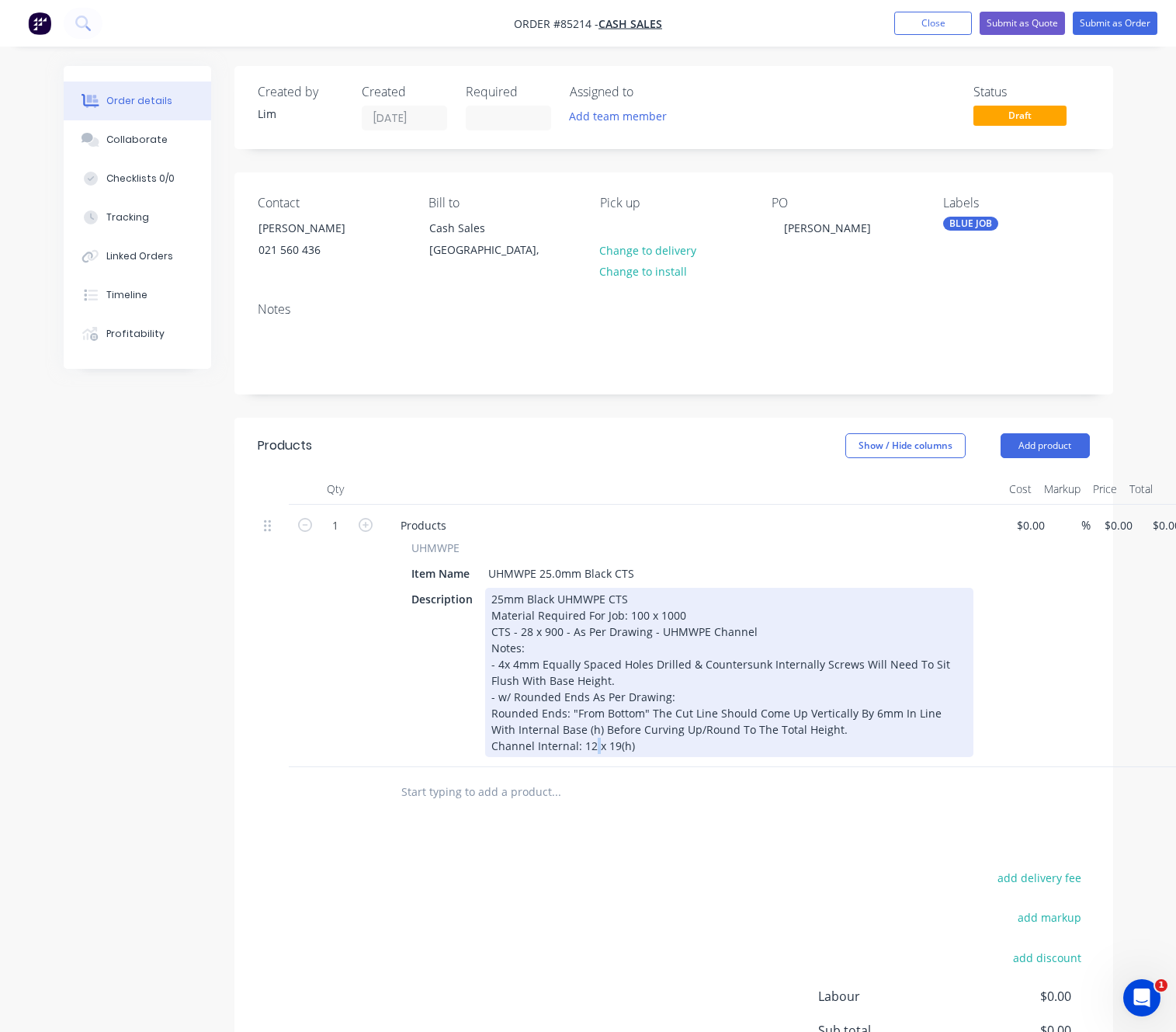
click at [588, 757] on div "25mm Black UHMWPE CTS Material Required For Job: 100 x 1000 CTS - 28 x 900 - As…" at bounding box center [728, 672] width 488 height 169
click at [590, 757] on div "25mm Black UHMWPE CTS Material Required For Job: 100 x 1000 CTS - 28 x 900 - As…" at bounding box center [728, 672] width 488 height 169
click at [662, 757] on div "25mm Black UHMWPE CTS Material Required For Job: 100 x 1000 CTS - 28 x 900 - As…" at bounding box center [728, 672] width 488 height 169
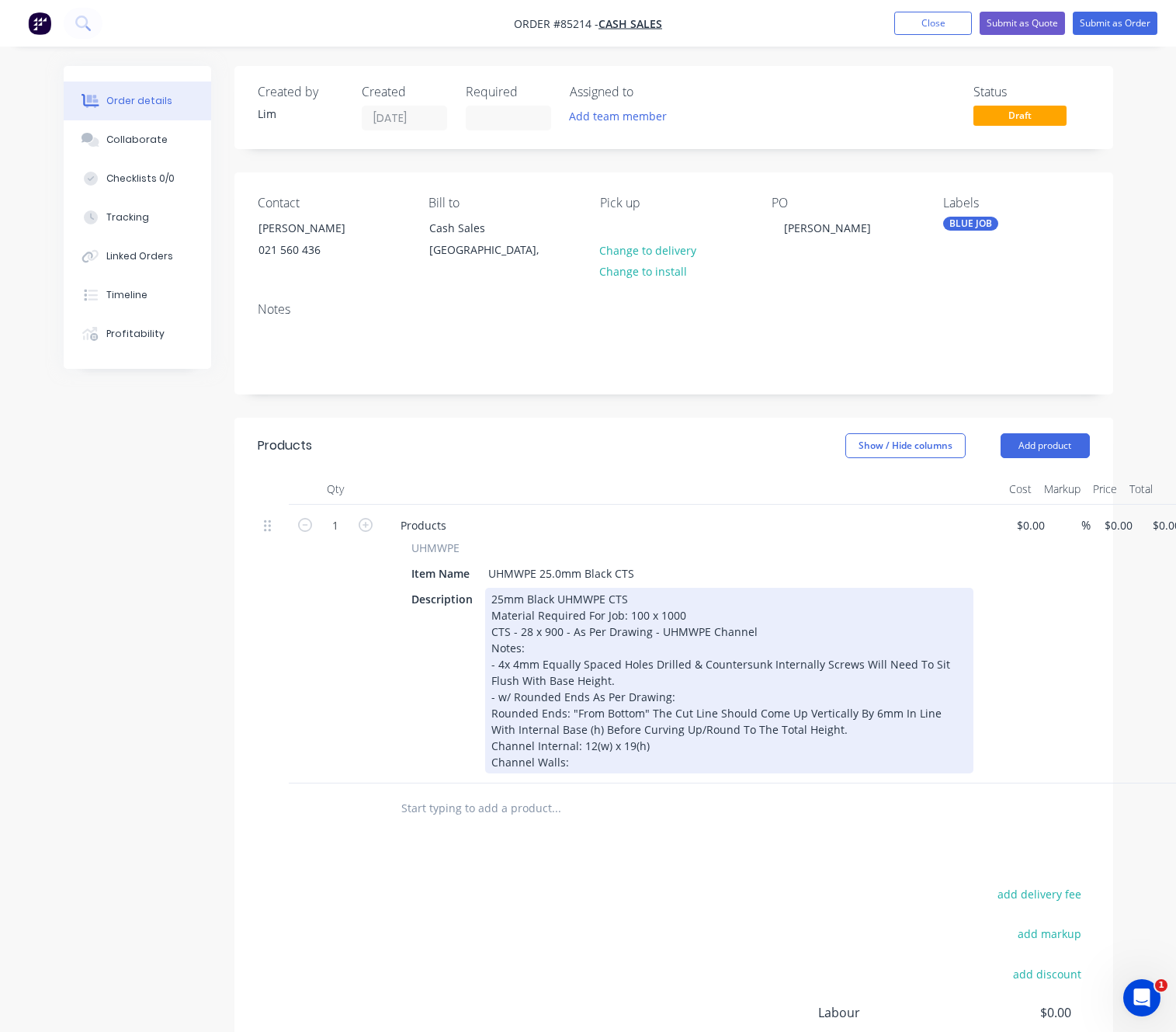
click at [490, 773] on div "25mm Black UHMWPE CTS Material Required For Job: 100 x 1000 CTS - 28 x 900 - As…" at bounding box center [728, 681] width 488 height 186
click at [485, 759] on div "25mm Black UHMWPE CTS Material Required For Job: 100 x 1000 CTS - 28 x 900 - As…" at bounding box center [728, 681] width 488 height 186
click at [607, 783] on div "Products UHMWPE Item Name UHMWPE 25.0mm Black CTS Description 25mm Black UHMWPE…" at bounding box center [692, 644] width 621 height 279
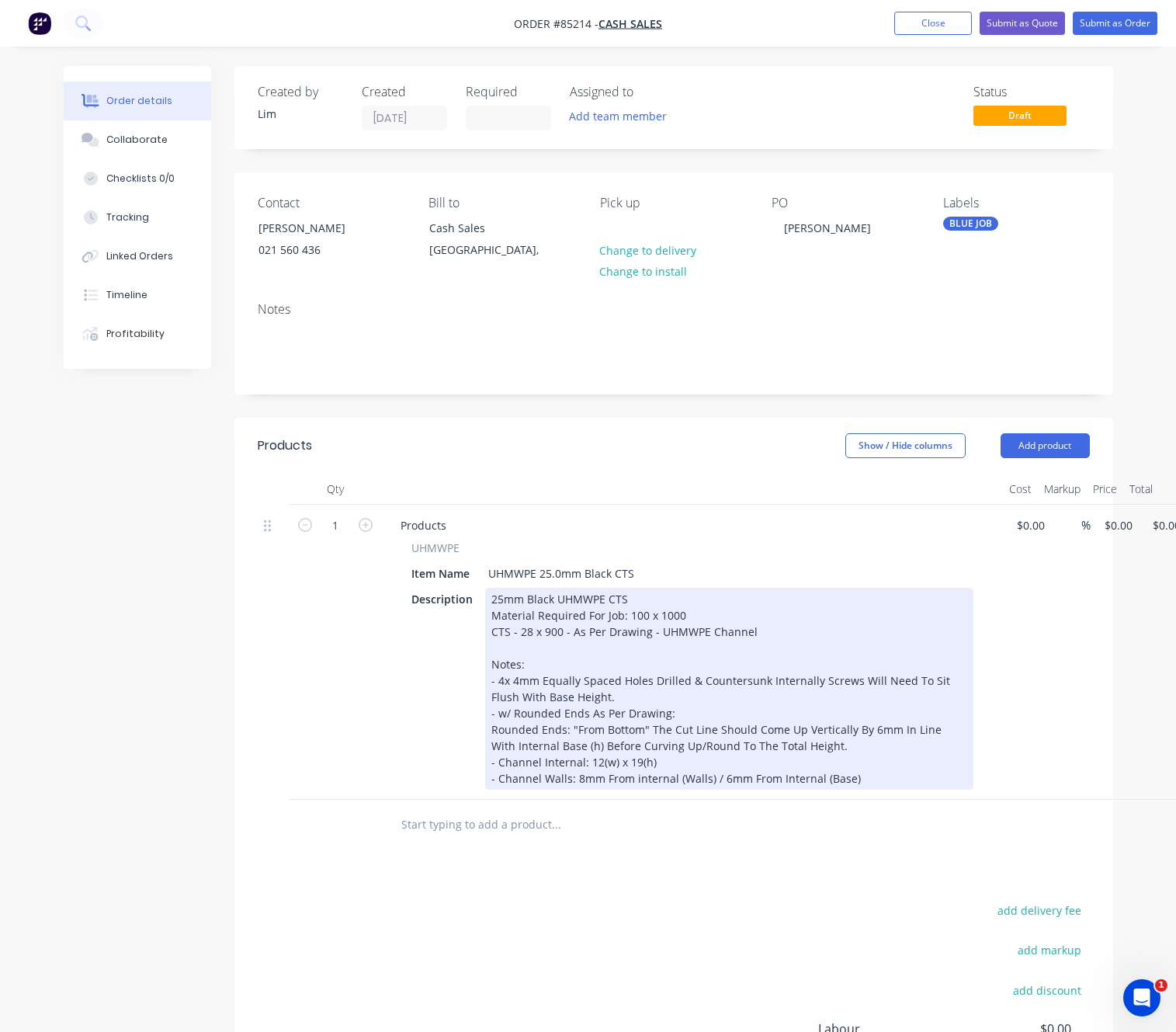
click at [704, 781] on div "25mm Black UHMWPE CTS Material Required For Job: 100 x 1000 CTS - 28 x 900 - As…" at bounding box center [728, 689] width 488 height 202
click at [714, 778] on div "25mm Black UHMWPE CTS Material Required For Job: 100 x 1000 CTS - 28 x 900 - As…" at bounding box center [728, 689] width 488 height 202
click at [710, 781] on div "25mm Black UHMWPE CTS Material Required For Job: 100 x 1000 CTS - 28 x 900 - As…" at bounding box center [728, 689] width 488 height 202
click at [897, 782] on div "25mm Black UHMWPE CTS Material Required For Job: 100 x 1000 CTS - 28 x 900 - As…" at bounding box center [728, 689] width 488 height 202
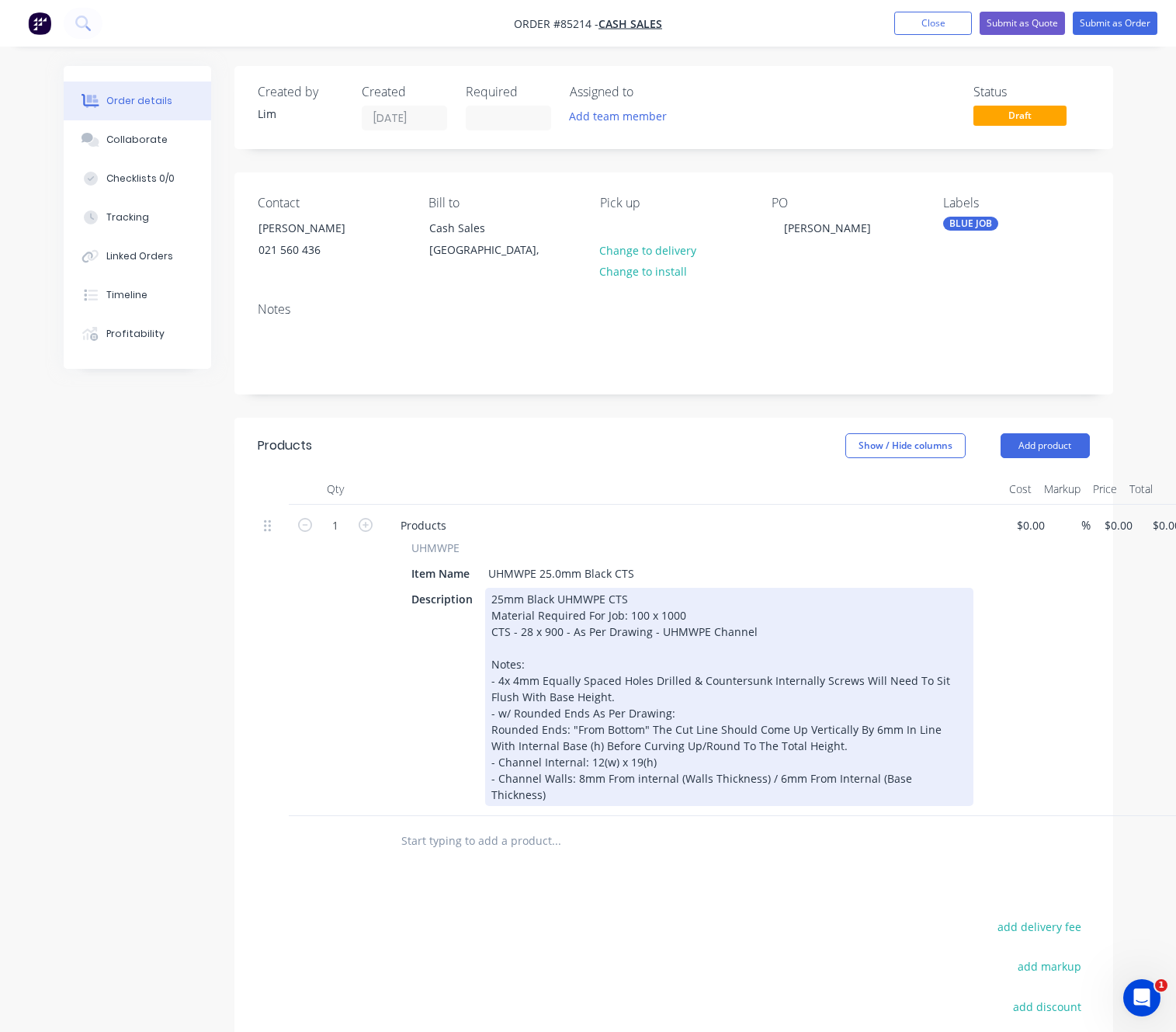
click at [956, 776] on div "25mm Black UHMWPE CTS Material Required For Job: 100 x 1000 CTS - 28 x 900 - As…" at bounding box center [728, 696] width 488 height 218
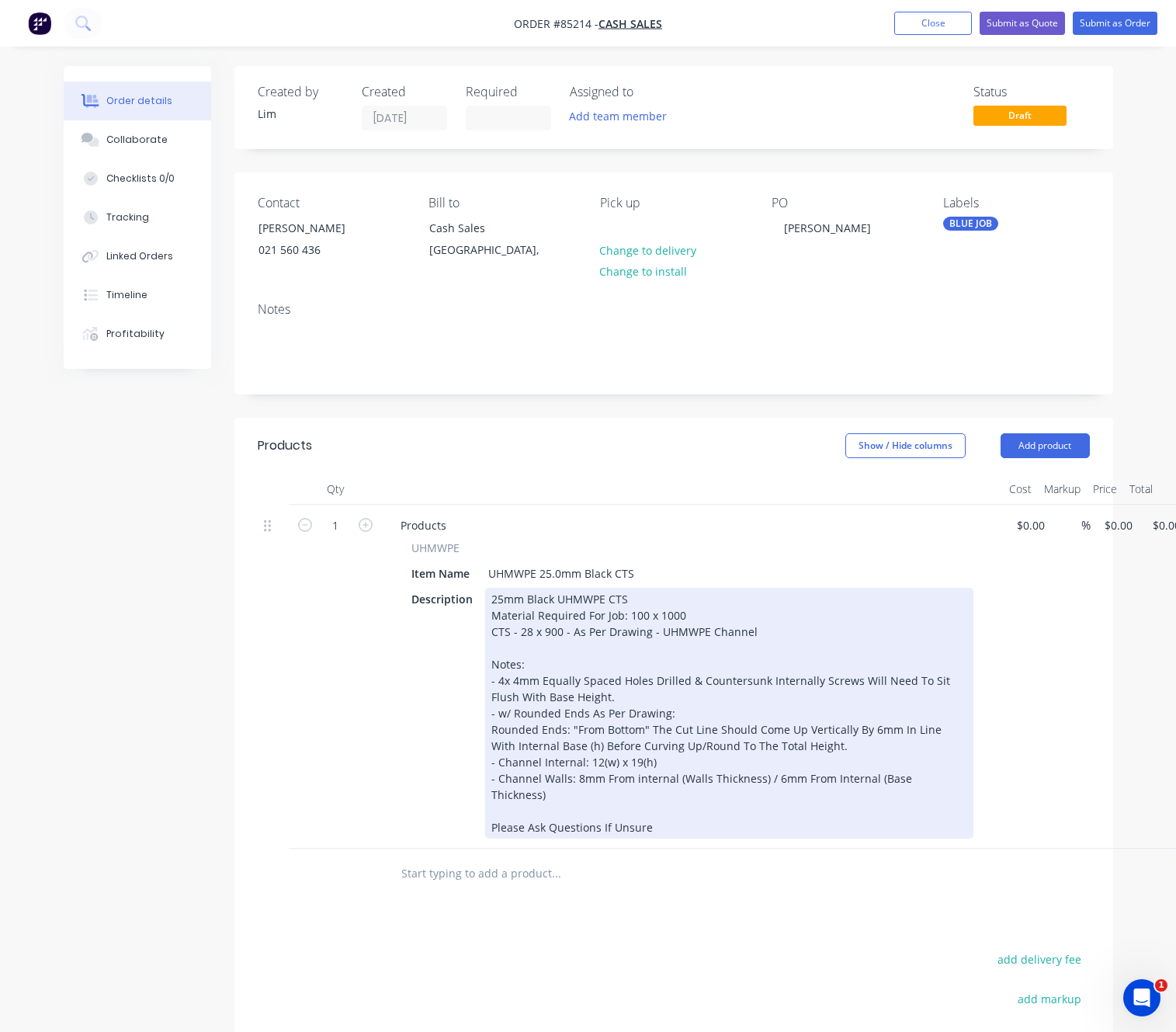
click at [544, 809] on div "25mm Black UHMWPE CTS Material Required For Job: 100 x 1000 CTS - 28 x 900 - As…" at bounding box center [728, 713] width 488 height 251
click at [694, 812] on div "25mm Black UHMWPE CTS Material Required For Job: 100 x 1000 CTS - 28 x 900 - As…" at bounding box center [728, 713] width 488 height 251
click at [575, 813] on div "25mm Black UHMWPE CTS Material Required For Job: 100 x 1000 CTS - 28 x 900 - As…" at bounding box center [728, 713] width 488 height 251
click at [762, 808] on div "25mm Black UHMWPE CTS Material Required For Job: 100 x 1000 CTS - 28 x 900 - As…" at bounding box center [728, 713] width 488 height 251
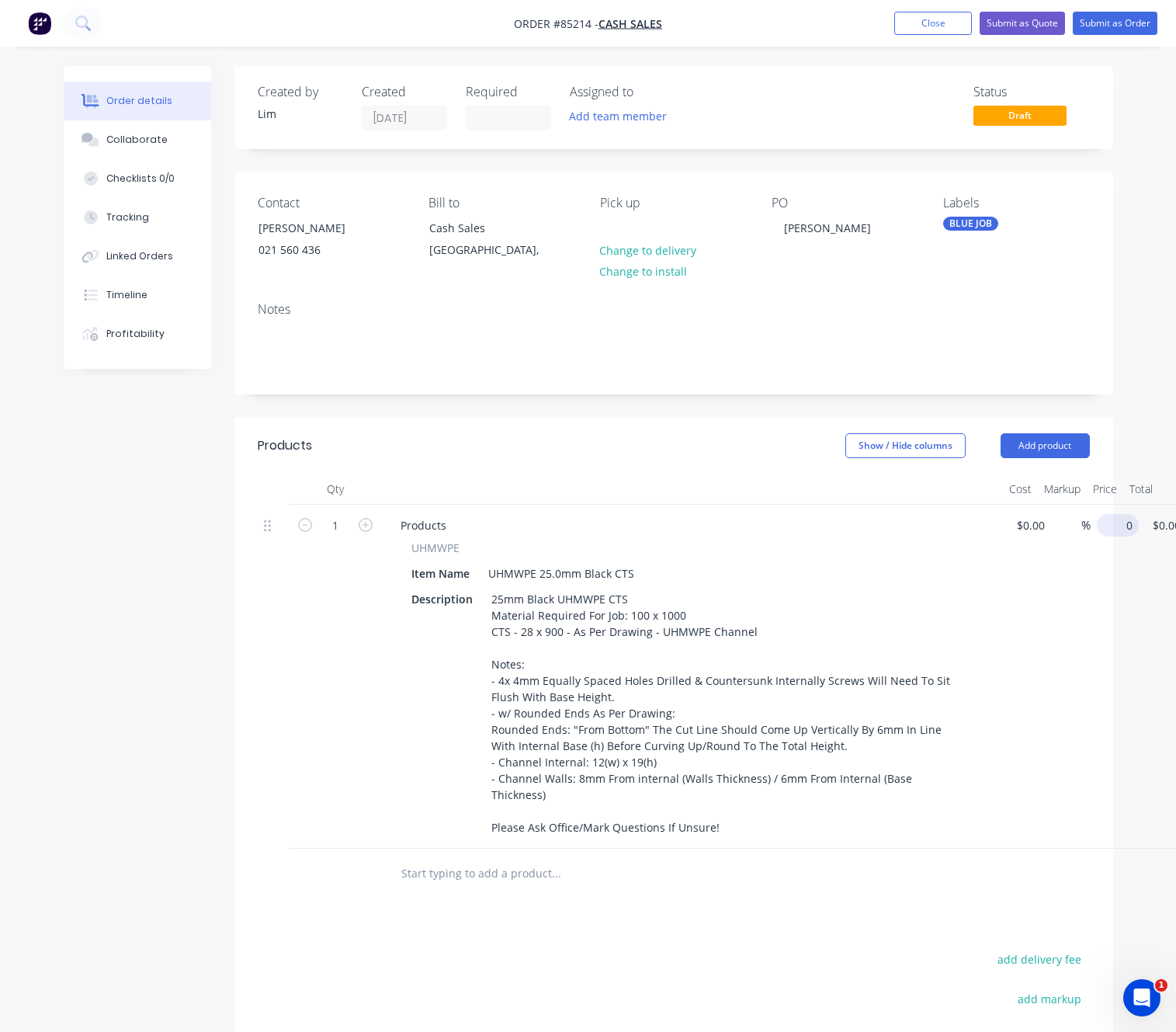
click at [1111, 526] on input "0" at bounding box center [1120, 525] width 36 height 22
type input "$173.21"
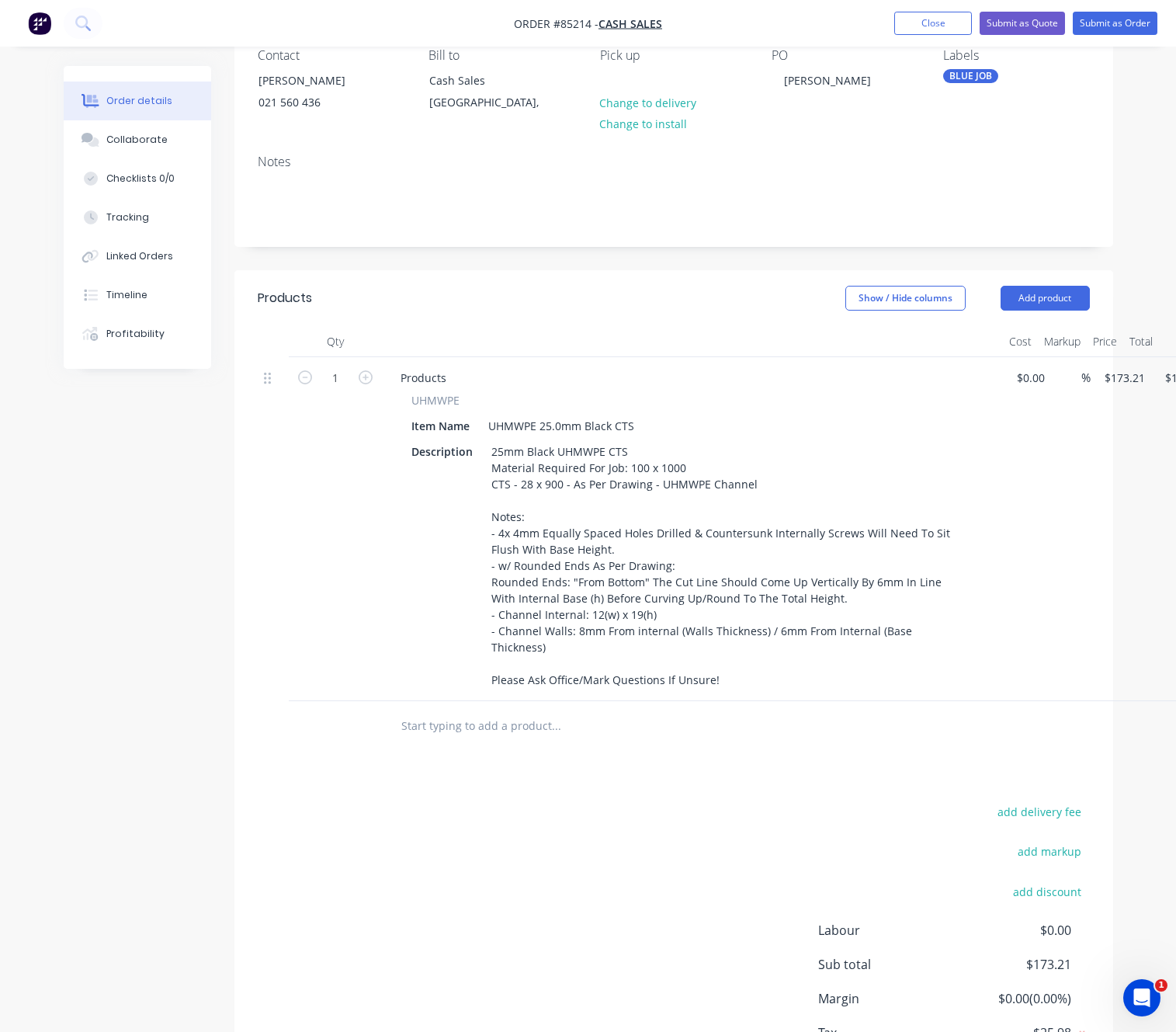
scroll to position [248, 0]
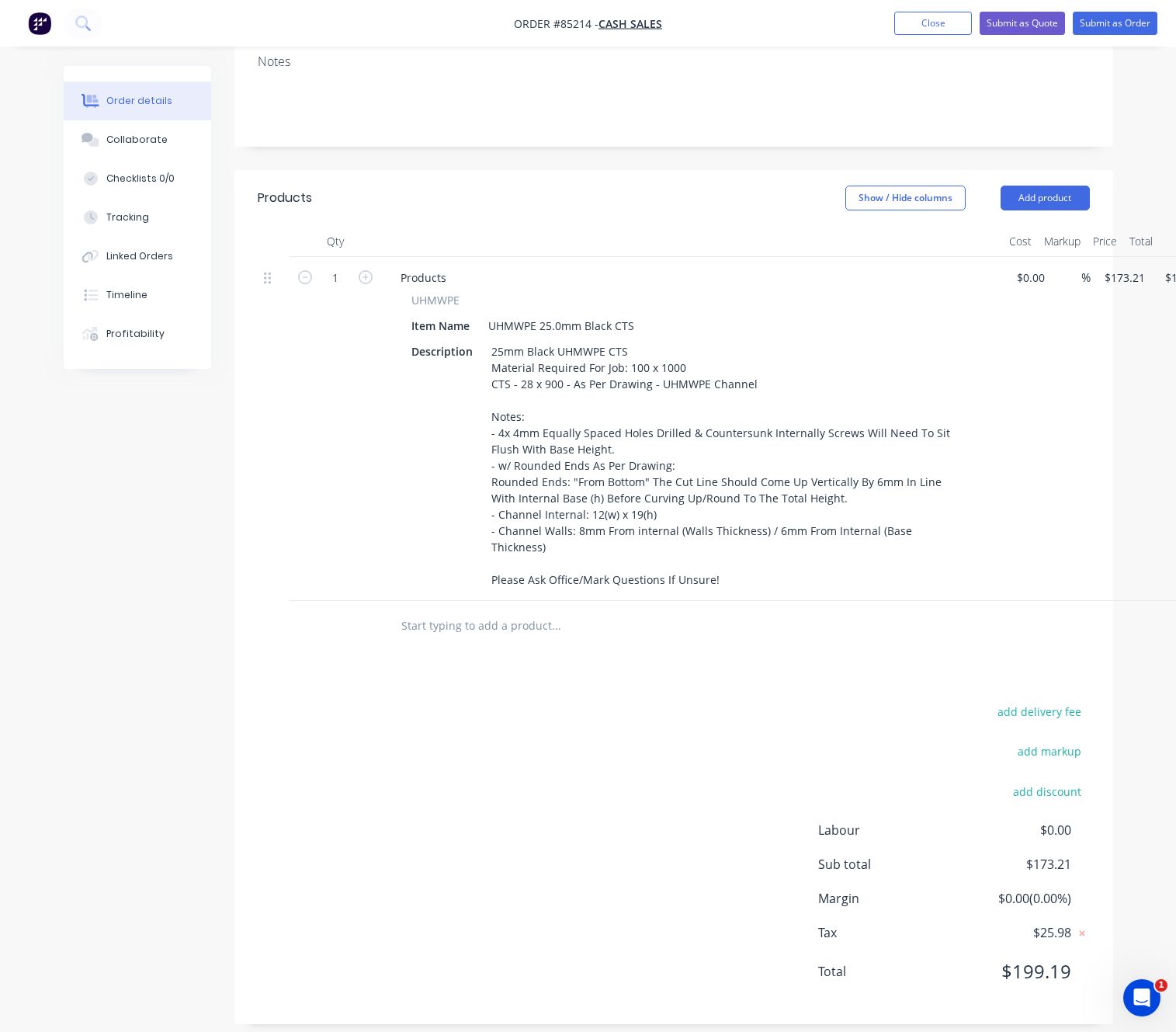
click at [603, 701] on div "add delivery fee add markup add discount Labour $0.00 Sub total $173.21 Margin …" at bounding box center [674, 851] width 832 height 300
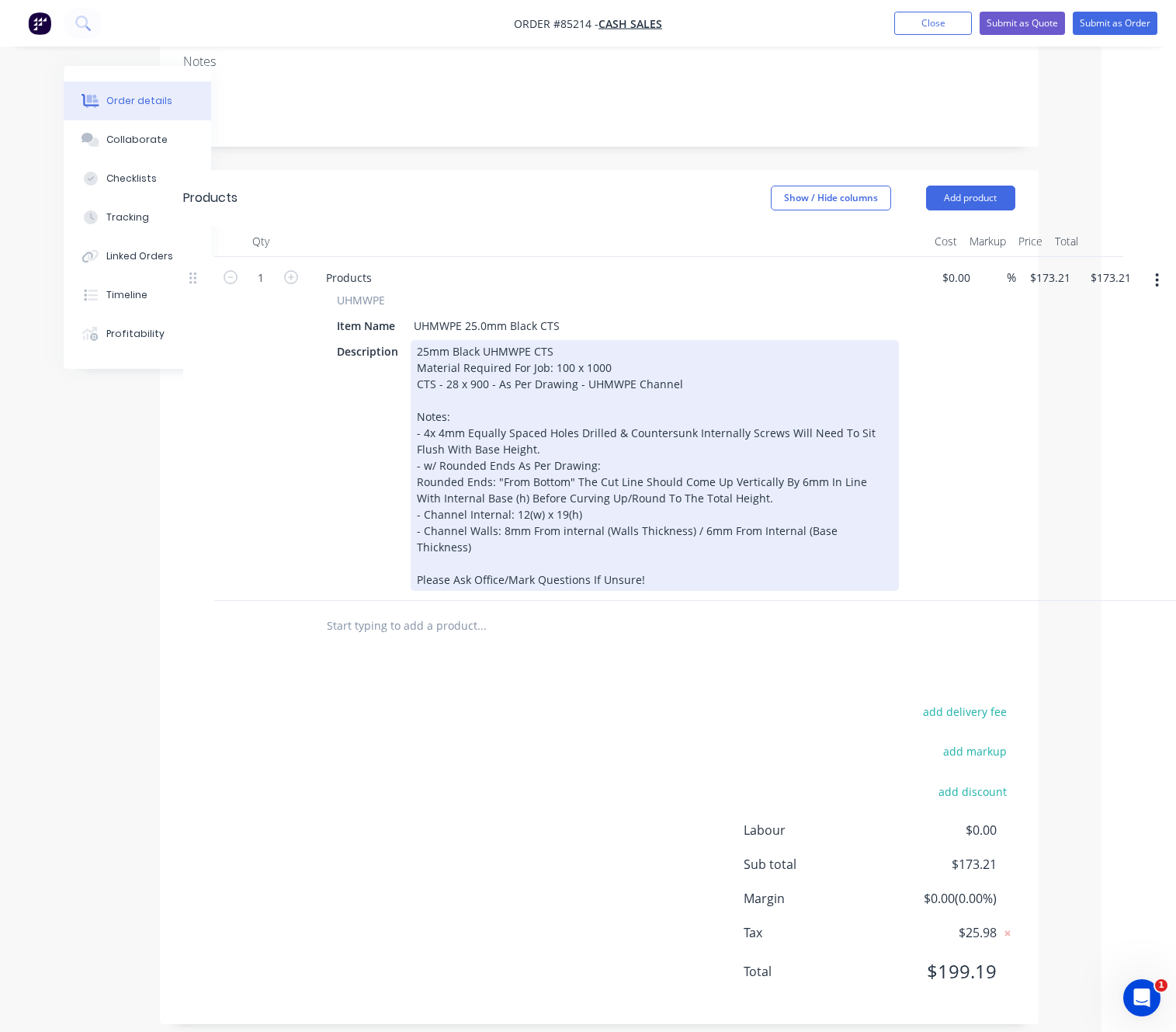
drag, startPoint x: 459, startPoint y: 753, endPoint x: 863, endPoint y: 560, distance: 447.7
click at [459, 753] on div "add delivery fee add markup add discount Labour $0.00 Sub total $173.21 Margin …" at bounding box center [599, 851] width 832 height 300
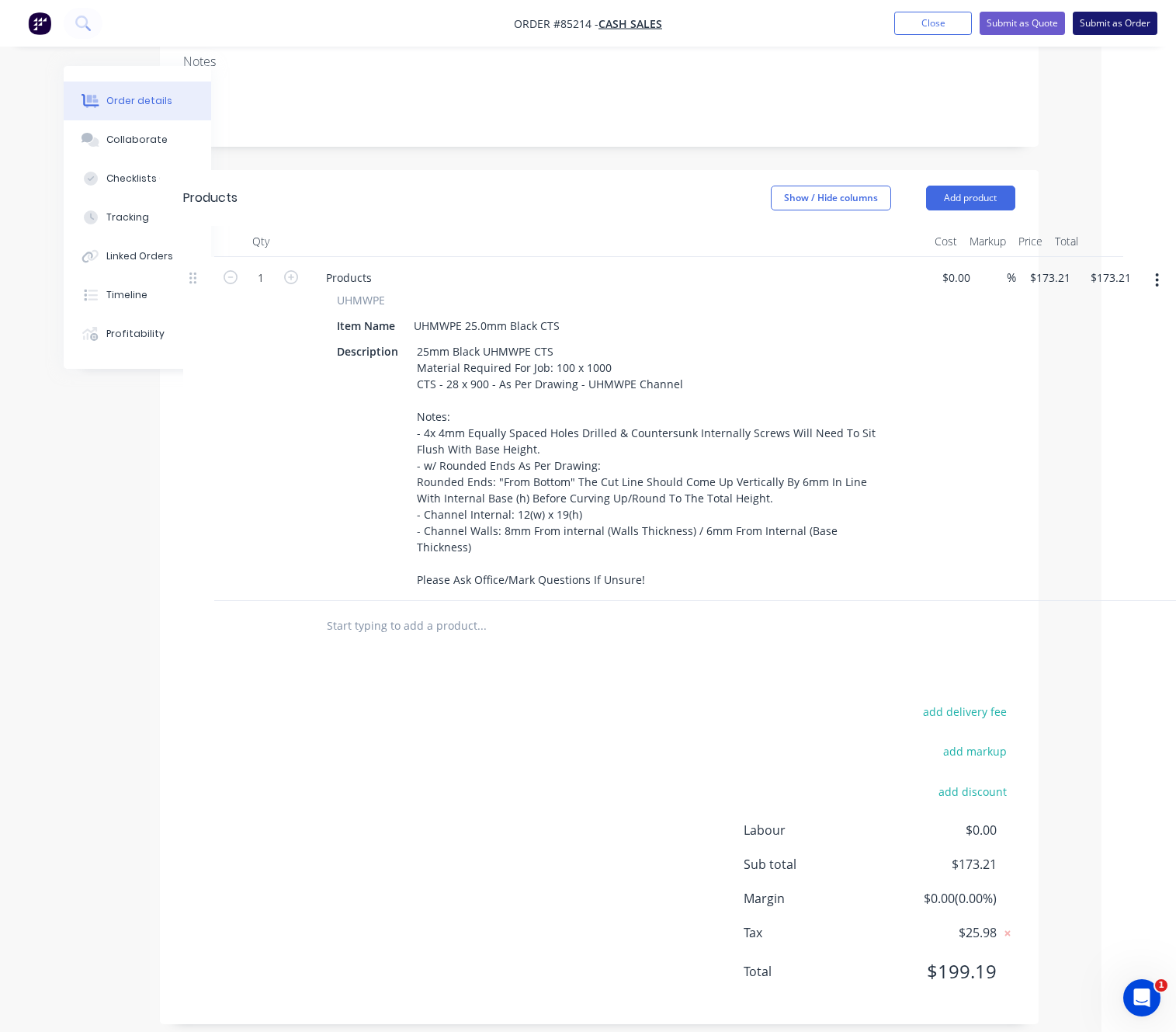
click at [1132, 28] on button "Submit as Order" at bounding box center [1115, 23] width 85 height 23
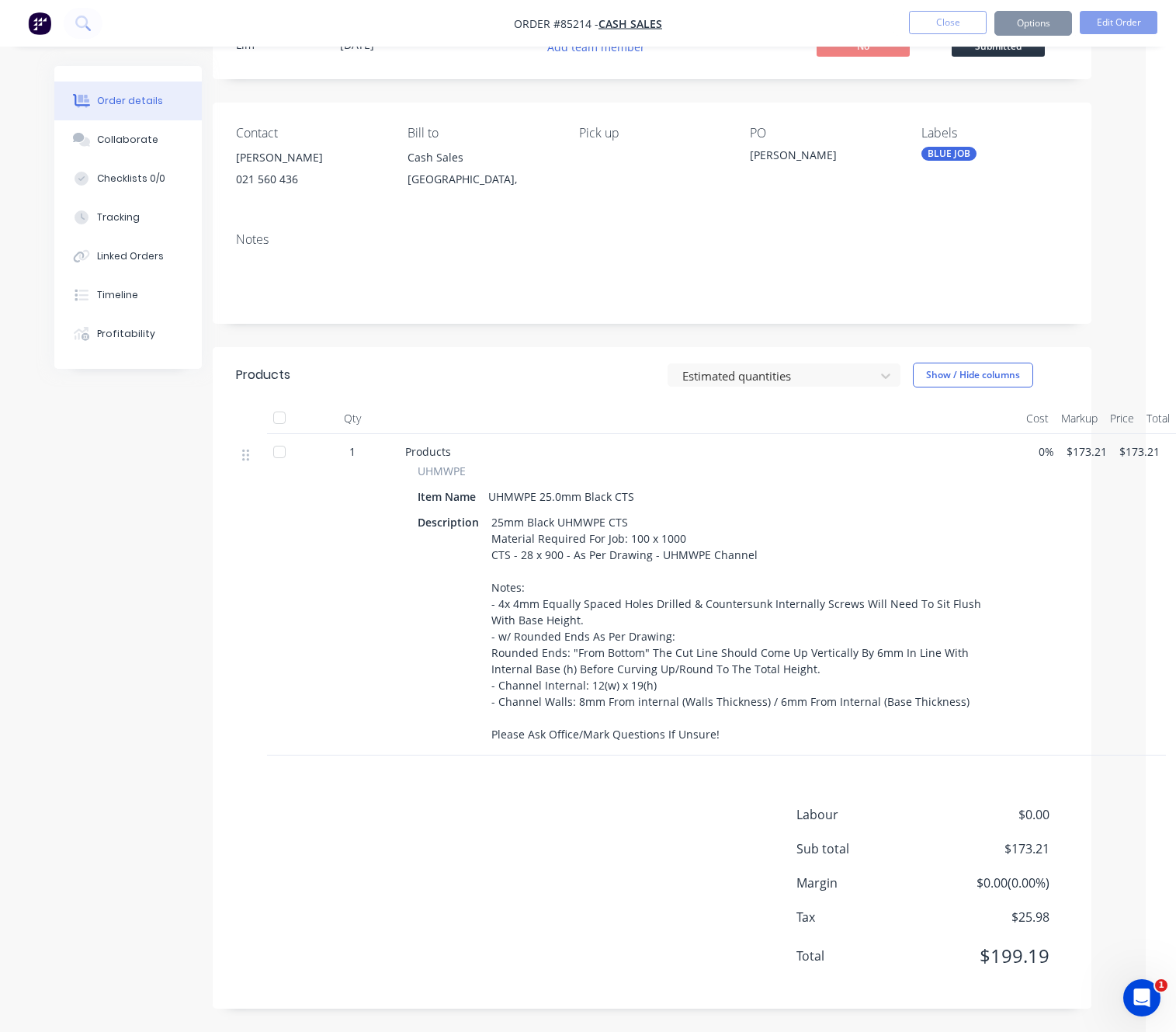
scroll to position [0, 0]
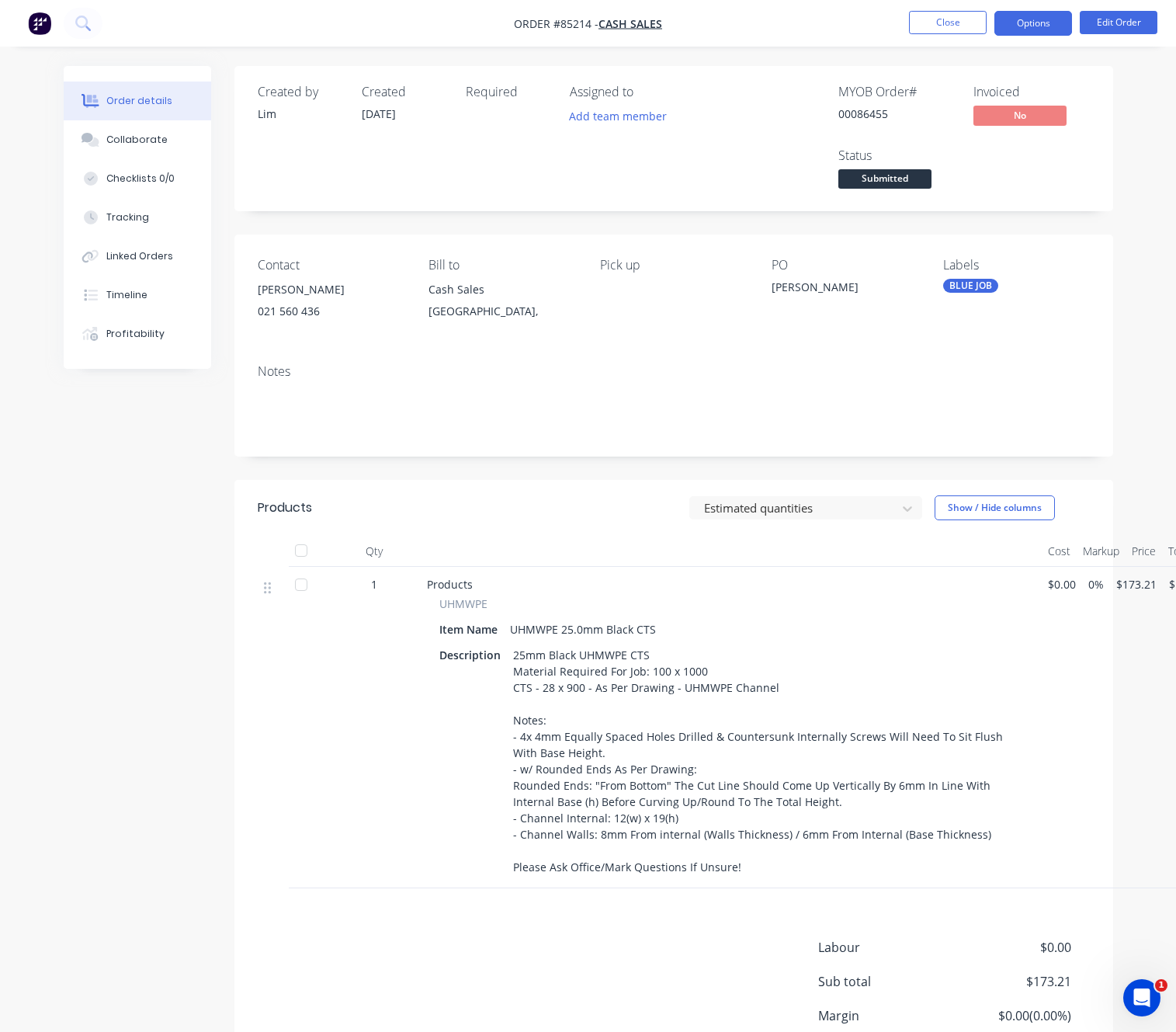
click at [1039, 19] on button "Options" at bounding box center [1033, 23] width 78 height 25
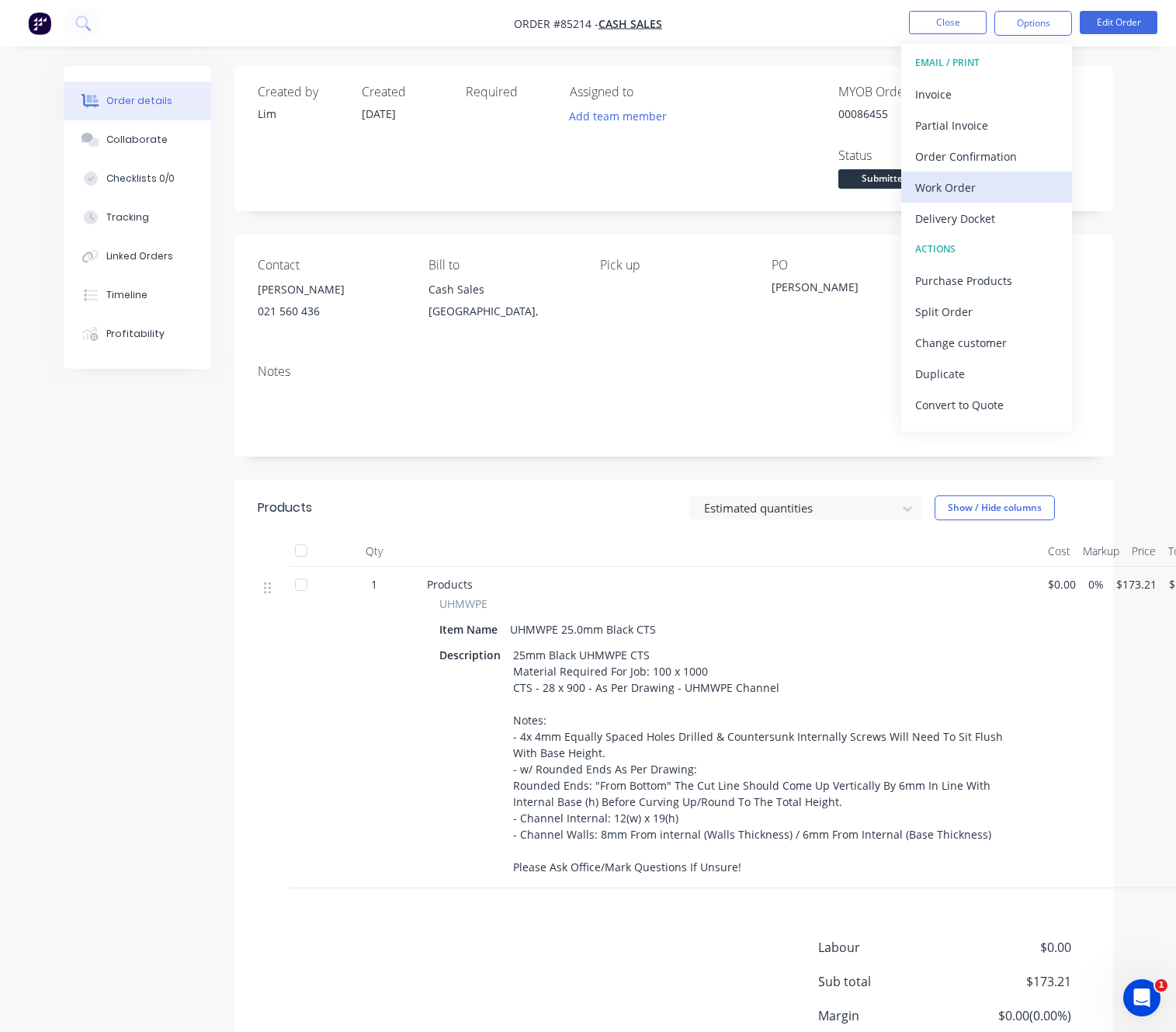
click at [993, 182] on div "Work Order" at bounding box center [986, 187] width 143 height 22
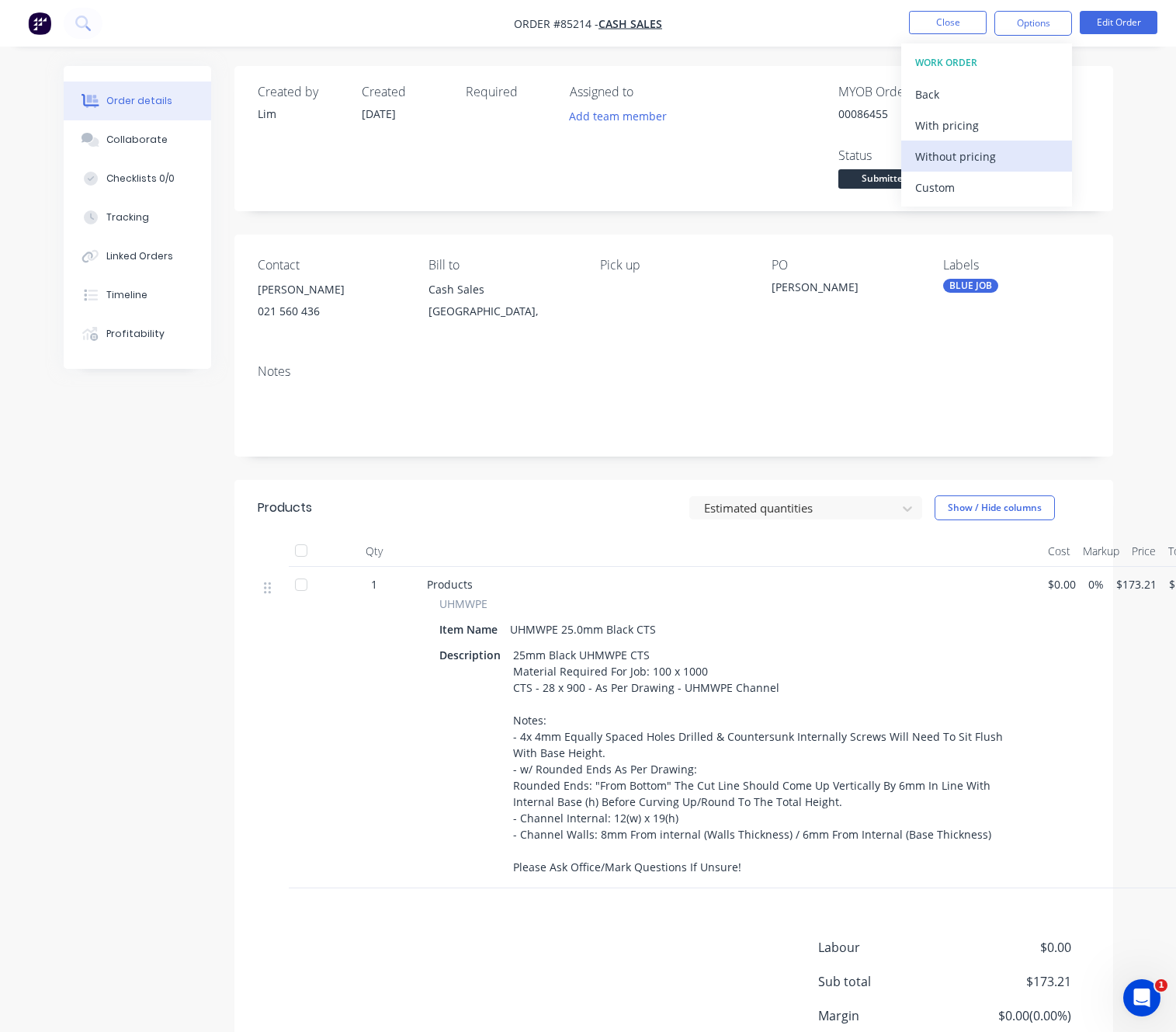
click at [992, 157] on div "Without pricing" at bounding box center [986, 156] width 143 height 22
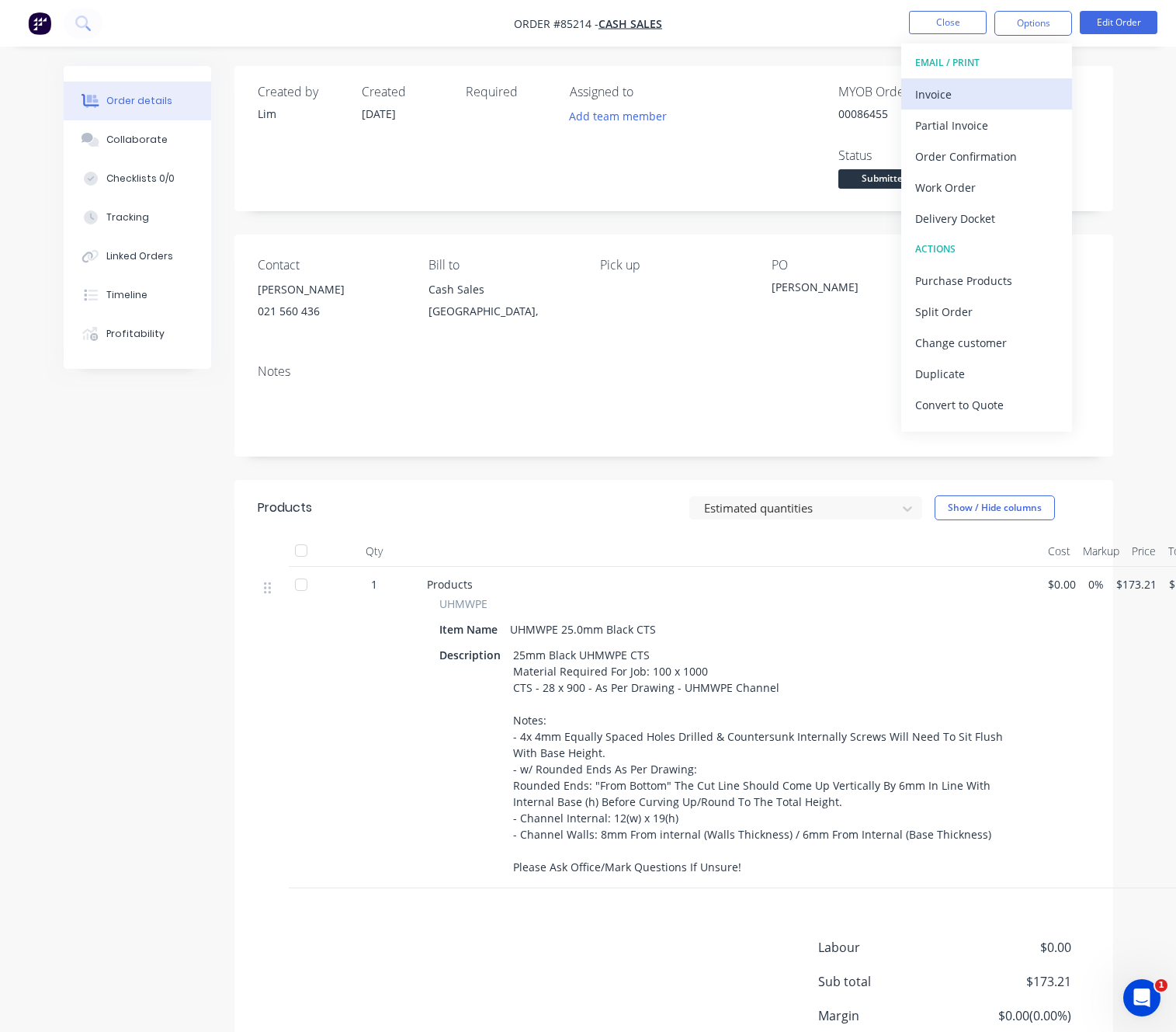
click at [984, 84] on div "Invoice" at bounding box center [986, 94] width 143 height 22
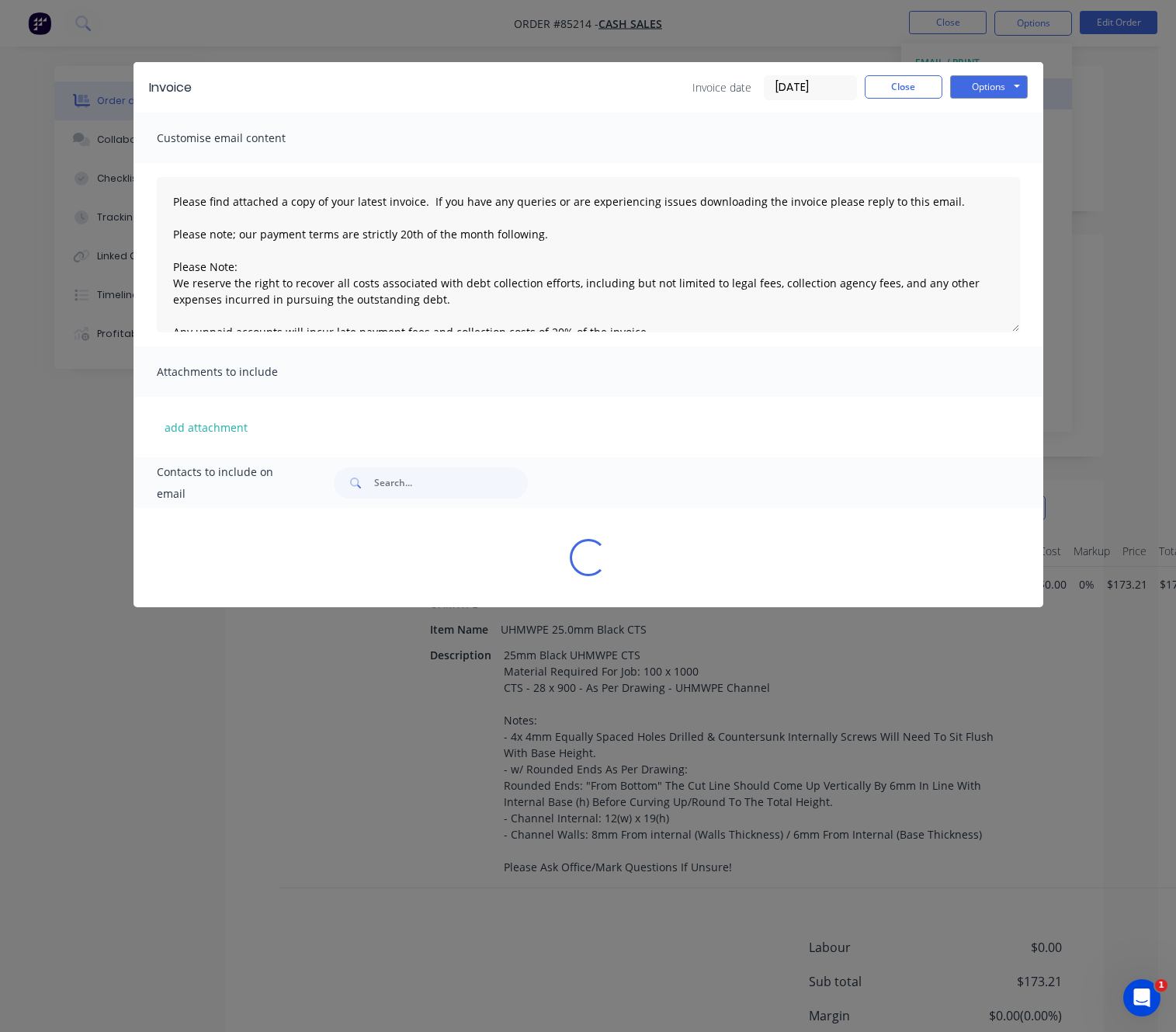
click at [995, 98] on div "Options Preview Print Email" at bounding box center [989, 88] width 78 height 25
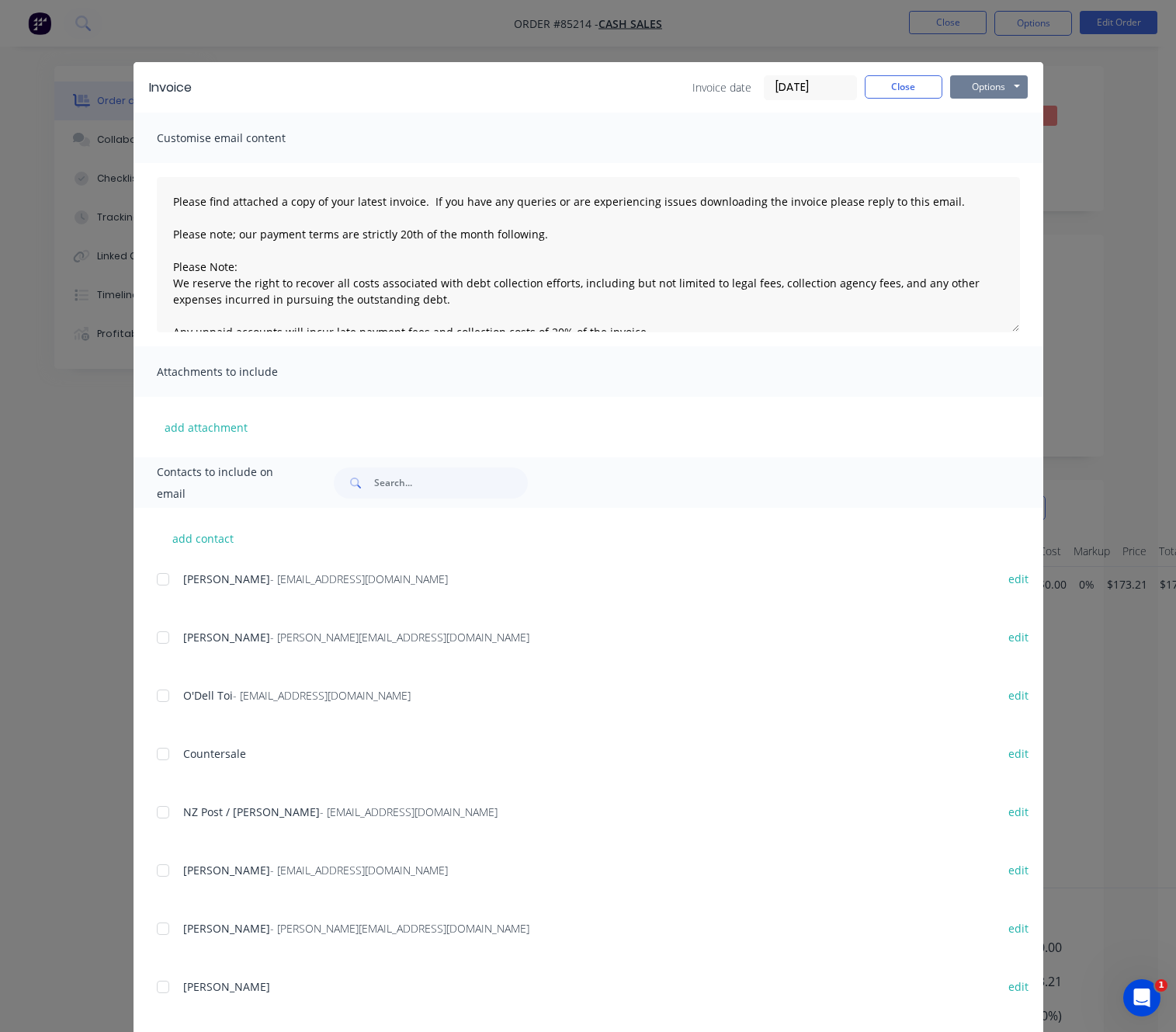
click at [1004, 90] on button "Options" at bounding box center [989, 87] width 78 height 23
click at [1004, 108] on button "Preview" at bounding box center [999, 114] width 99 height 26
click at [880, 72] on div "Invoice Invoice date 10/10/25 Close Options Preview Print Email" at bounding box center [588, 87] width 910 height 51
click at [887, 91] on button "Close" at bounding box center [903, 87] width 78 height 23
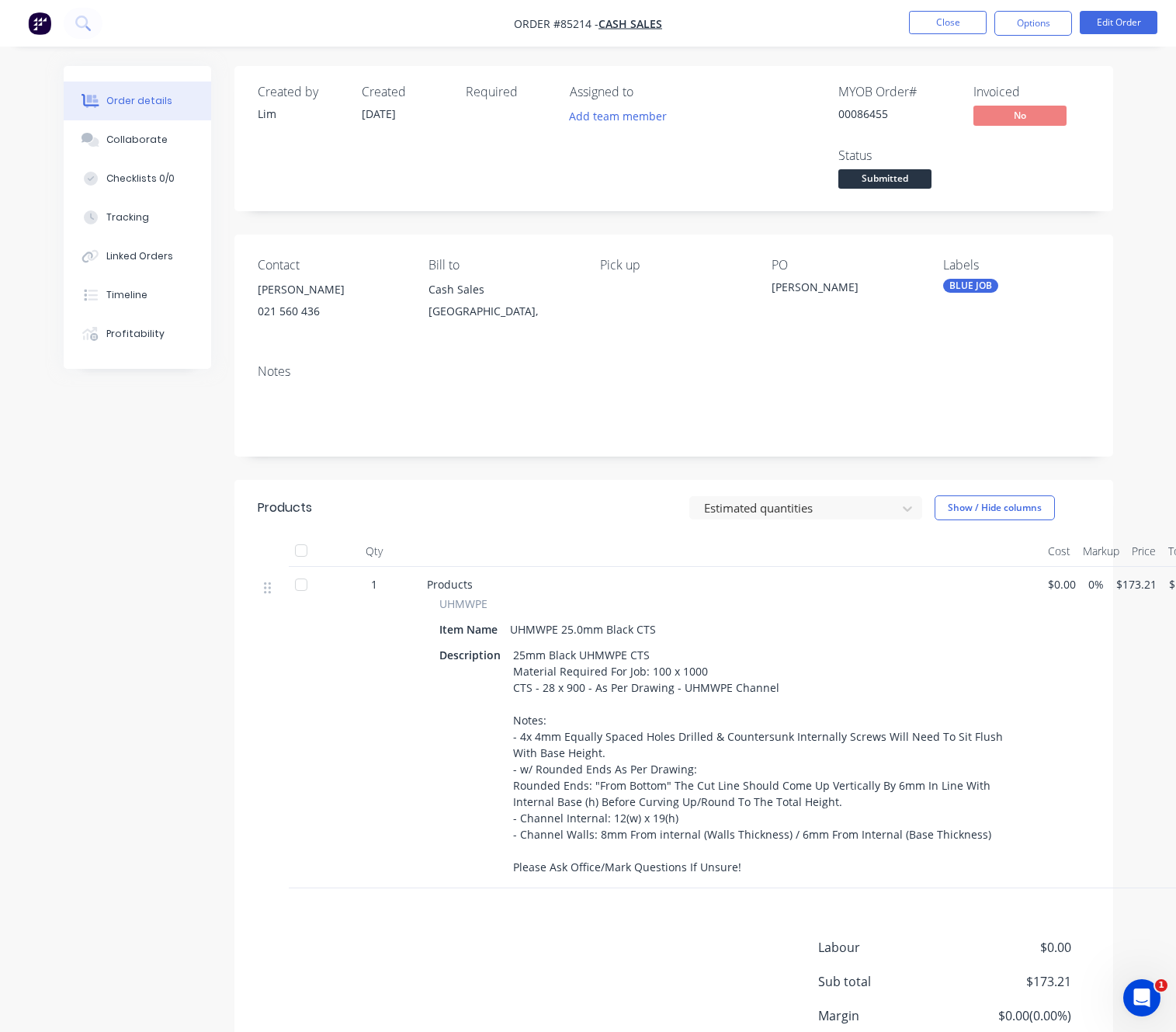
click at [902, 182] on span "Submitted" at bounding box center [884, 178] width 93 height 19
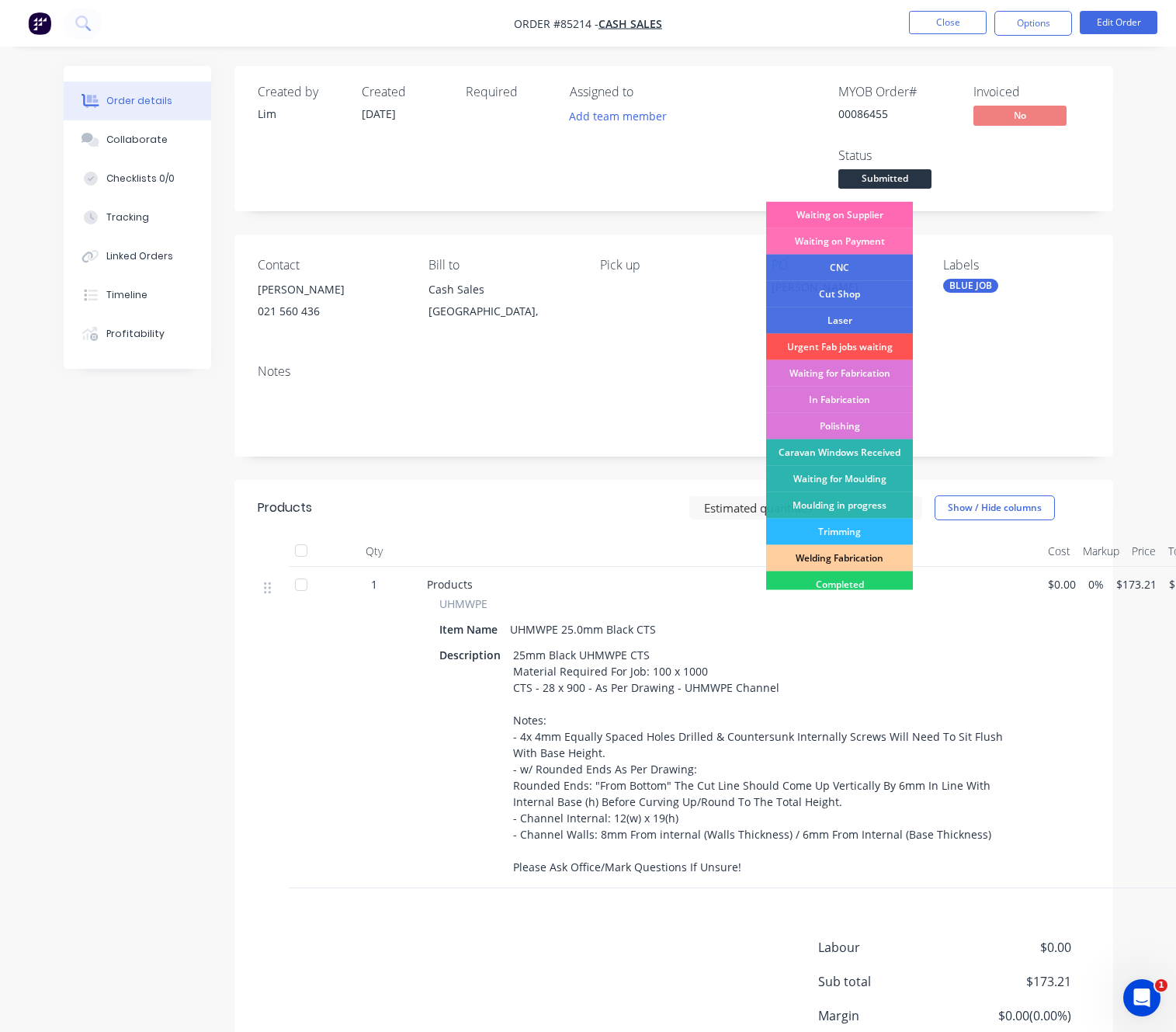
click at [885, 210] on div "Waiting on Supplier" at bounding box center [839, 216] width 147 height 27
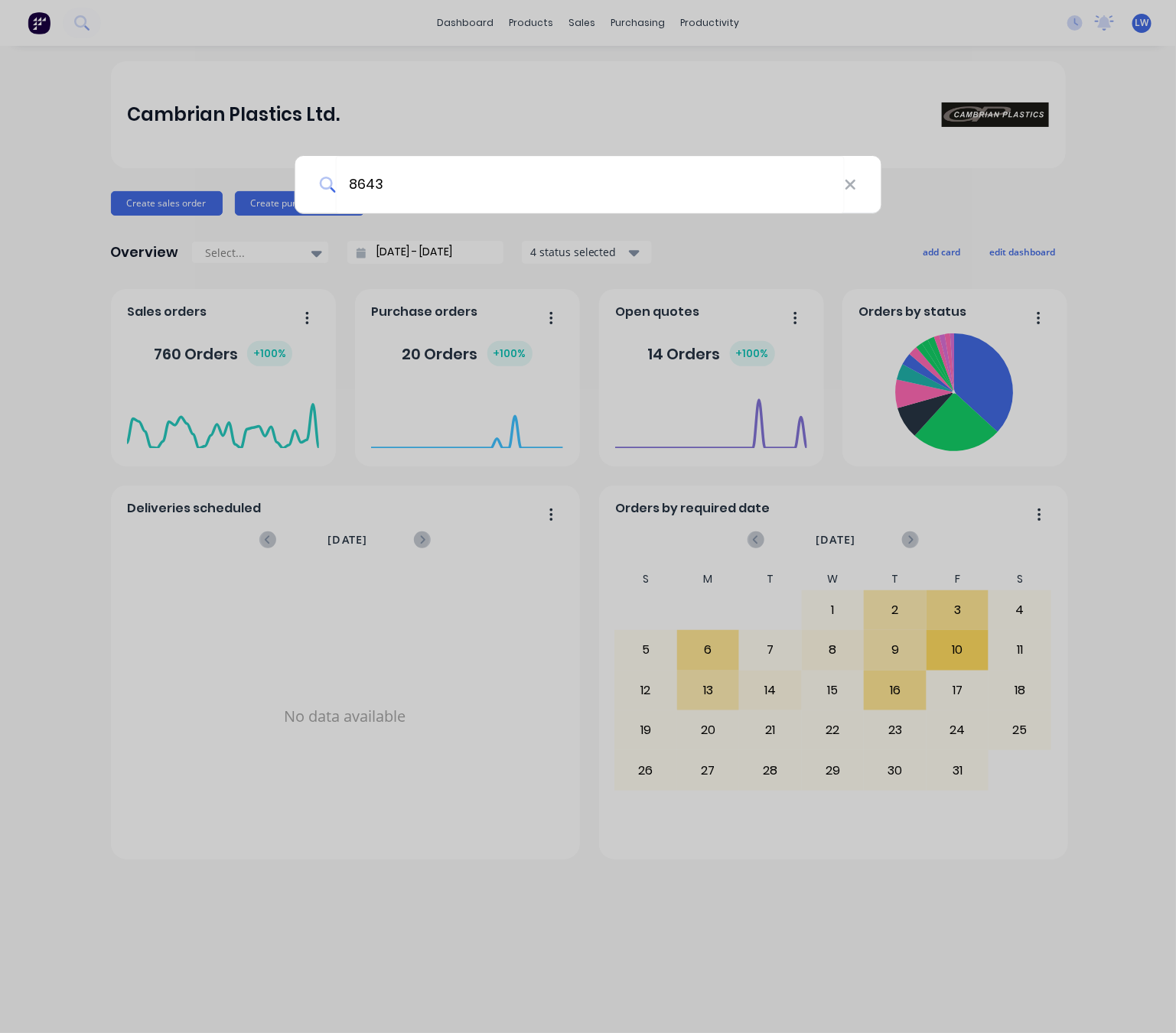
type input "86435"
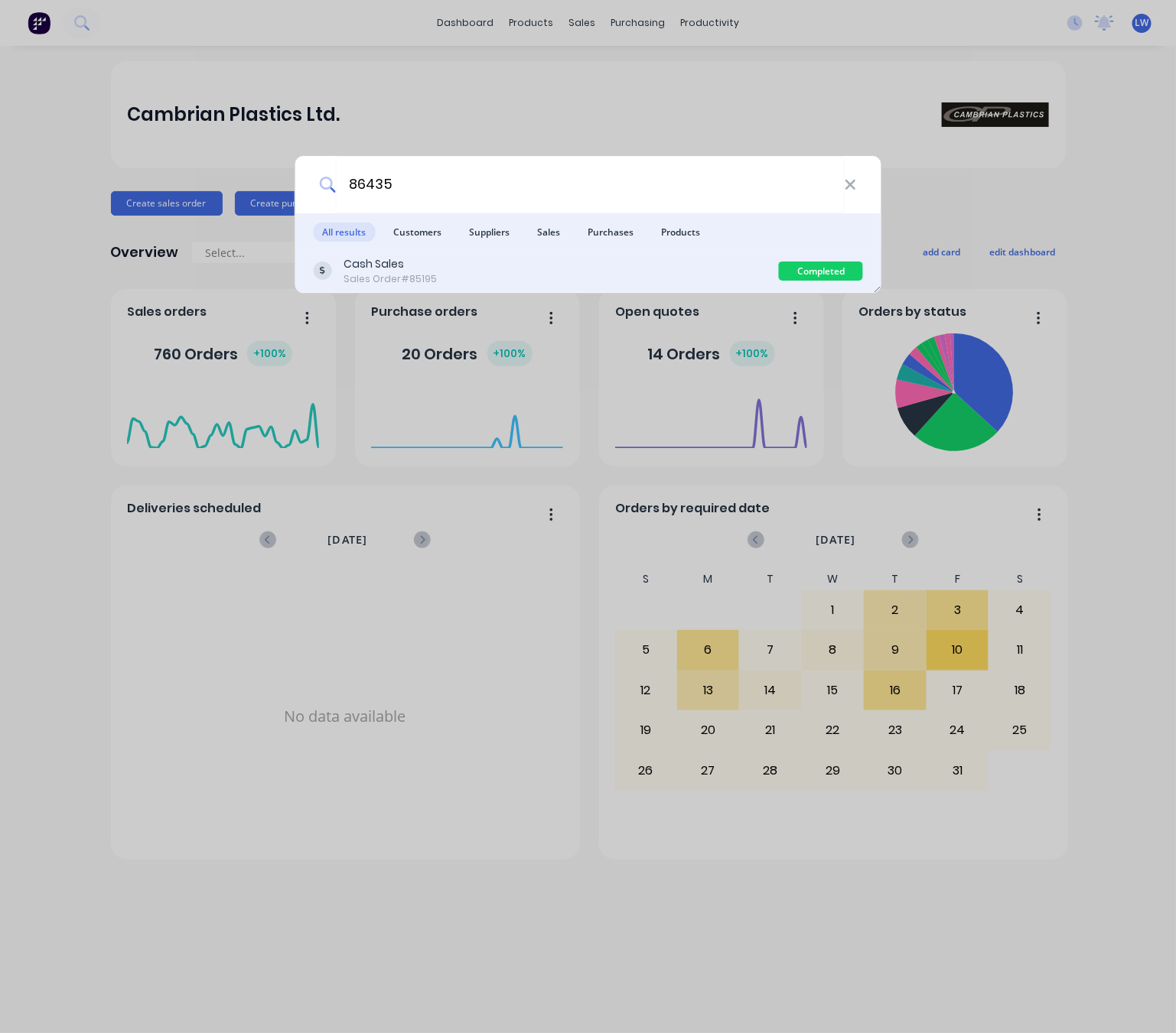
click at [443, 271] on div "Cash Sales Sales Order #85195" at bounding box center [546, 271] width 466 height 30
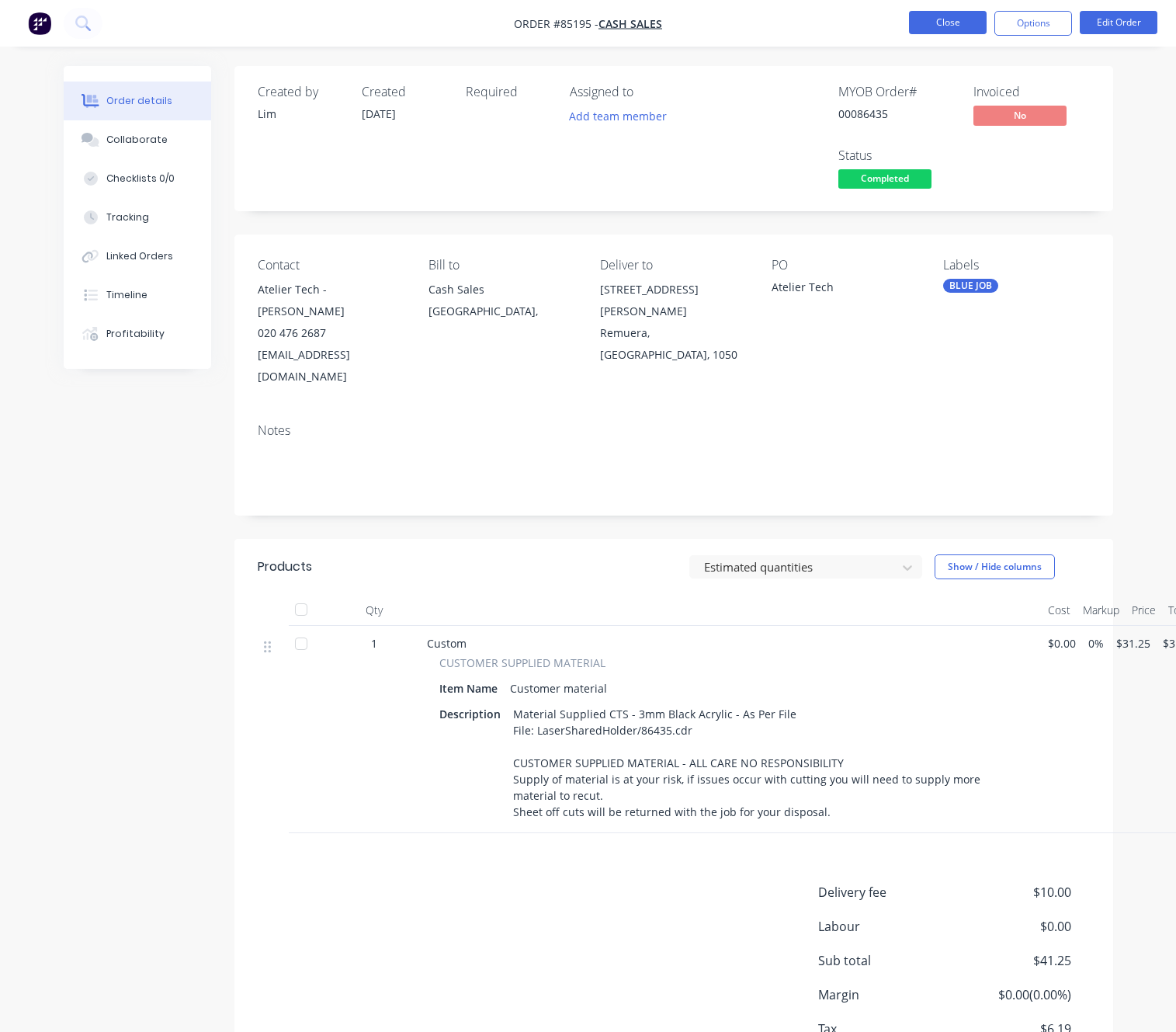
click at [948, 21] on button "Close" at bounding box center [948, 22] width 78 height 23
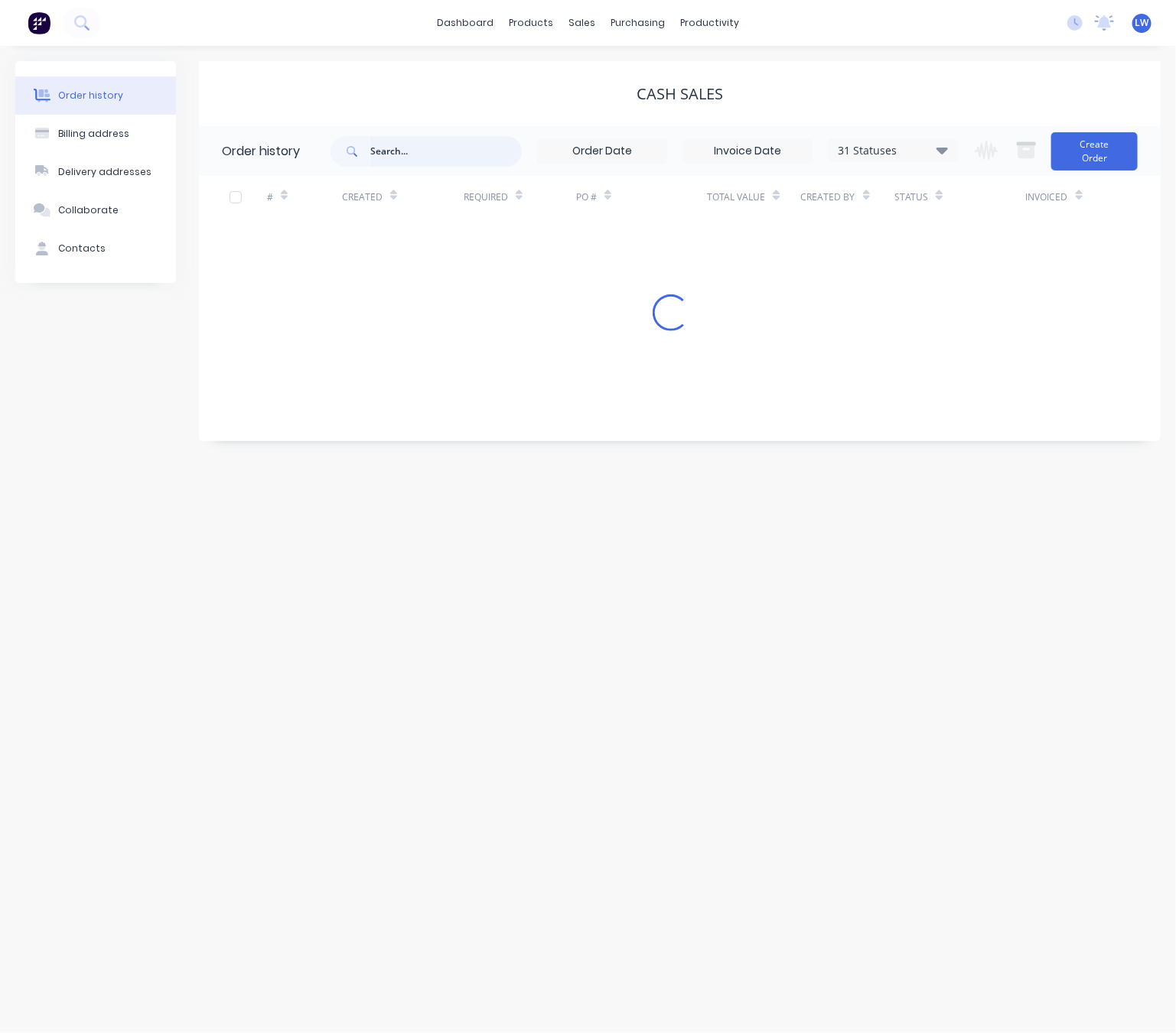
click at [380, 165] on input "text" at bounding box center [445, 151] width 151 height 30
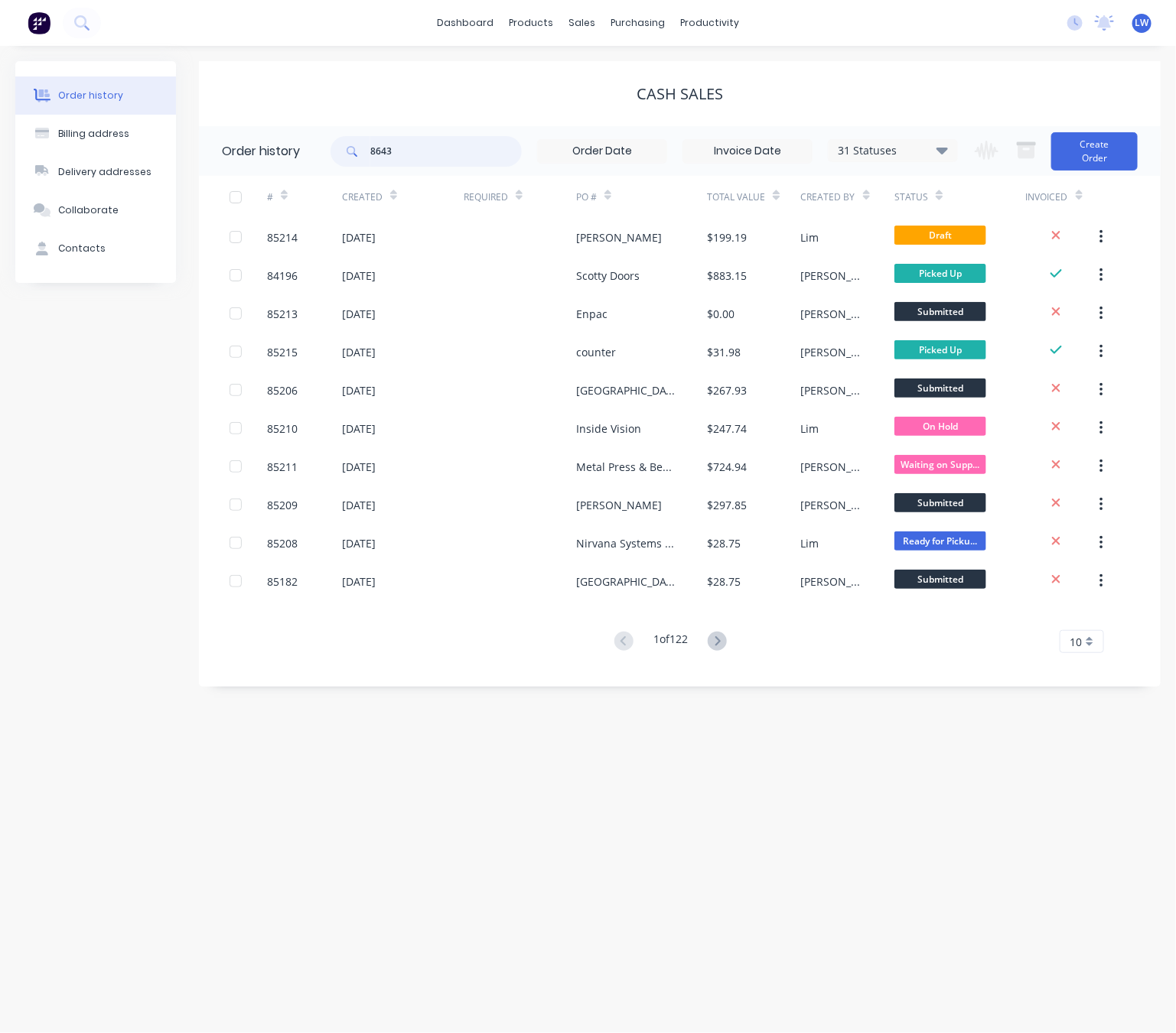
type input "86432"
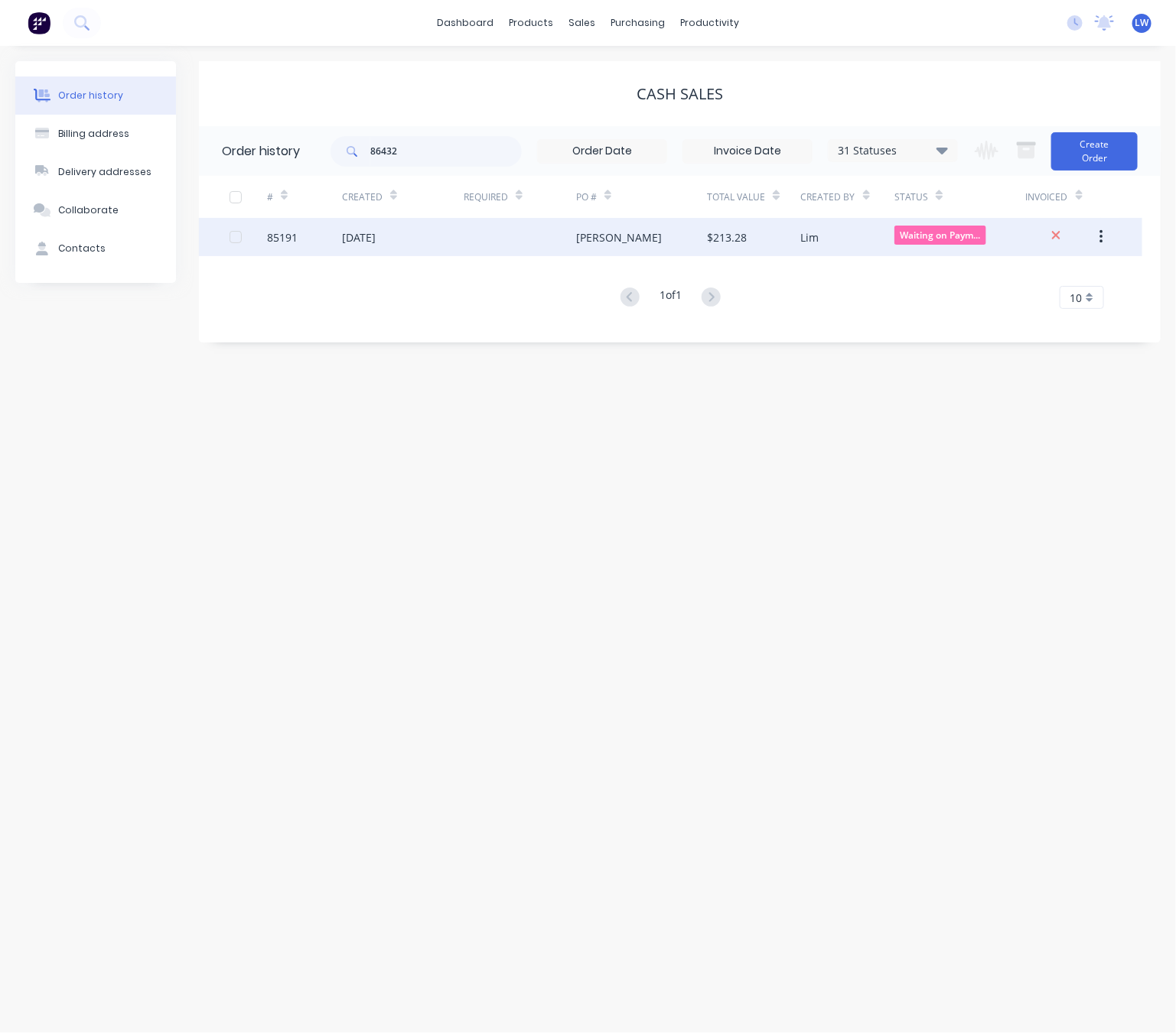
click at [546, 247] on div at bounding box center [520, 237] width 113 height 38
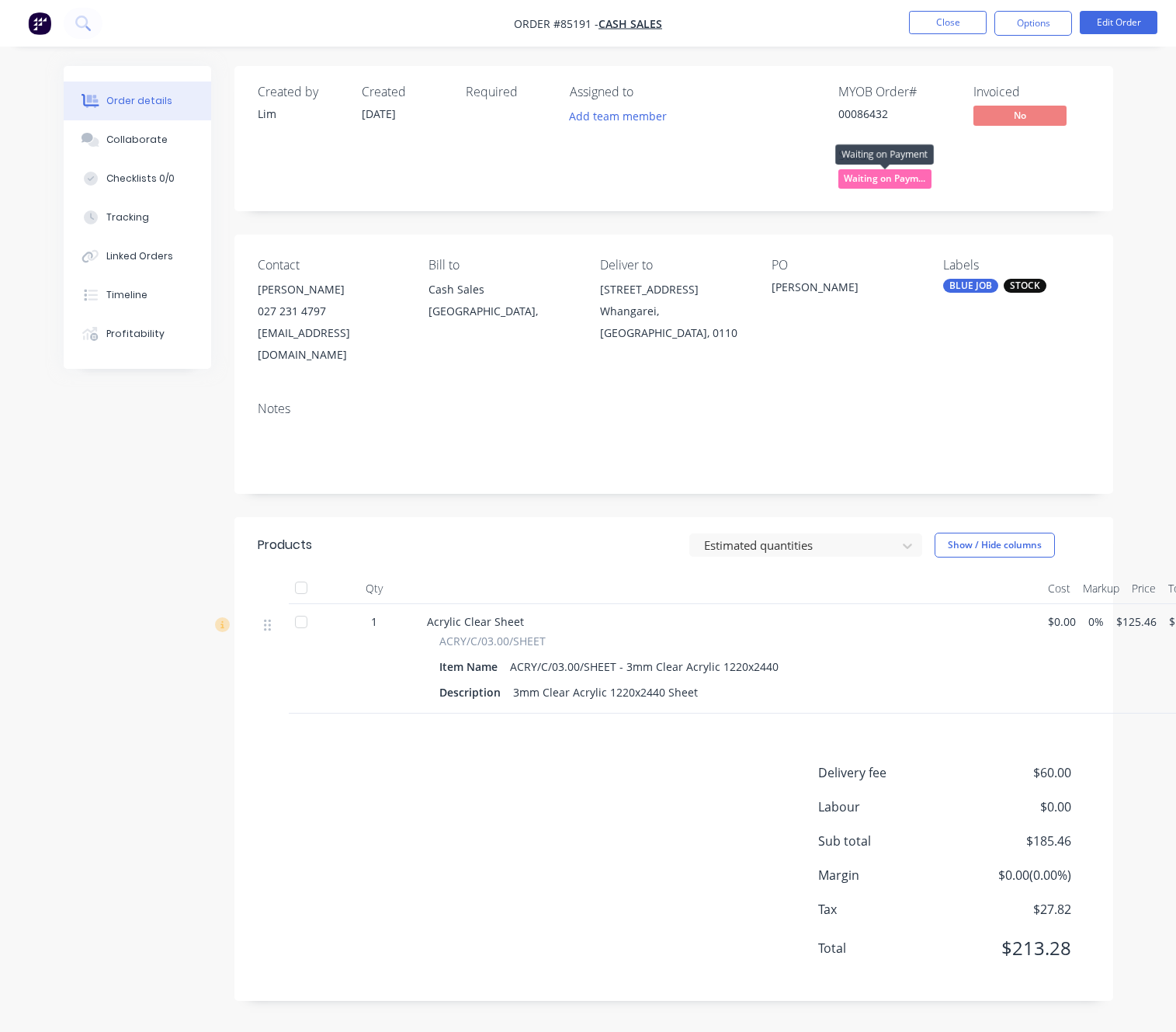
click at [904, 189] on span "Waiting on Paym..." at bounding box center [884, 178] width 93 height 19
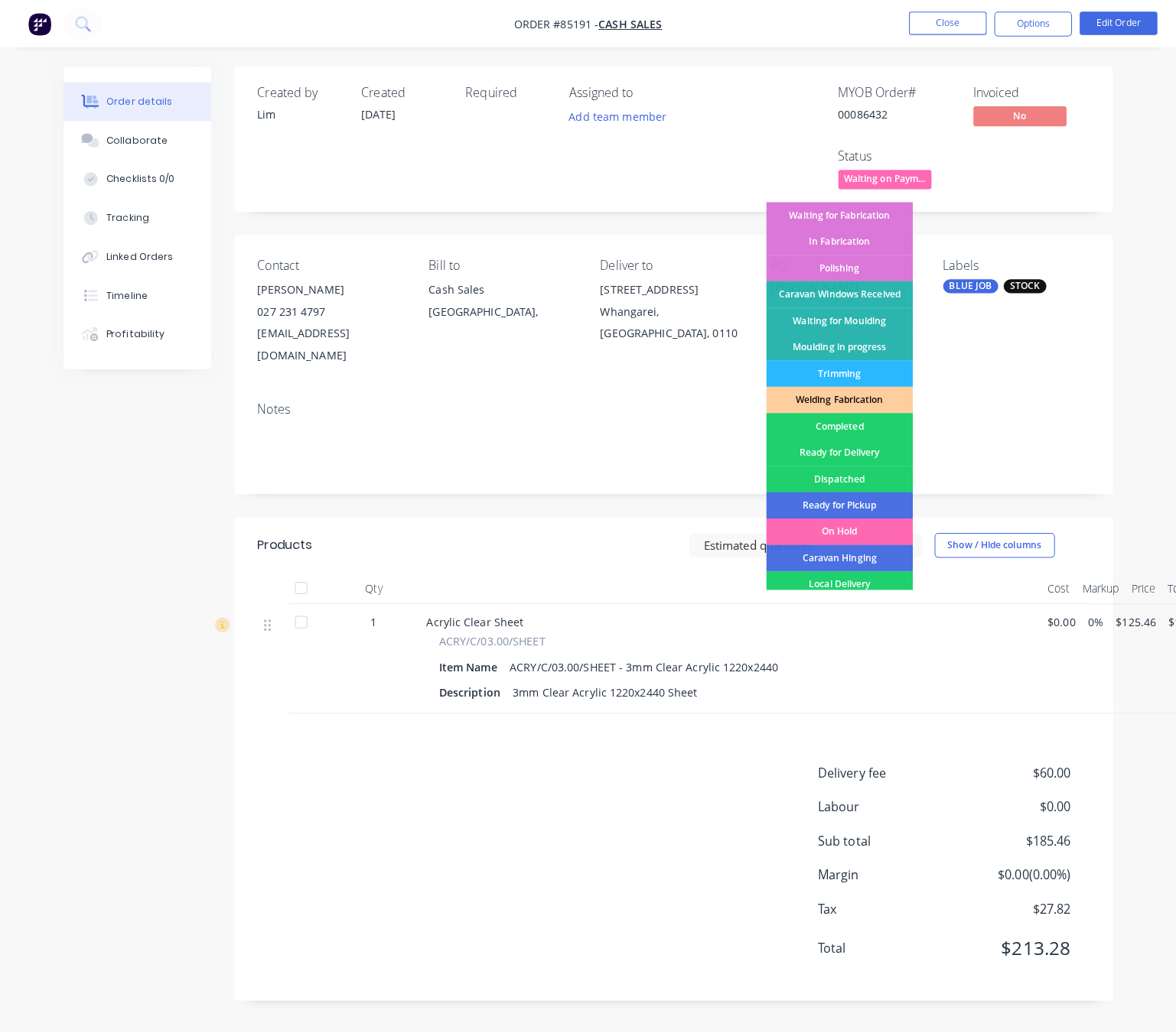
scroll to position [229, 0]
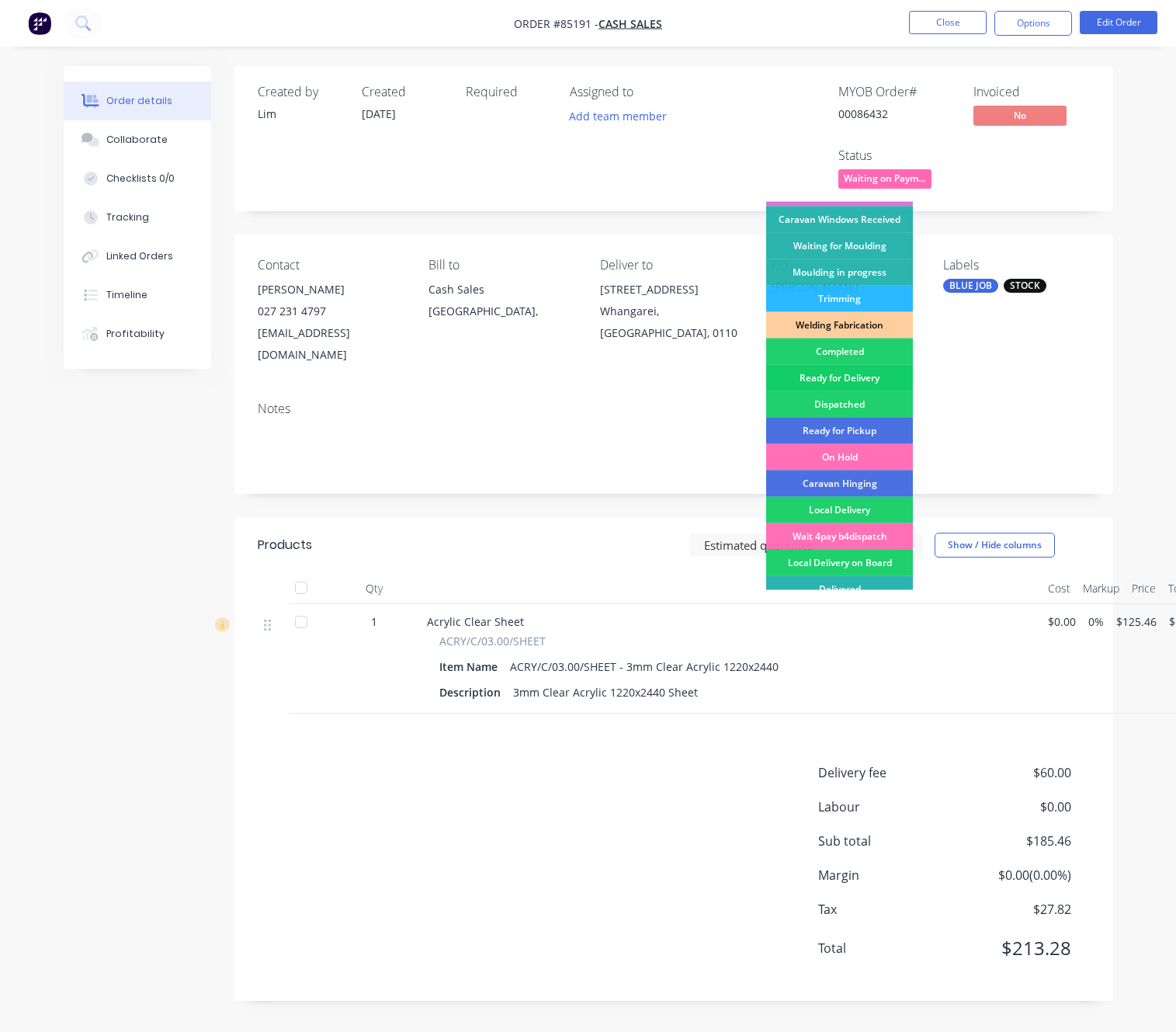
click at [880, 378] on div "Ready for Delivery" at bounding box center [839, 378] width 147 height 27
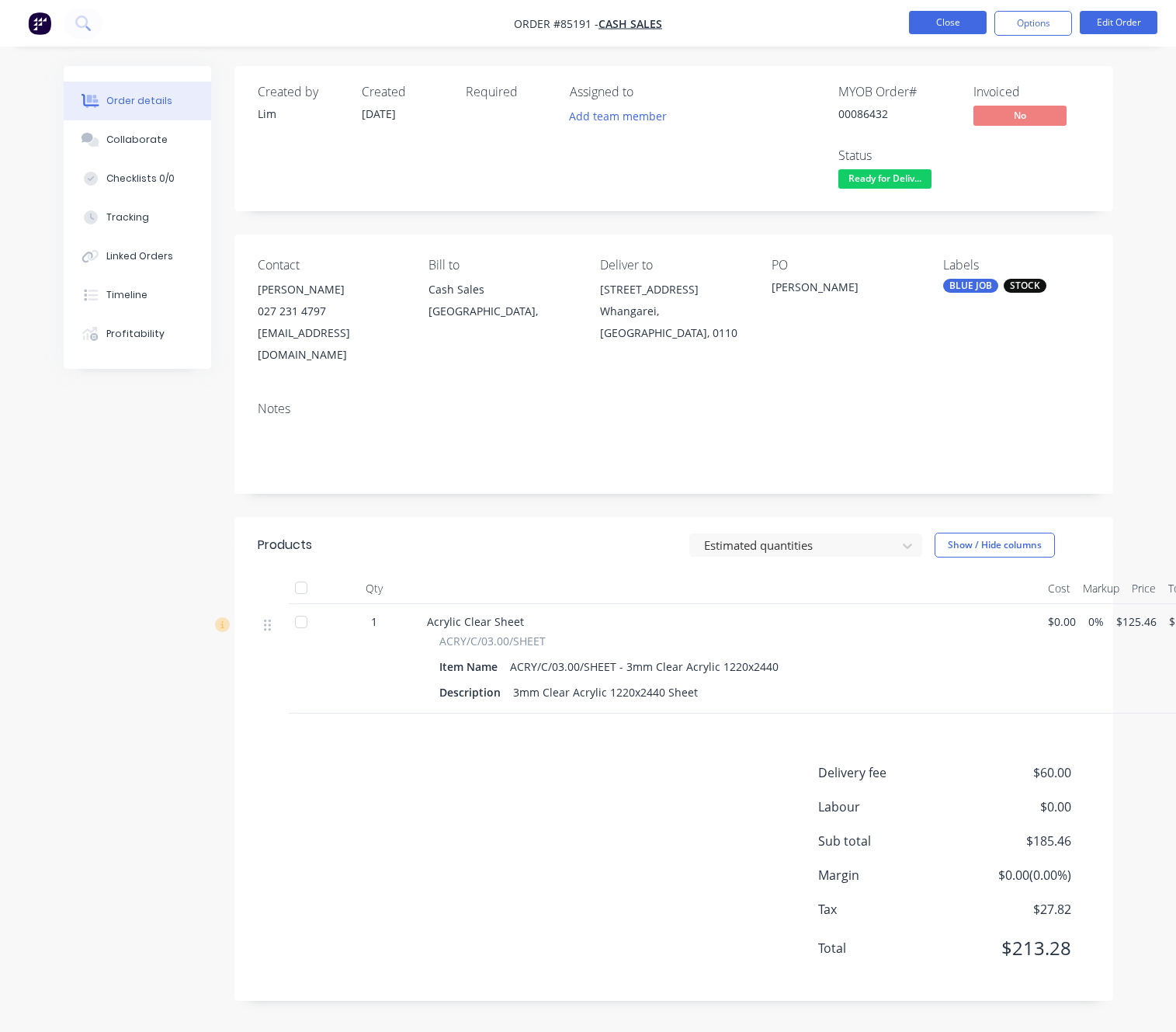
click at [935, 18] on button "Close" at bounding box center [948, 22] width 78 height 23
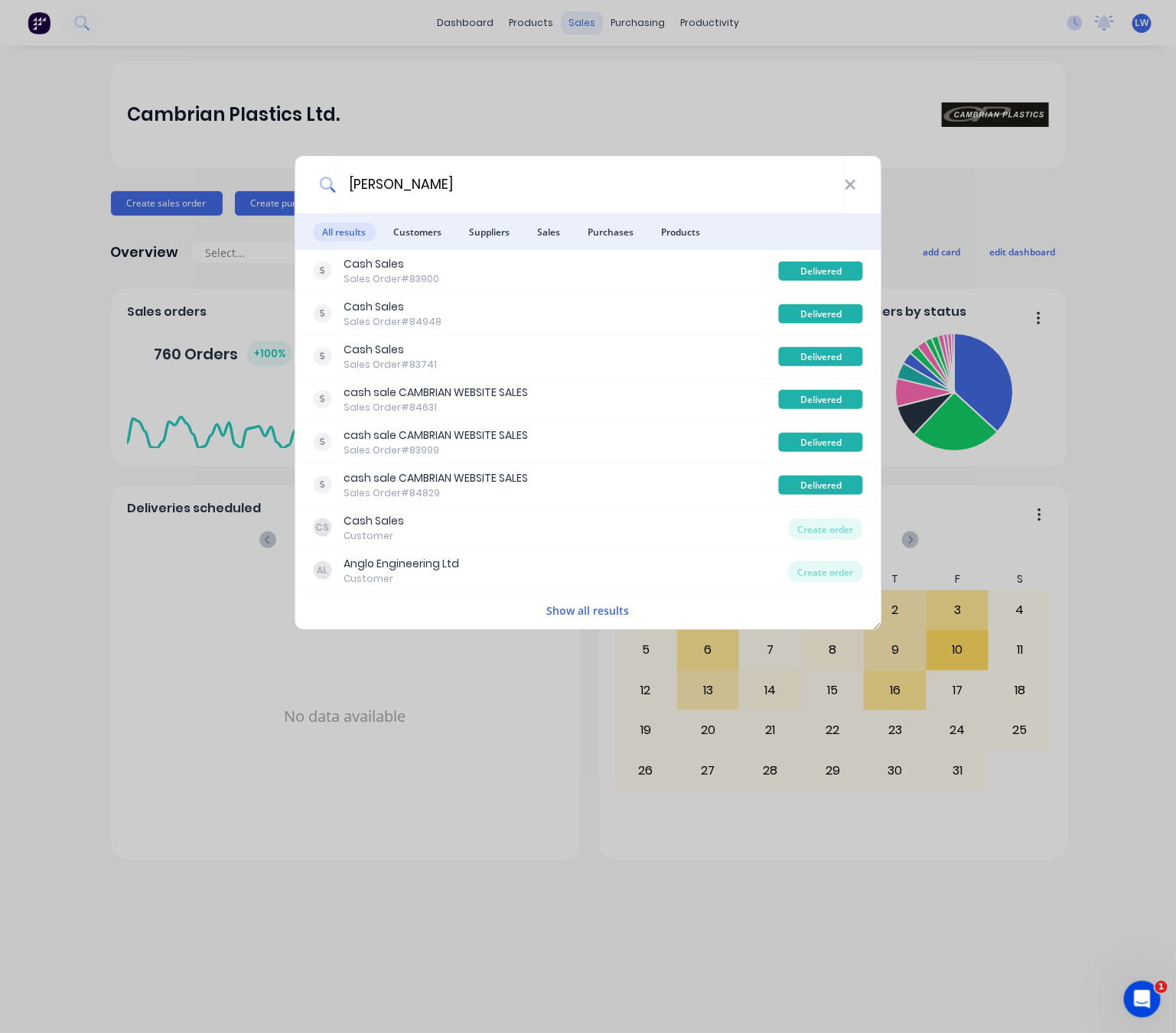
type input "[PERSON_NAME]"
click at [604, 74] on div "carl All results Customers Suppliers Sales Purchases Products Cash Sales Sales …" at bounding box center [588, 516] width 1176 height 1033
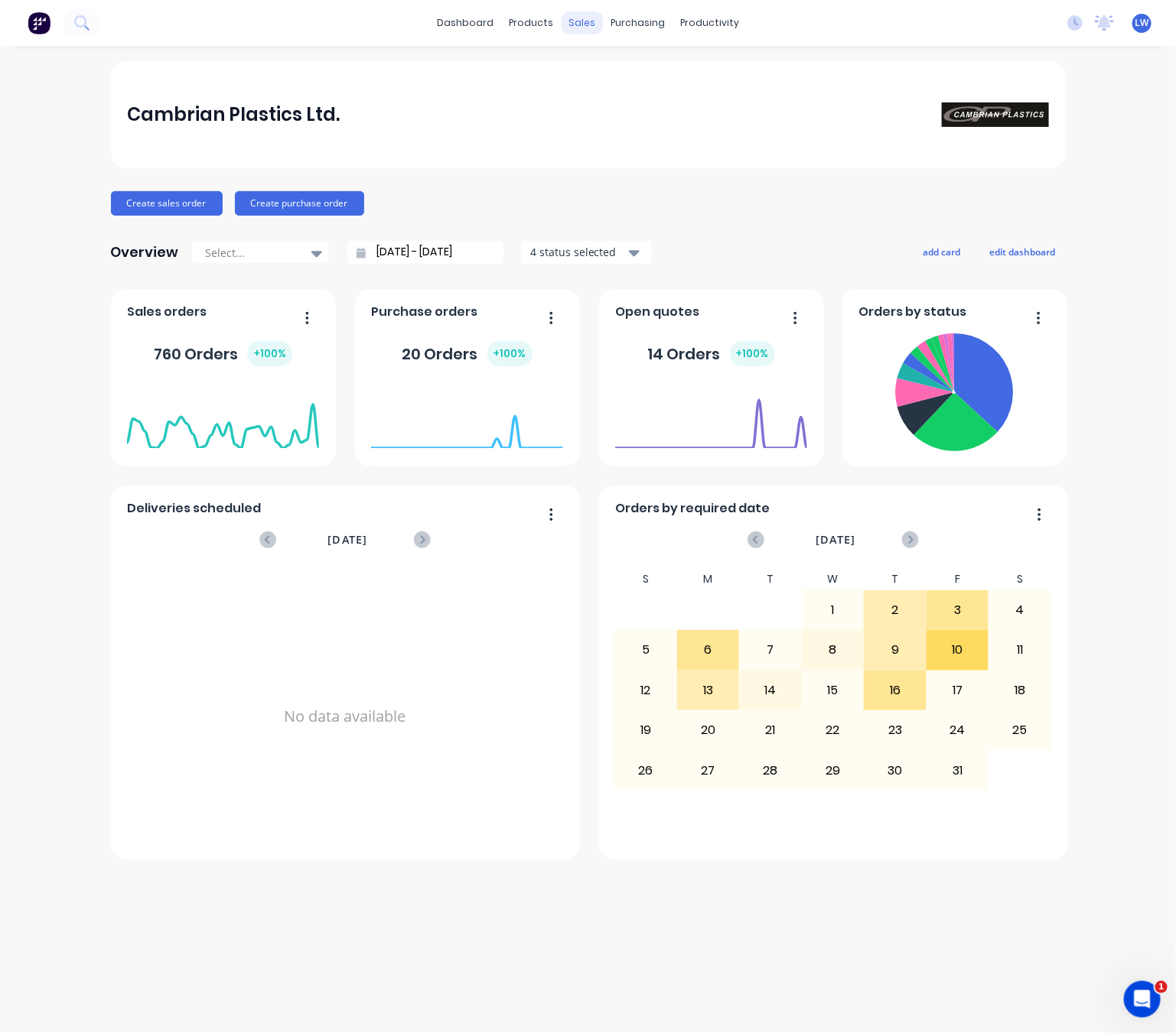
click at [581, 14] on div "sales" at bounding box center [582, 23] width 42 height 23
click at [626, 82] on link "Sales Orders" at bounding box center [662, 72] width 203 height 30
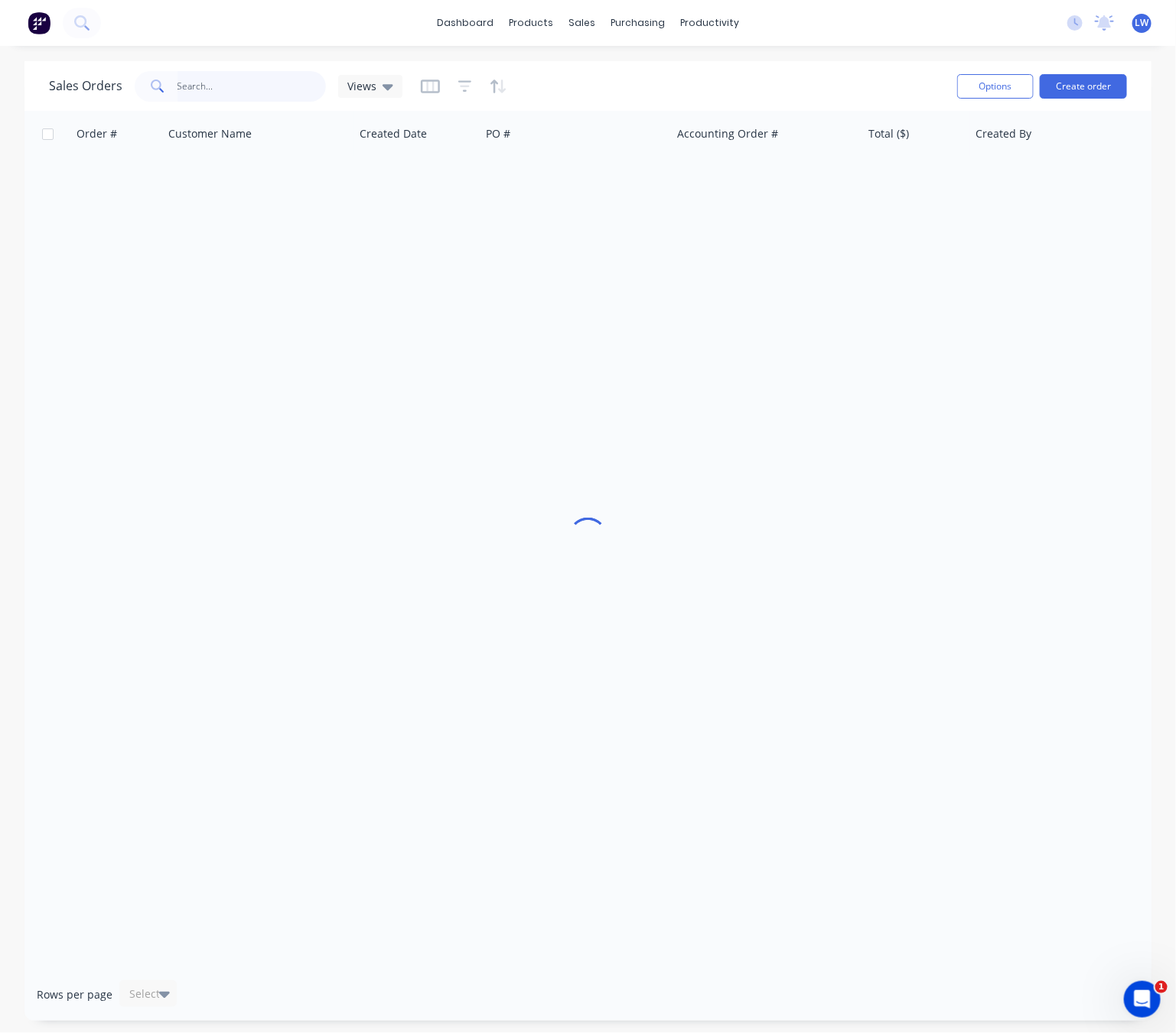
click at [234, 94] on input "text" at bounding box center [252, 86] width 149 height 30
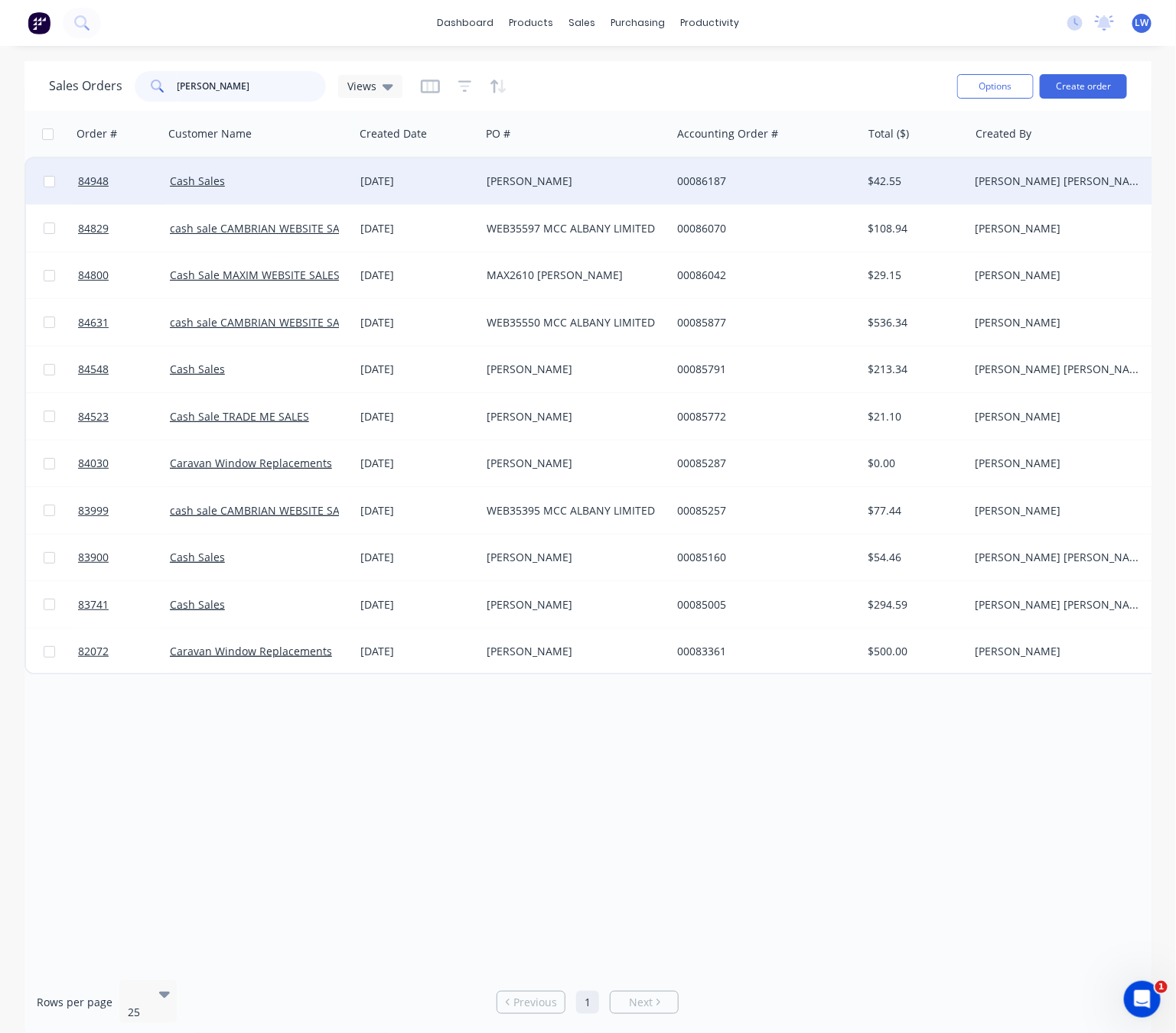
type input "carl"
click at [554, 189] on div "Carl T" at bounding box center [575, 181] width 190 height 46
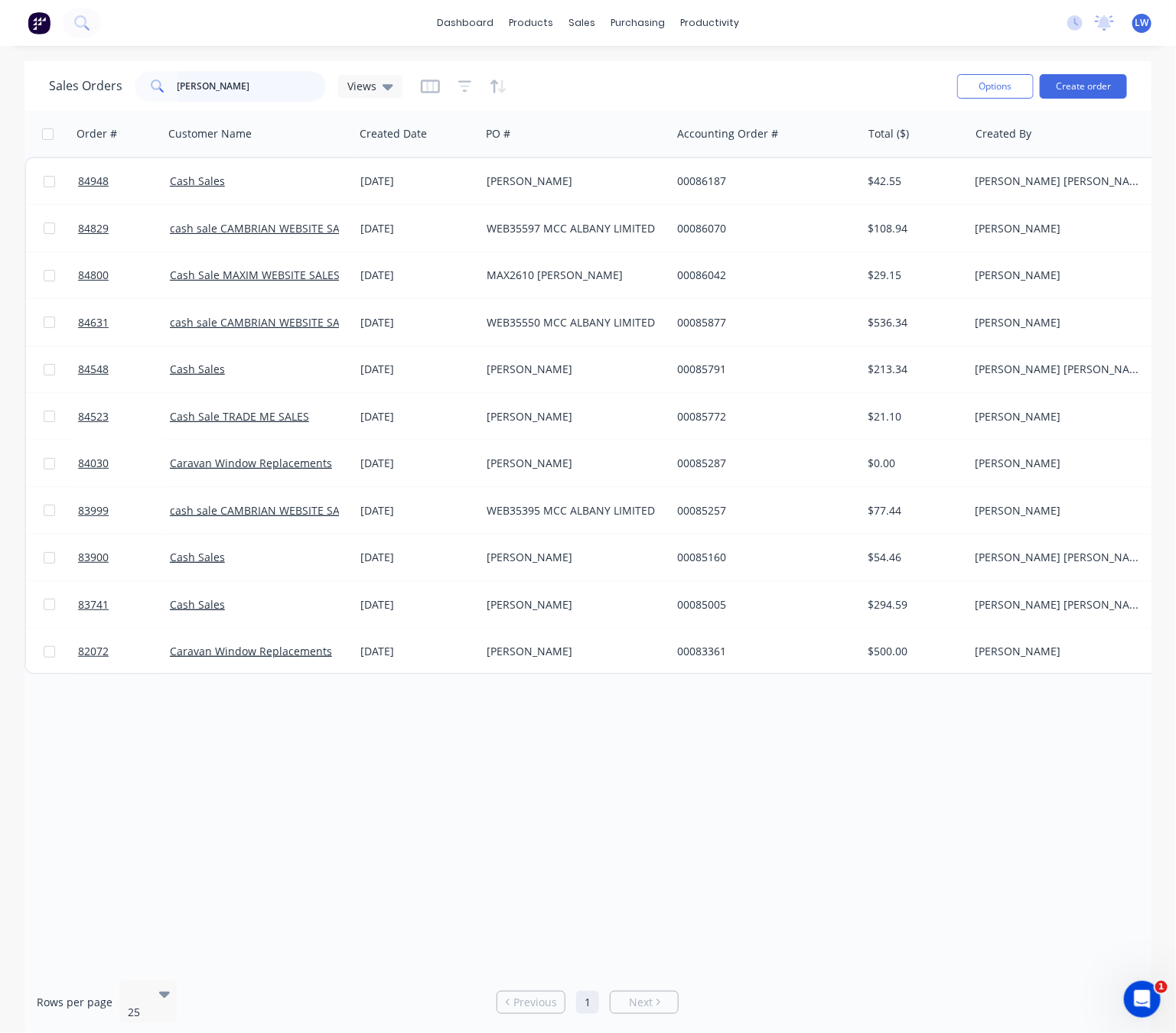
click at [225, 90] on input "carl" at bounding box center [252, 86] width 149 height 30
type input "c"
type input "\"
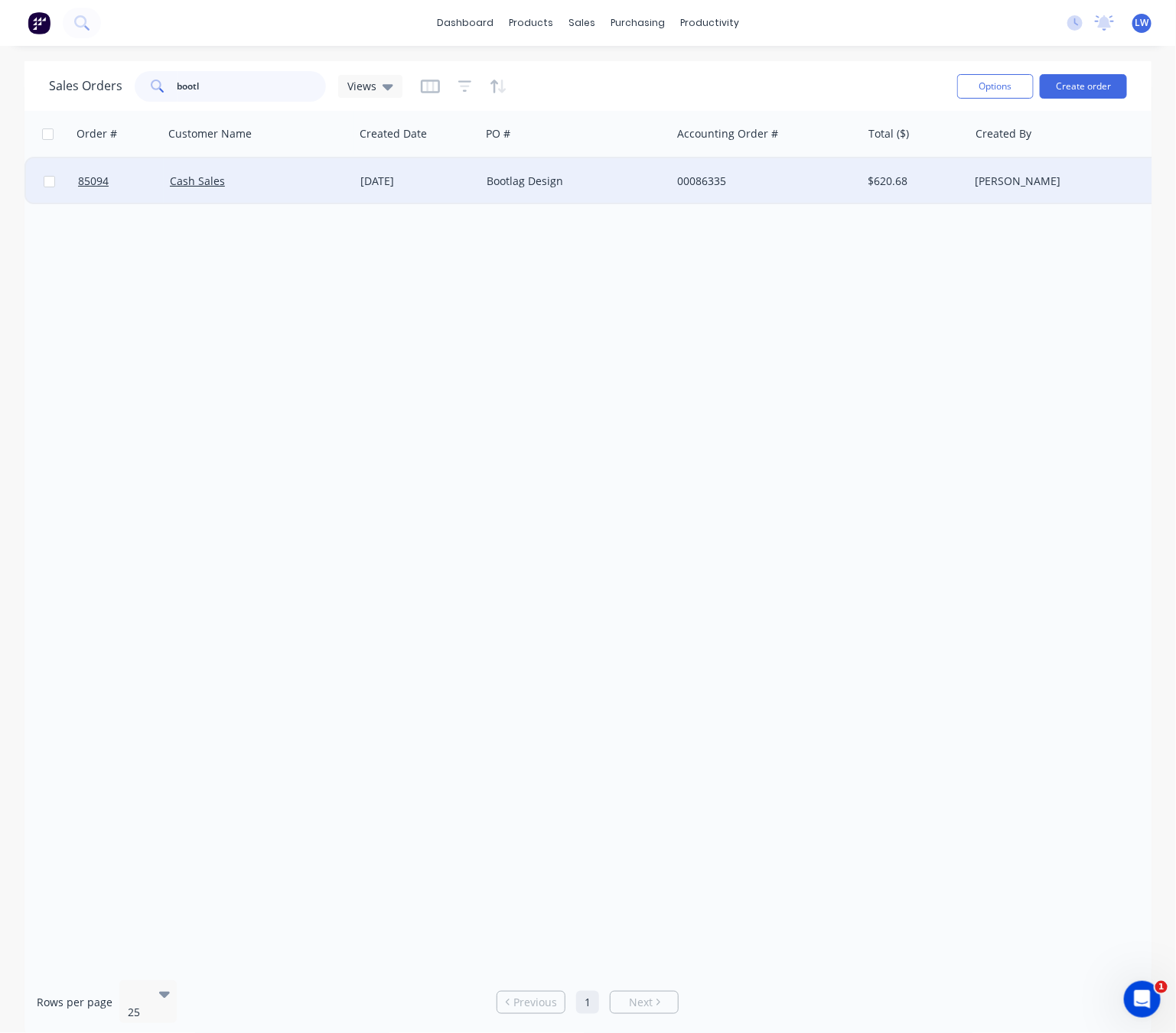
type input "bootl"
click at [590, 182] on div "Bootlag Design" at bounding box center [572, 181] width 170 height 16
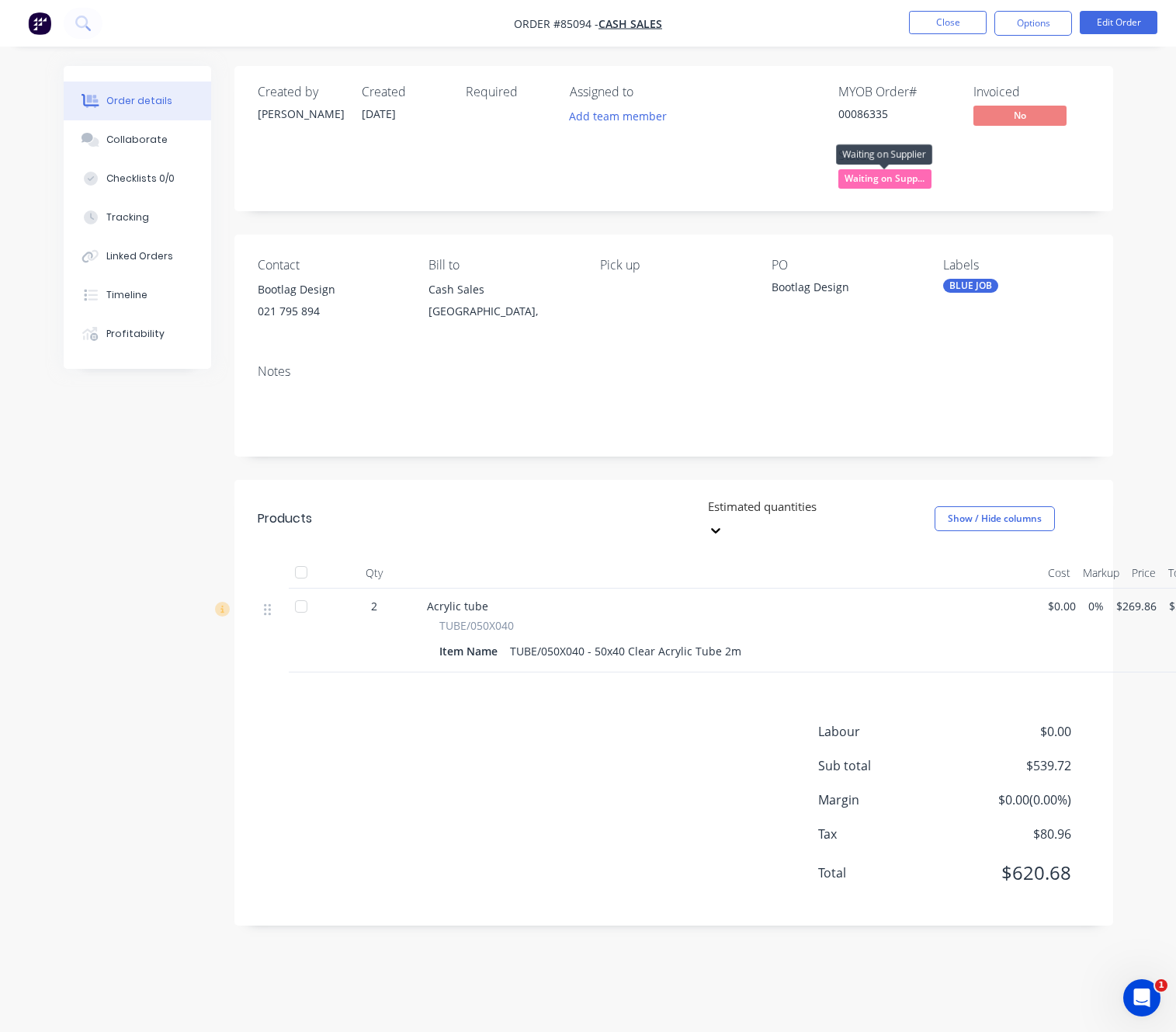
click at [913, 184] on span "Waiting on Supp..." at bounding box center [884, 178] width 93 height 19
click at [1024, 291] on div "BLUE JOB" at bounding box center [1016, 285] width 147 height 14
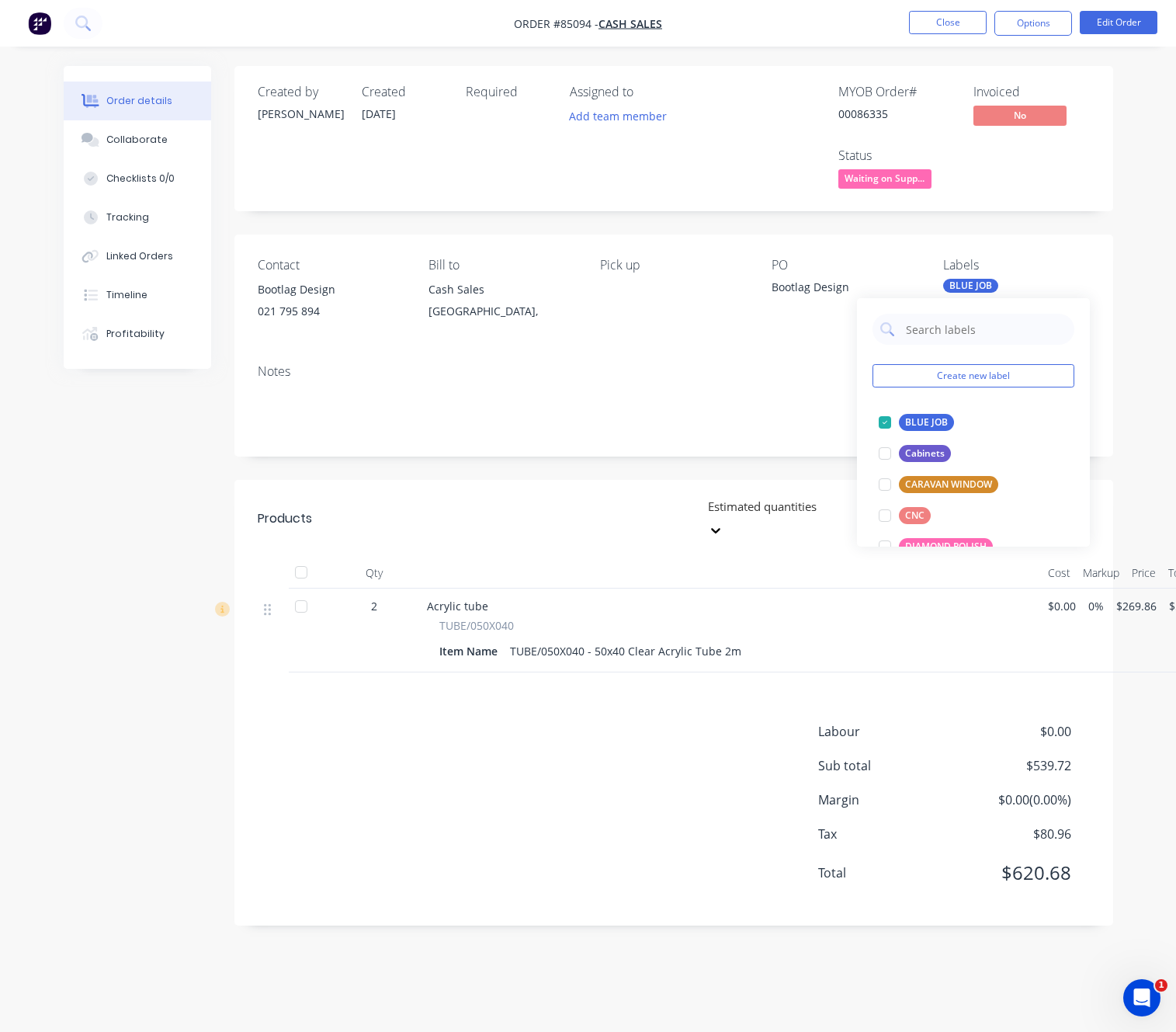
click at [127, 623] on div "Created by Chantal Created 06/10/25 Required Assigned to Add team member MYOB O…" at bounding box center [588, 507] width 1049 height 883
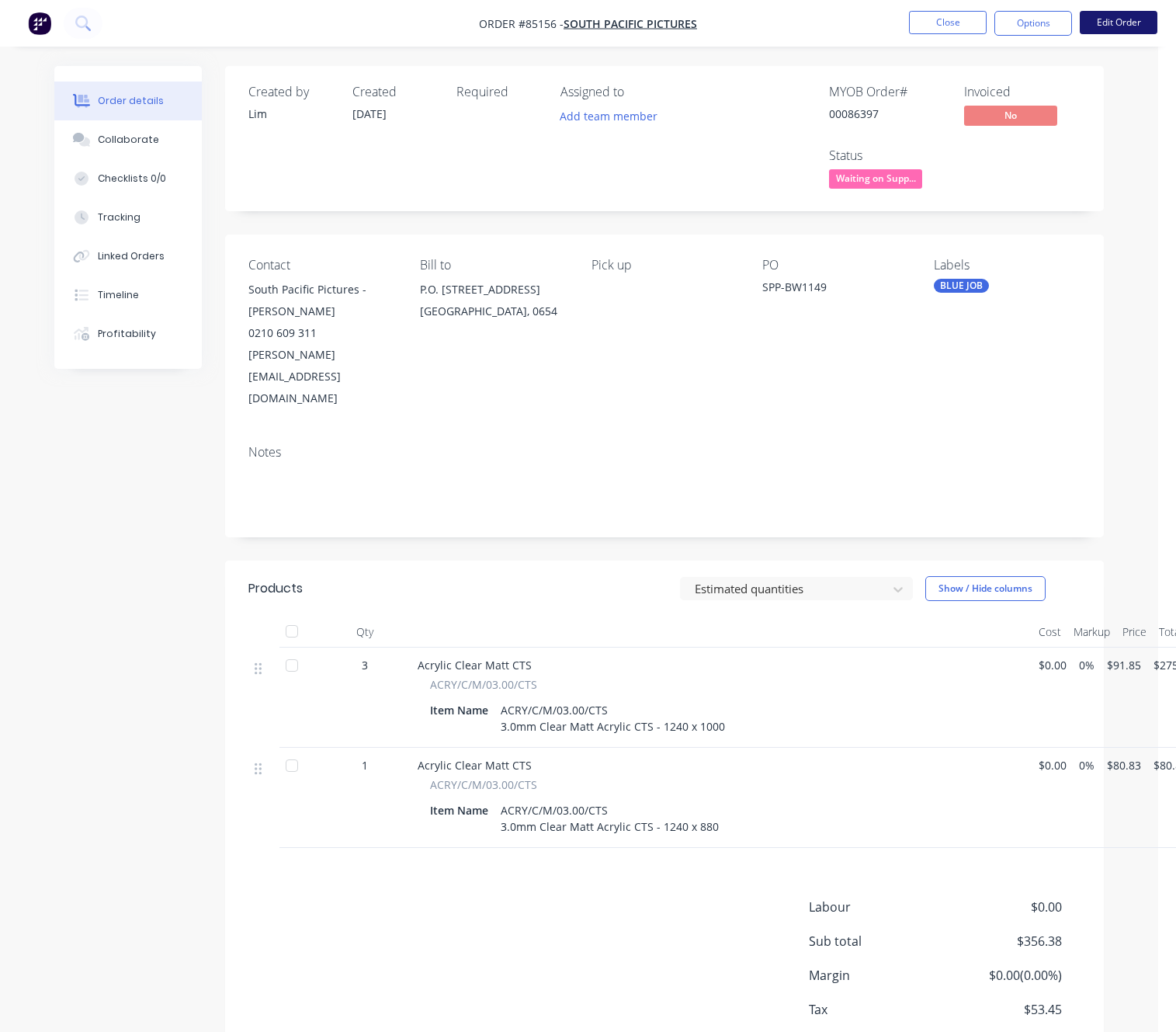
click at [1127, 17] on button "Edit Order" at bounding box center [1119, 22] width 78 height 23
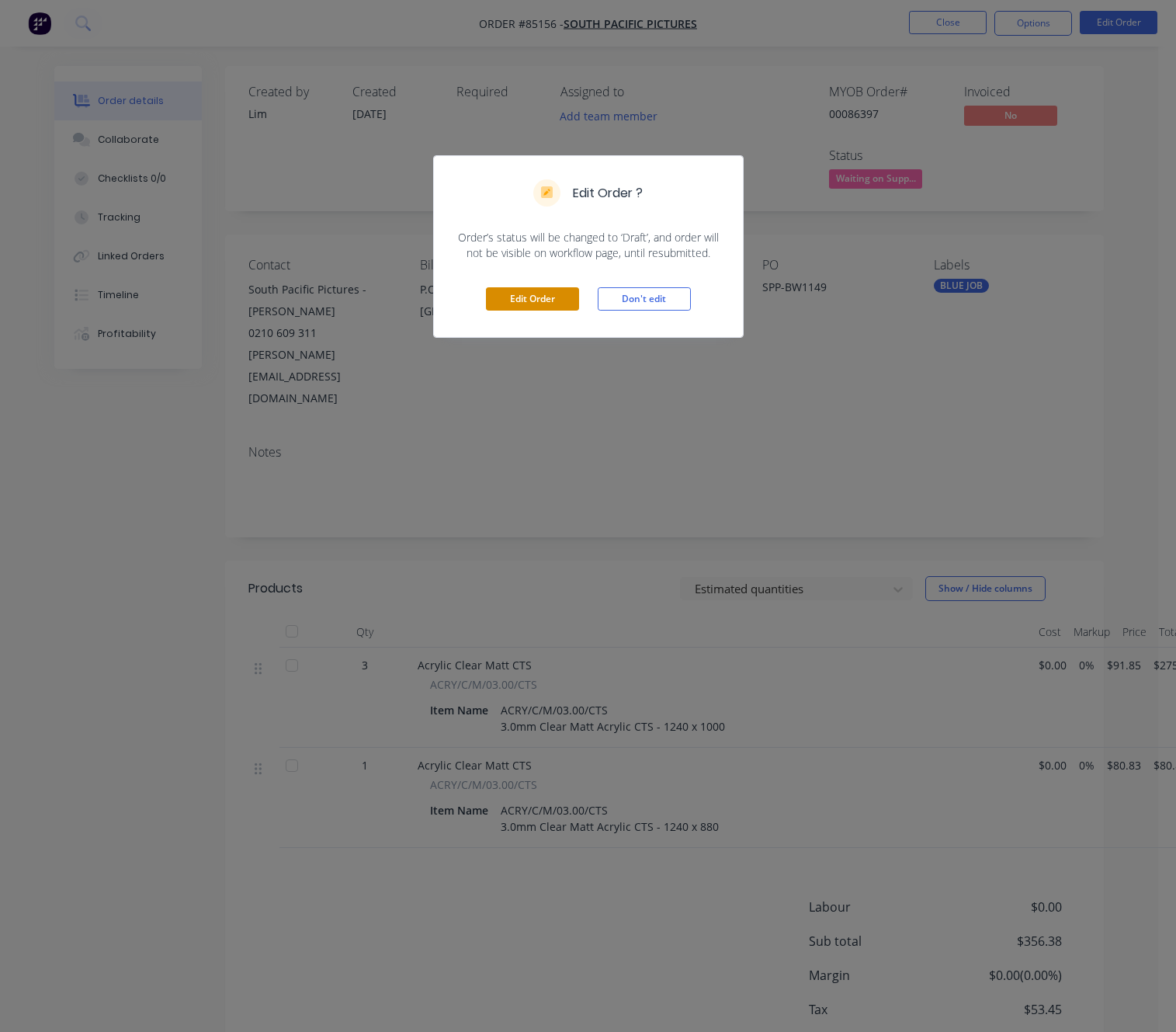
click at [549, 303] on button "Edit Order" at bounding box center [532, 299] width 93 height 23
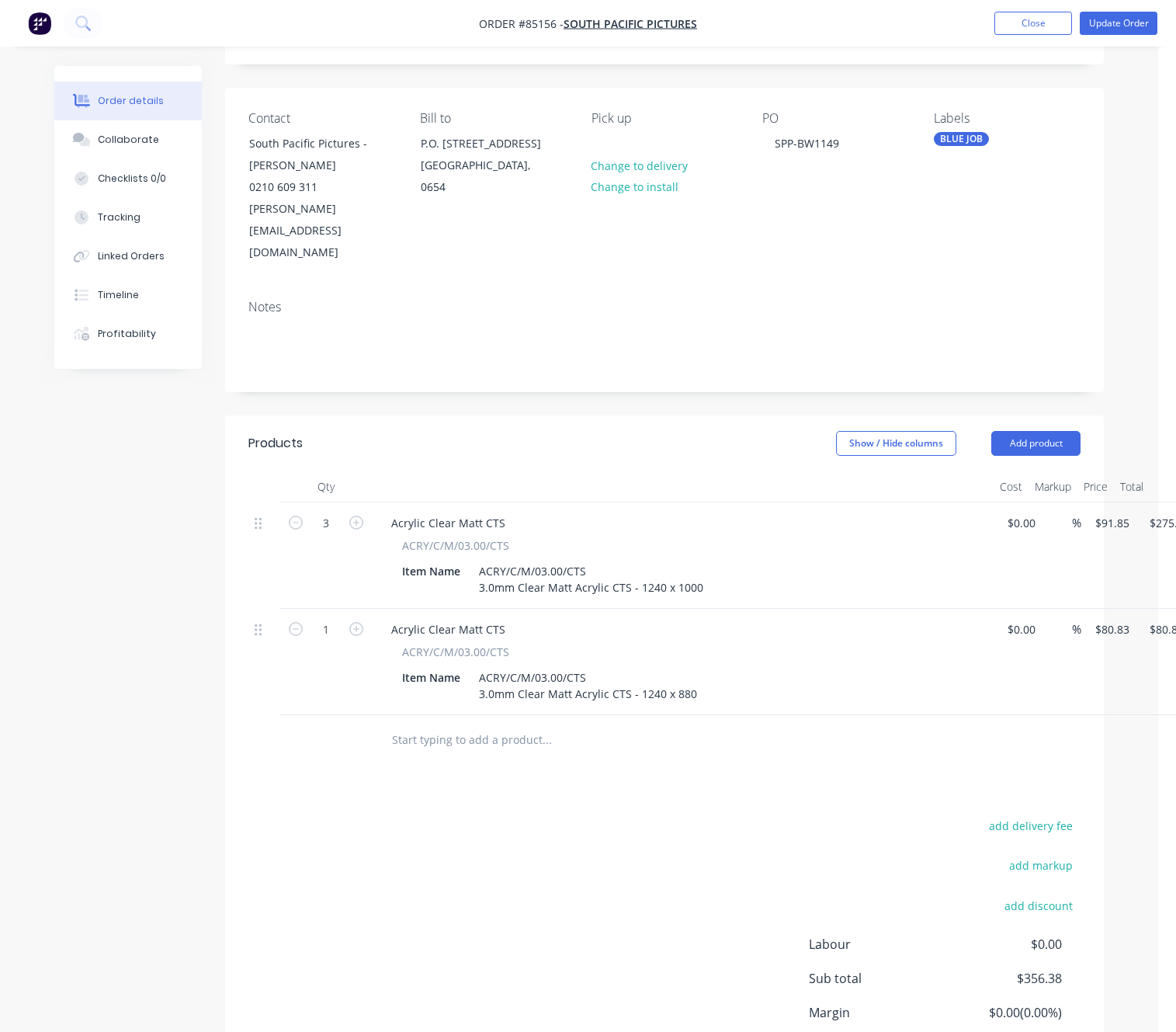
scroll to position [236, 0]
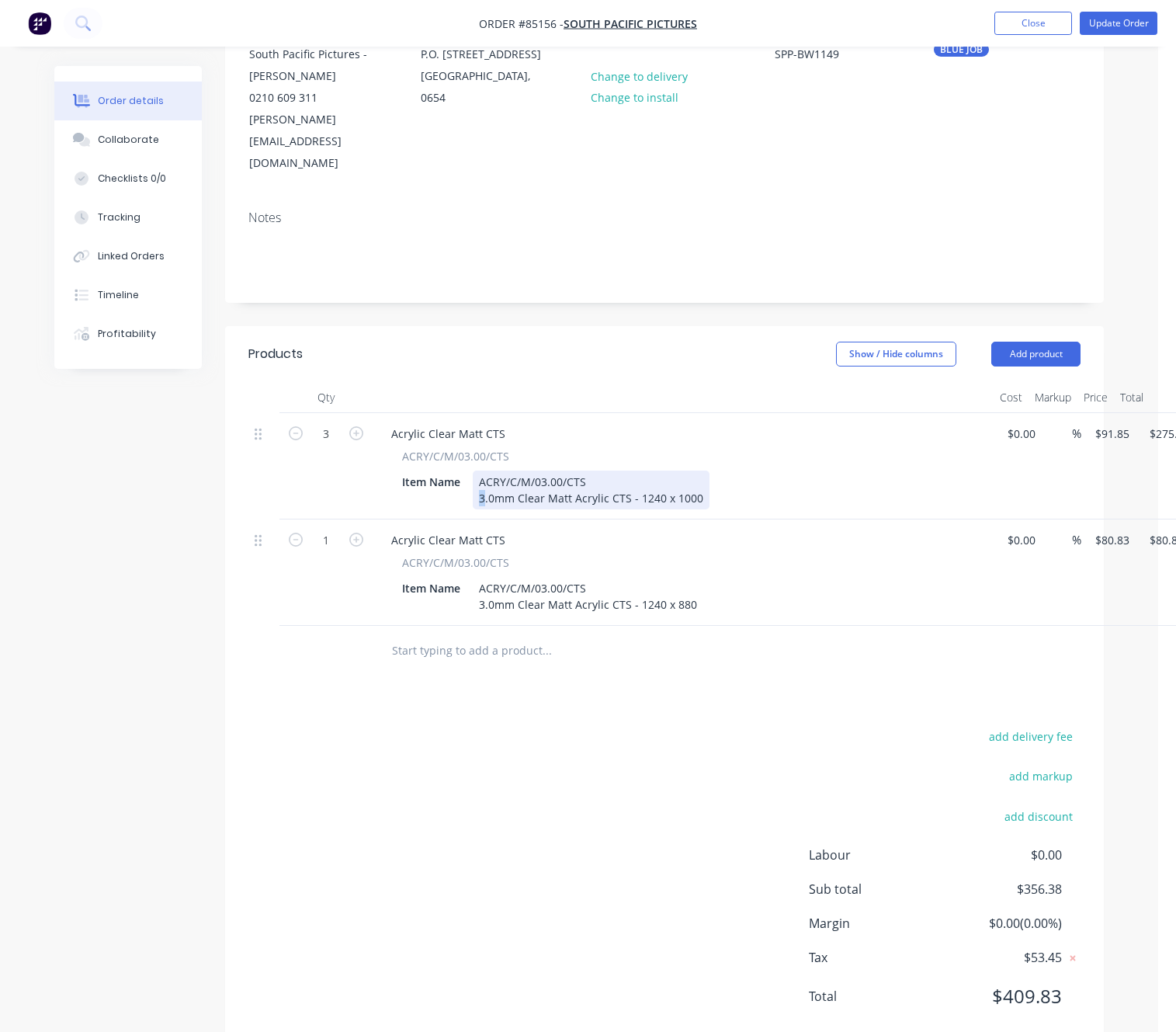
drag, startPoint x: 484, startPoint y: 454, endPoint x: 464, endPoint y: 453, distance: 20.0
click at [466, 471] on div "Item Name ACRY/C/M/03.00/CTS 3.0mm Clear Matt Acrylic CTS - 1240 x 1000" at bounding box center [680, 490] width 569 height 39
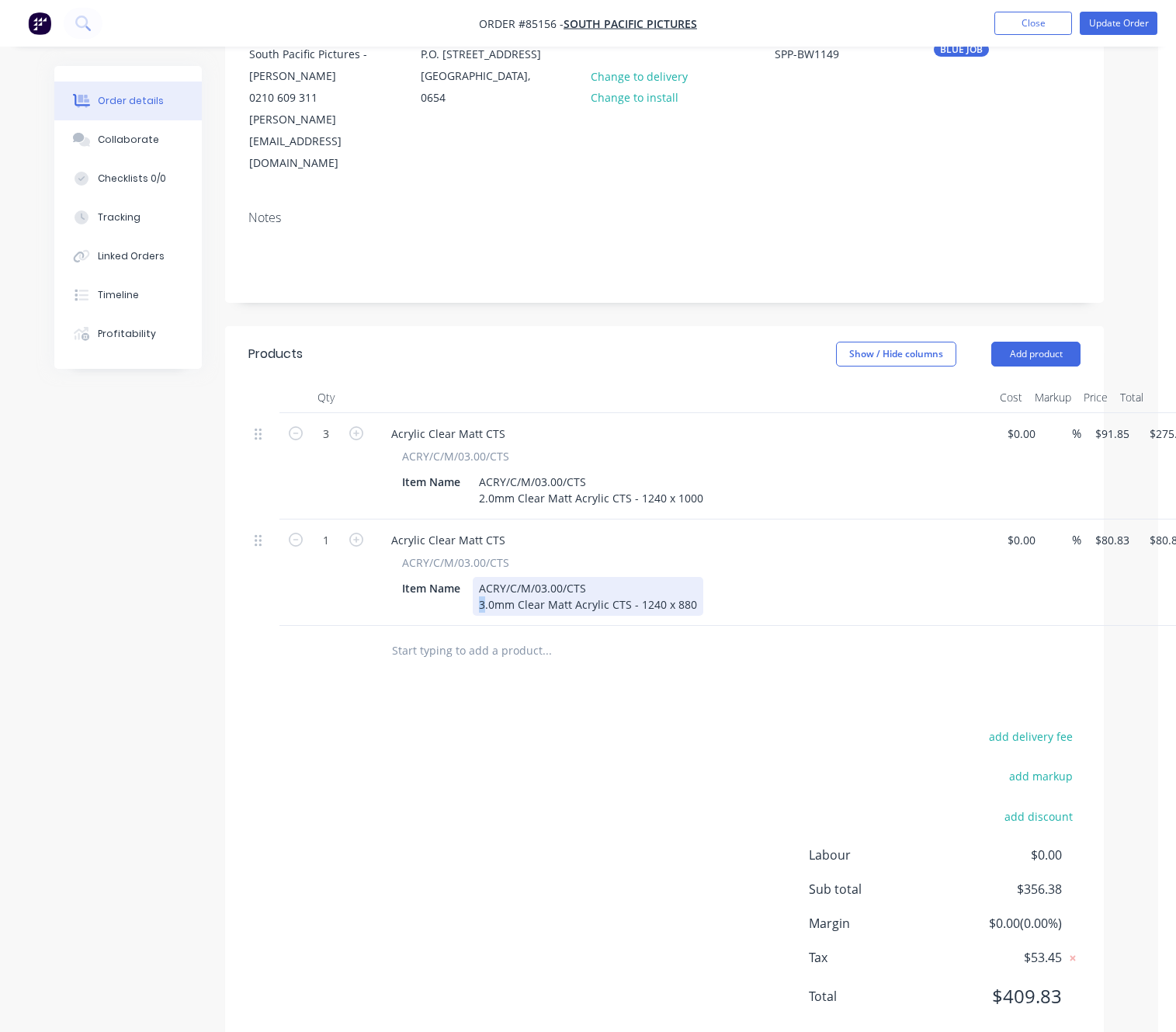
drag, startPoint x: 484, startPoint y: 569, endPoint x: 434, endPoint y: 566, distance: 50.1
click at [434, 577] on div "Item Name ACRY/C/M/03.00/CTS 3.0mm Clear Matt Acrylic CTS - 1240 x 880" at bounding box center [680, 596] width 569 height 39
drag, startPoint x: 492, startPoint y: 739, endPoint x: 492, endPoint y: 749, distance: 10.0
click at [491, 739] on div "add delivery fee add markup add discount Labour $0.00 Sub total $356.38 Margin …" at bounding box center [665, 876] width 832 height 300
click at [481, 726] on div "add delivery fee add markup add discount Labour $0.00 Sub total $356.38 Margin …" at bounding box center [665, 876] width 832 height 300
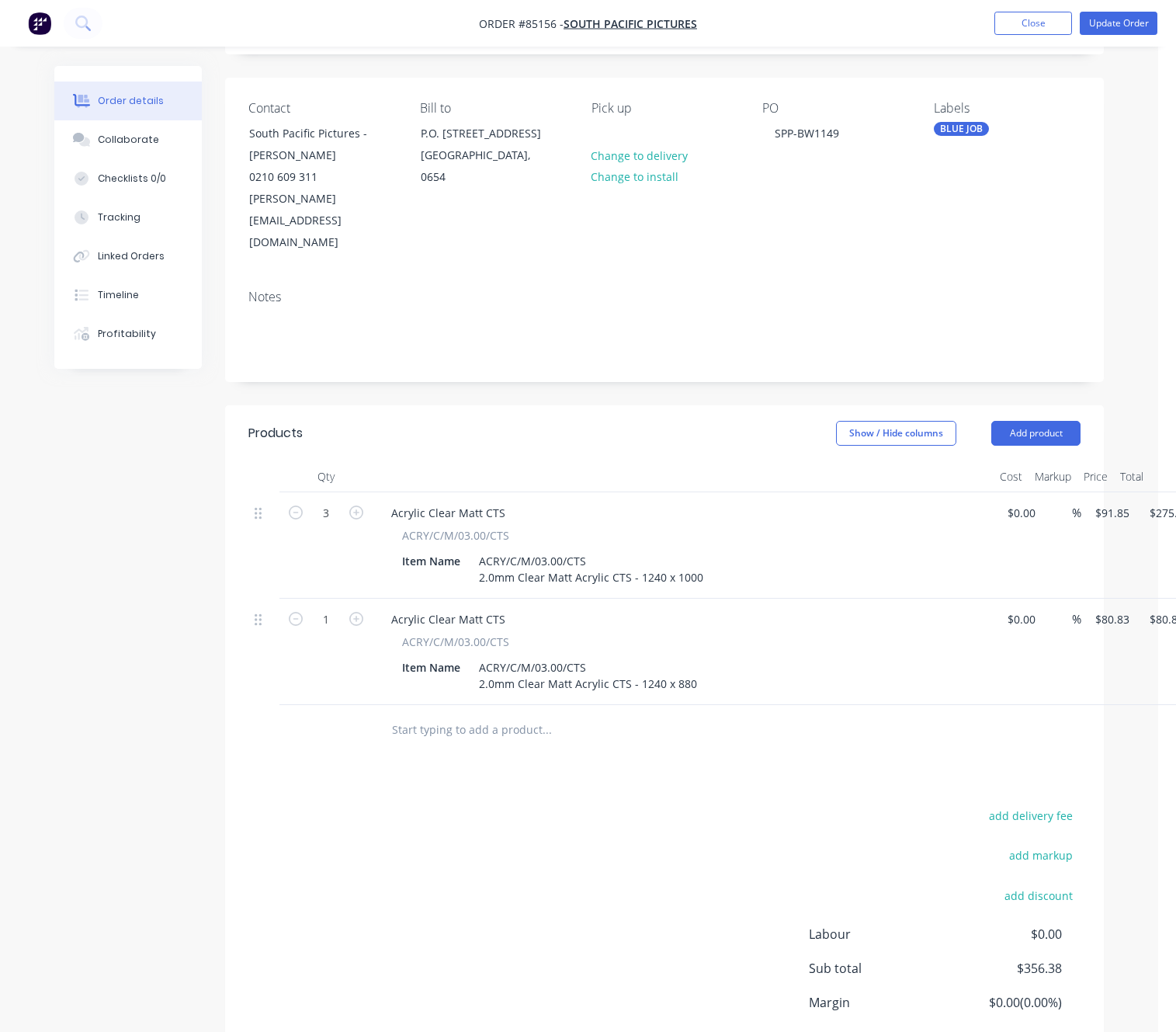
scroll to position [0, 0]
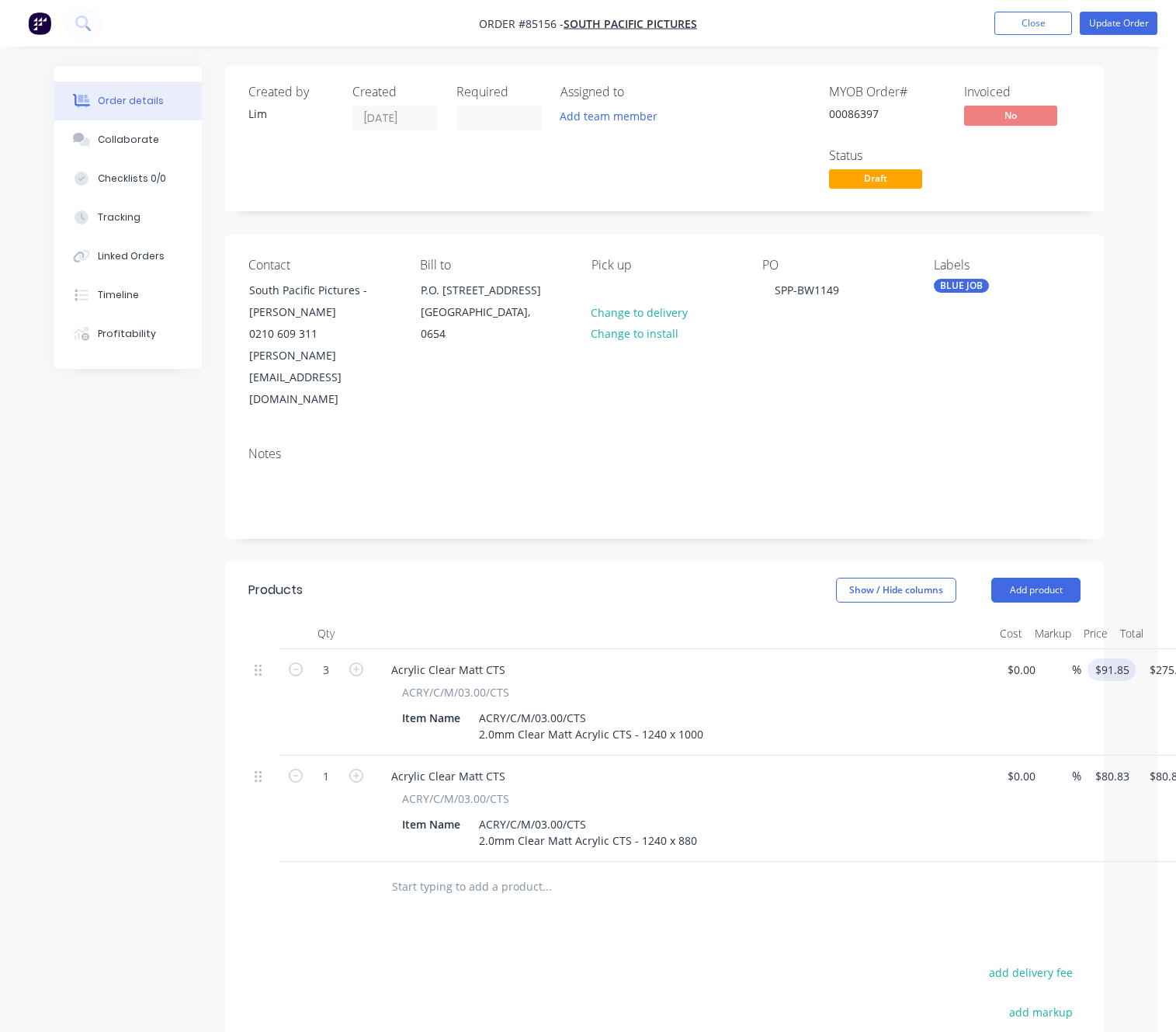
click at [1120, 658] on input "$91.85" at bounding box center [1115, 669] width 42 height 22
click at [1102, 658] on input "47." at bounding box center [1106, 669] width 23 height 22
type input "$66.178"
type input "$198.53"
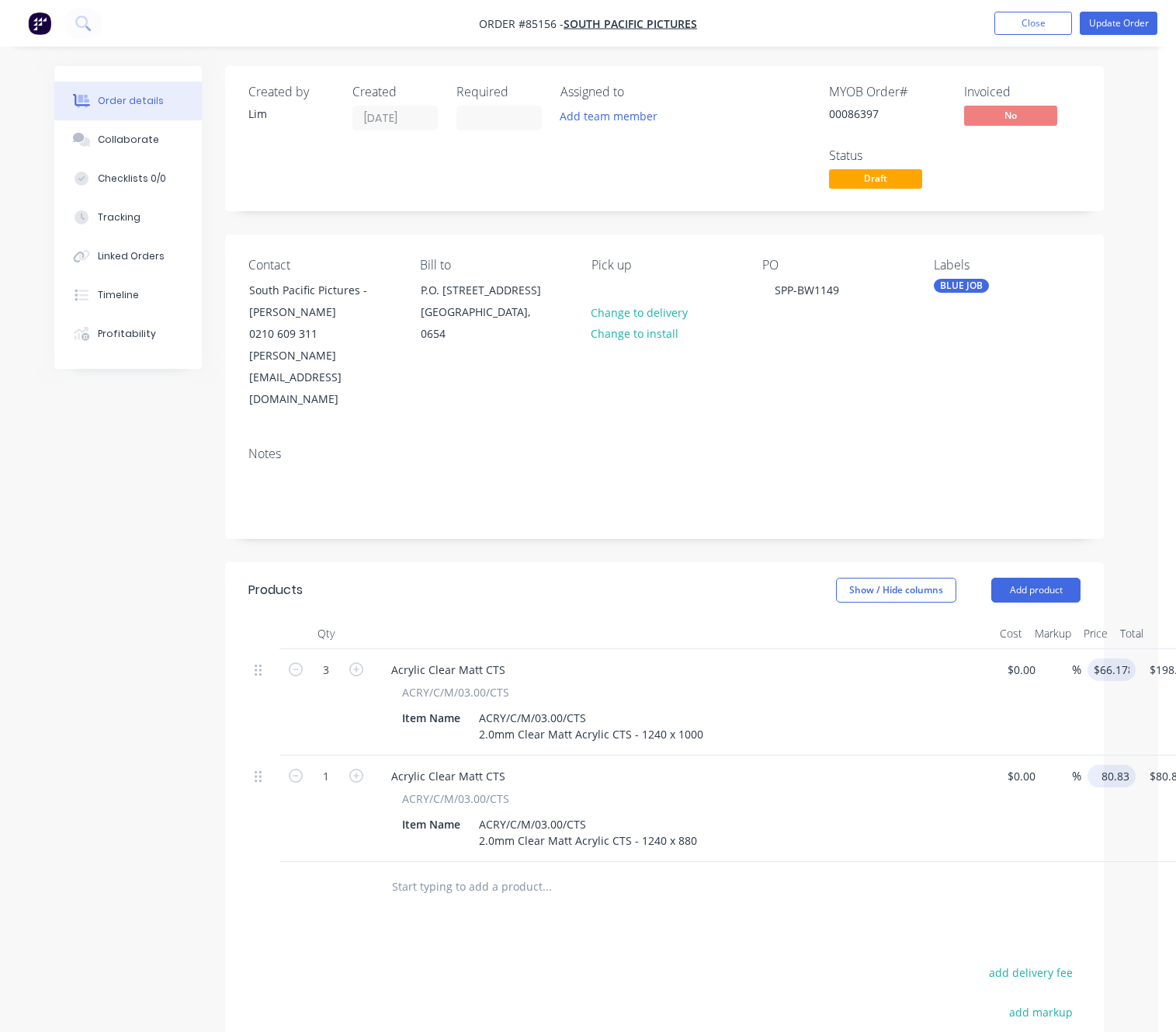
click at [1111, 765] on input "80.83" at bounding box center [1115, 776] width 42 height 22
type input "$58.24"
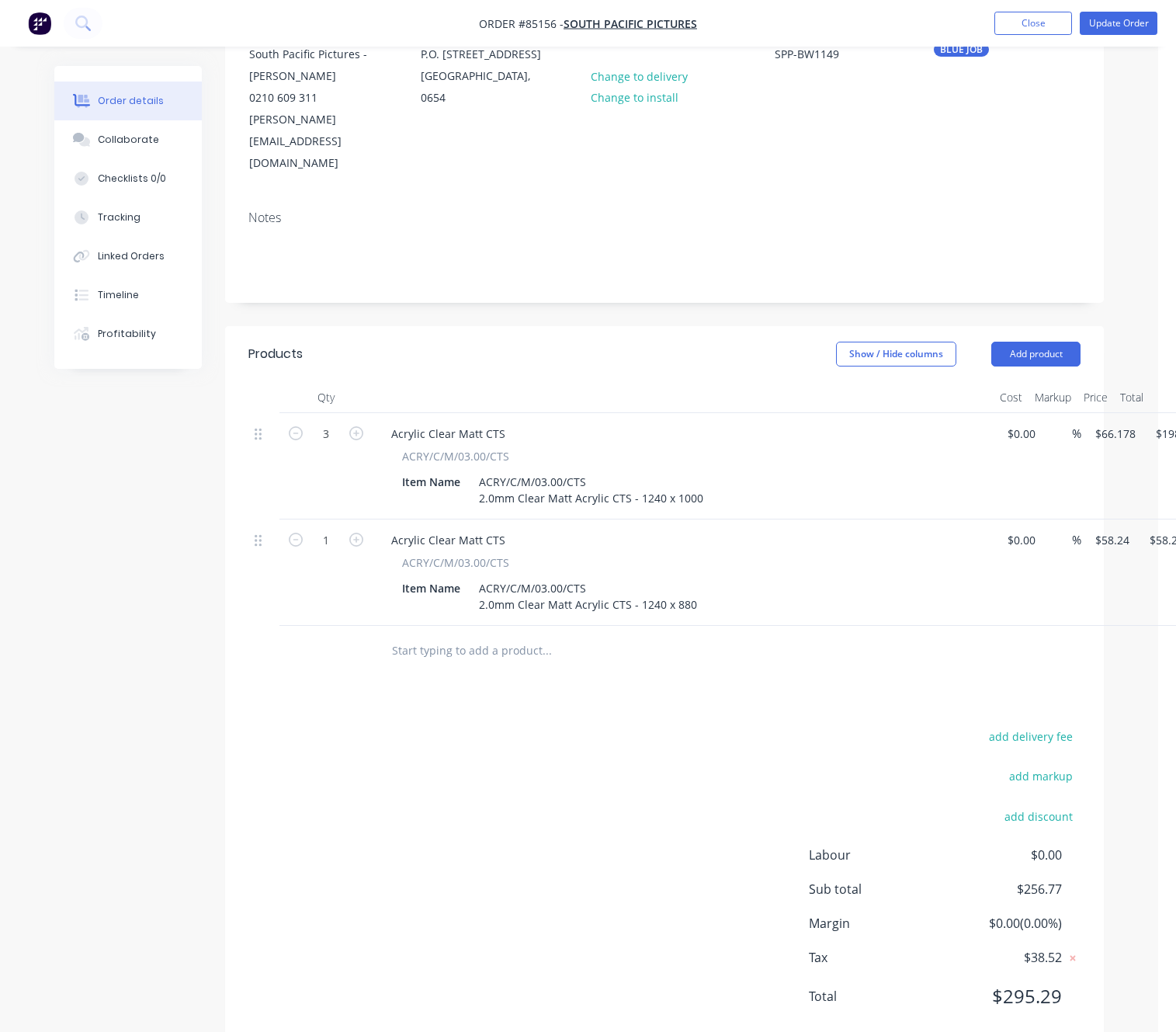
scroll to position [236, 65]
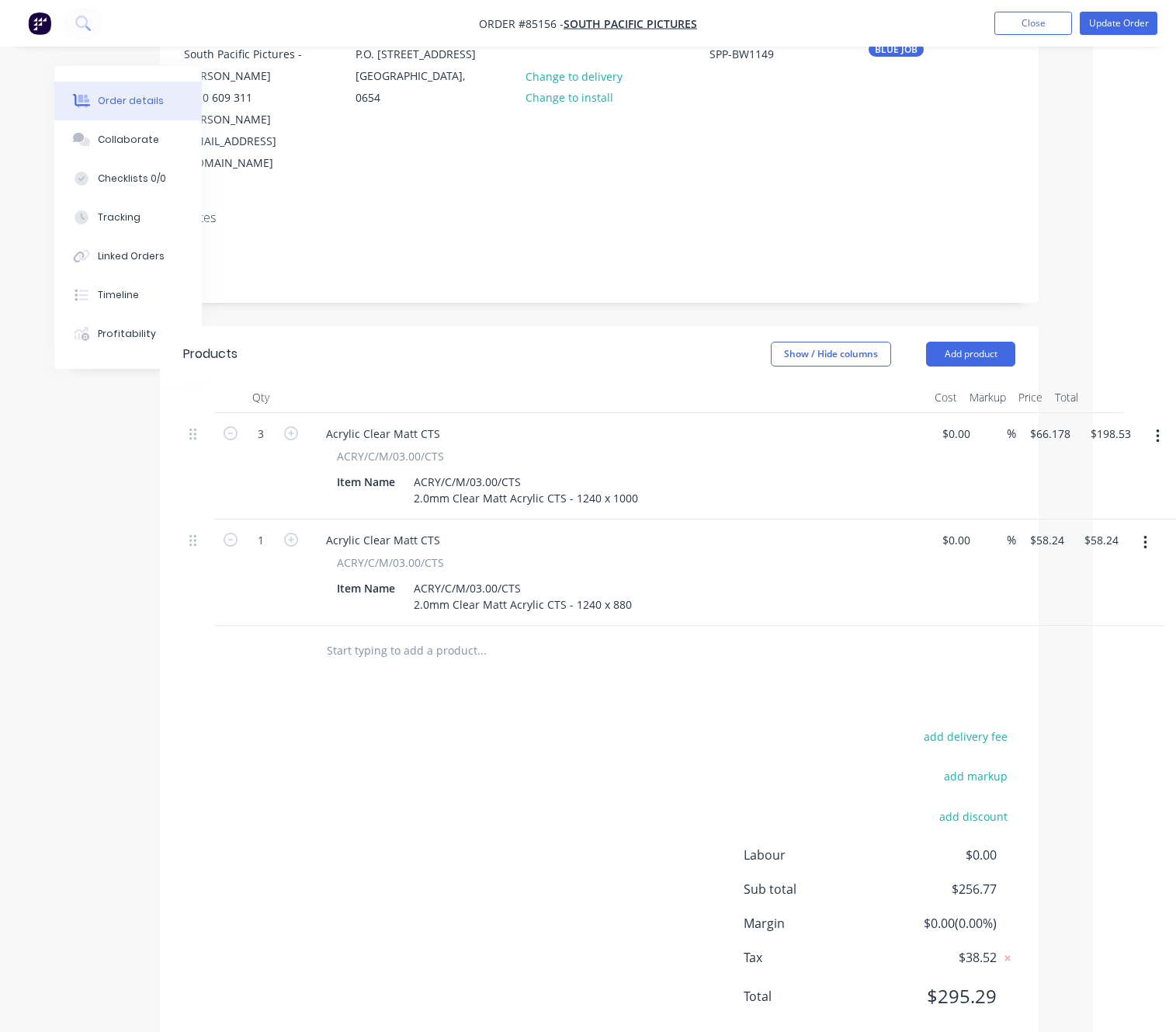
click at [1123, 7] on nav "Order #85156 - South Pacific Pictures Add product Close Update Order" at bounding box center [588, 23] width 1176 height 46
click at [1123, 15] on button "Update Order" at bounding box center [1119, 23] width 78 height 23
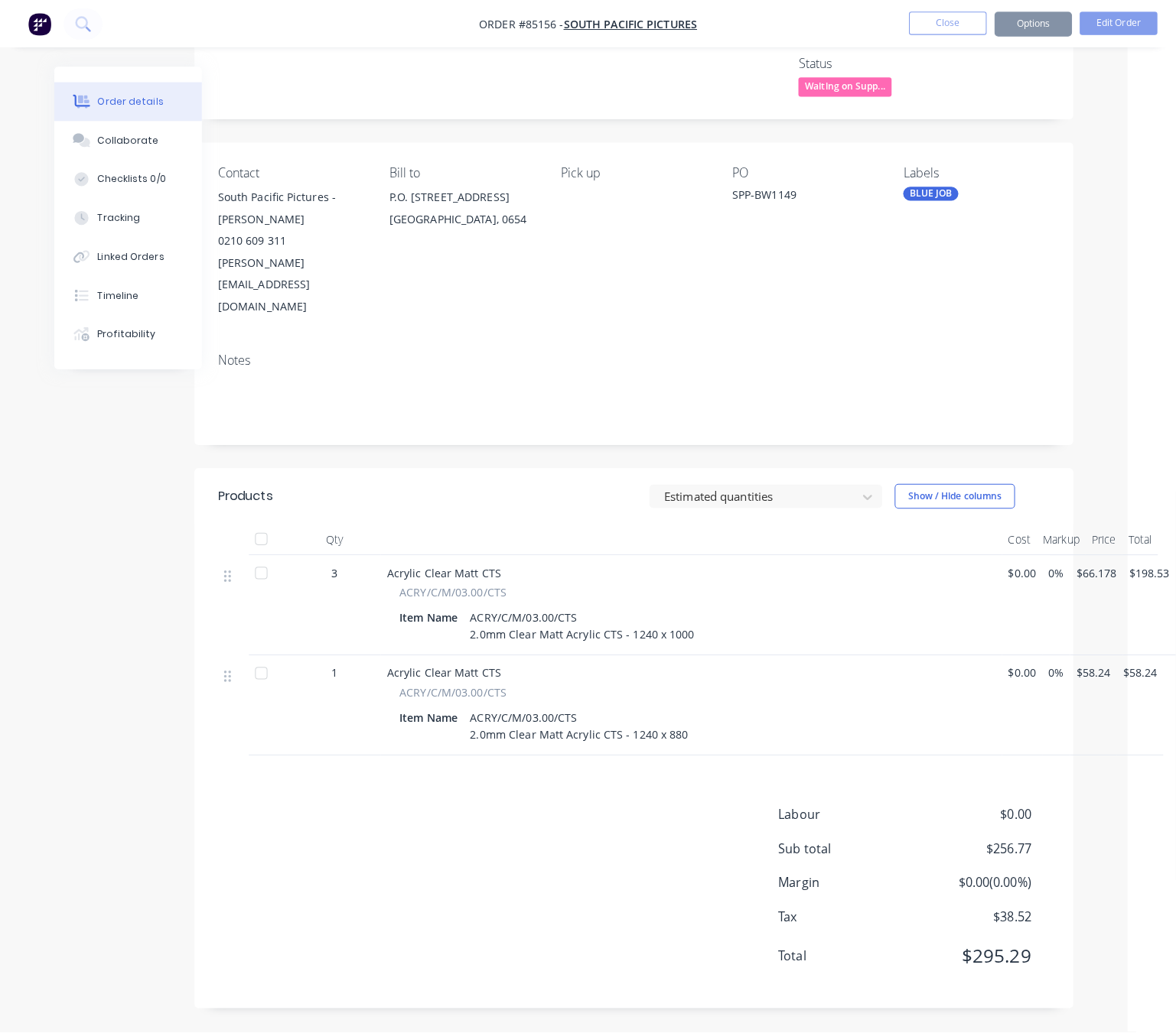
scroll to position [0, 0]
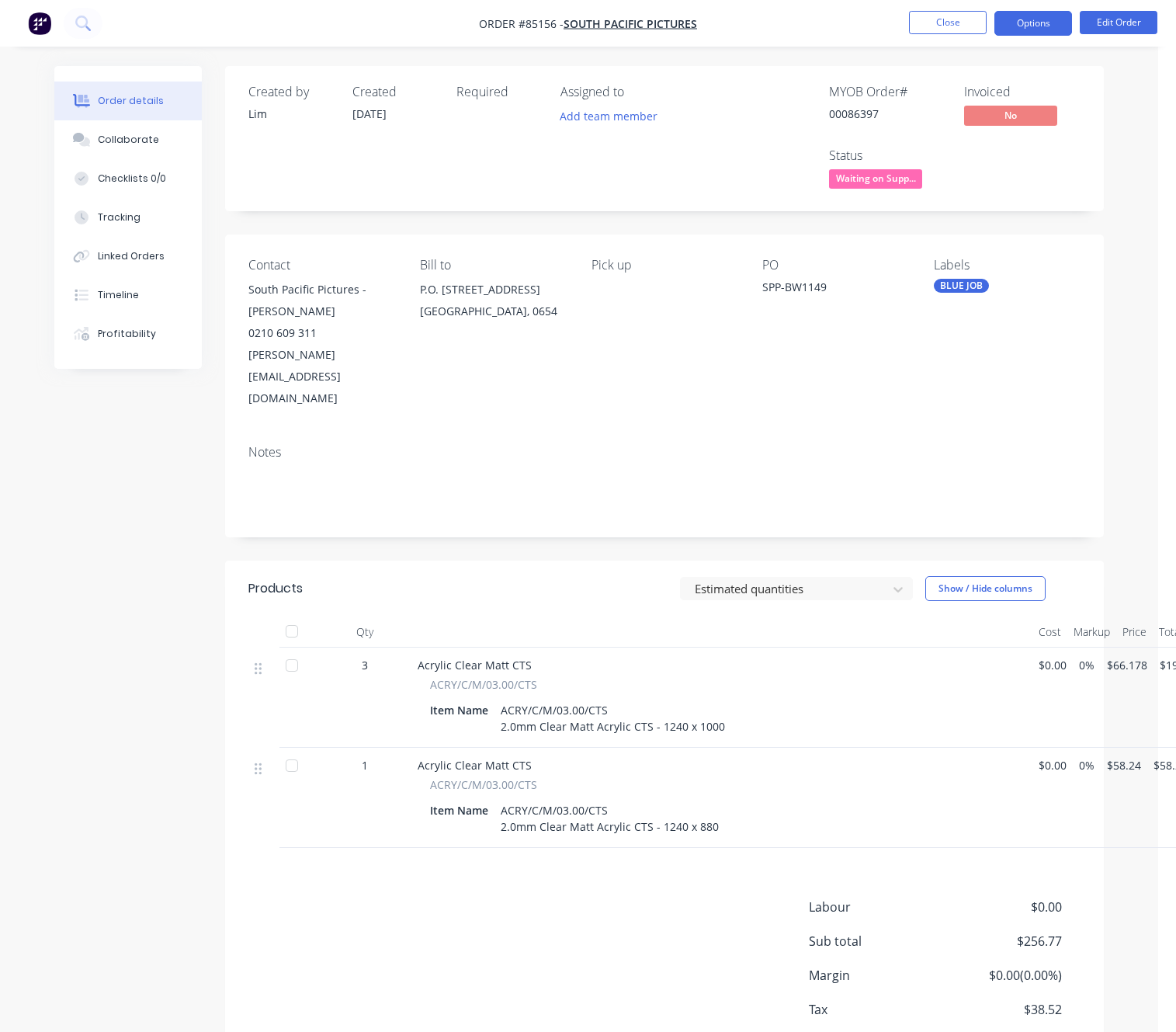
click at [1042, 32] on button "Options" at bounding box center [1033, 23] width 78 height 25
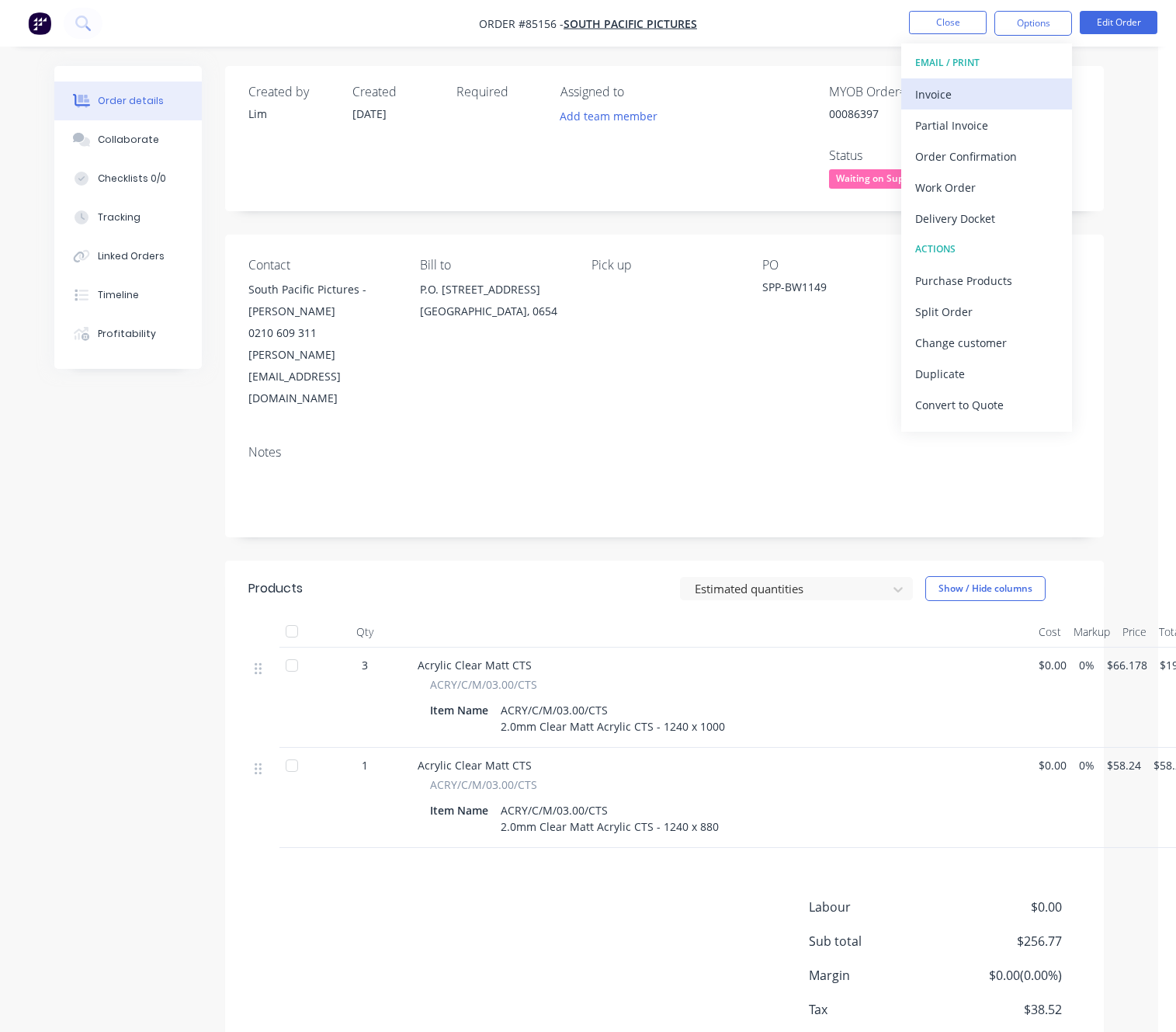
click at [1024, 91] on div "Invoice" at bounding box center [986, 94] width 143 height 22
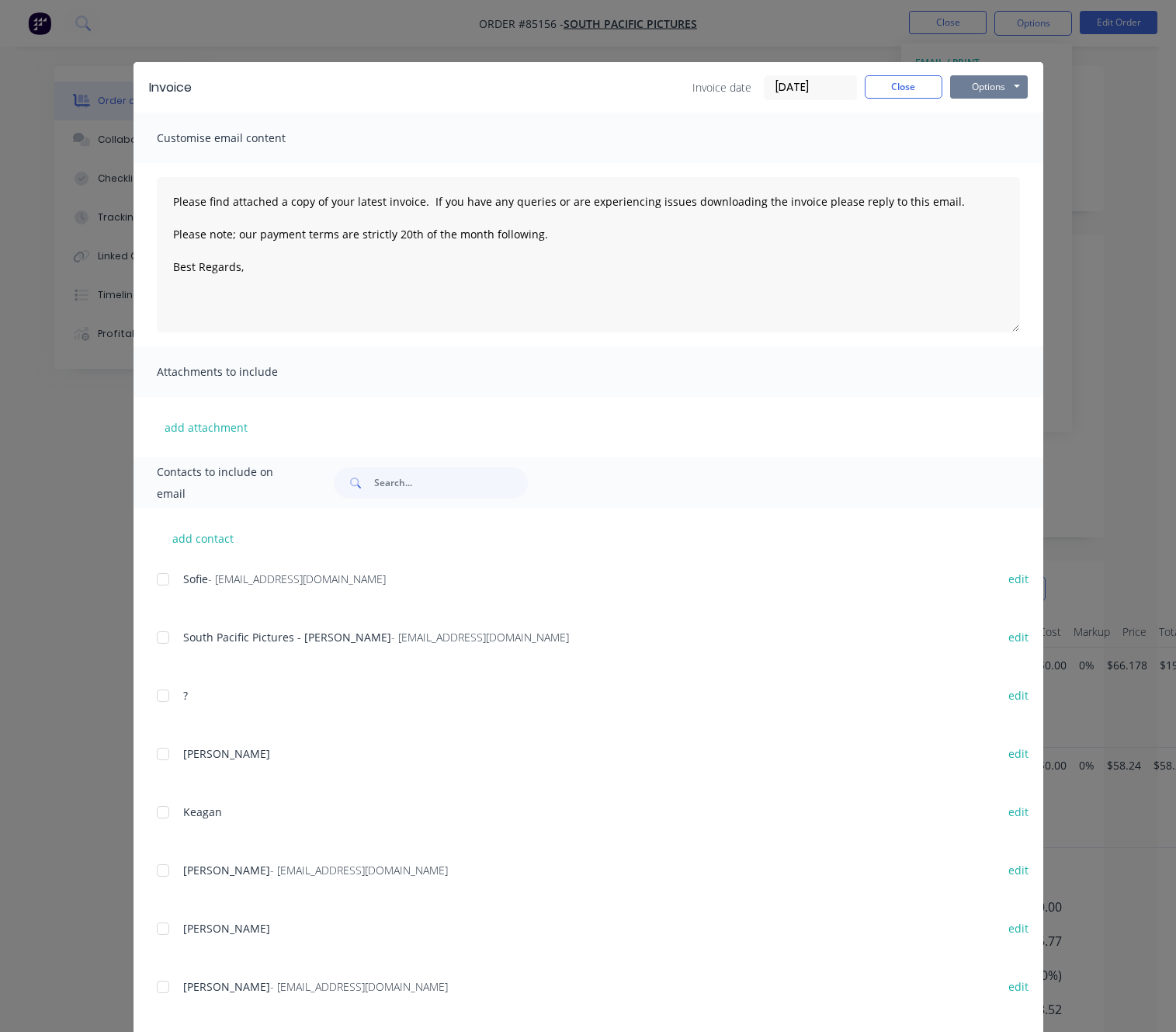
click at [1001, 84] on button "Options" at bounding box center [989, 87] width 78 height 23
click at [997, 124] on button "Preview" at bounding box center [999, 114] width 99 height 26
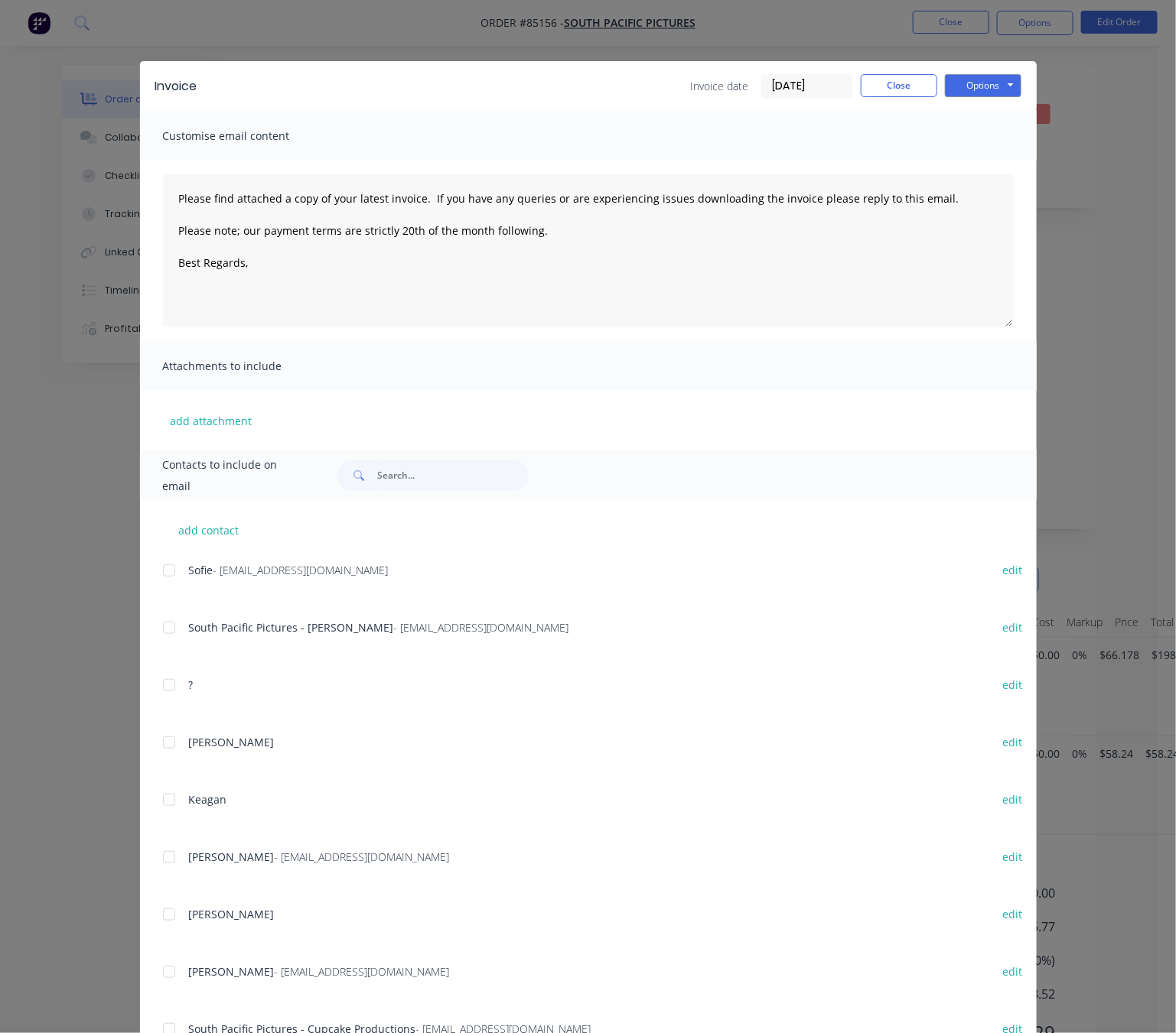
type textarea "Please find attached a copy of your latest invoice. If you have any queries or …"
